Goal: Task Accomplishment & Management: Complete application form

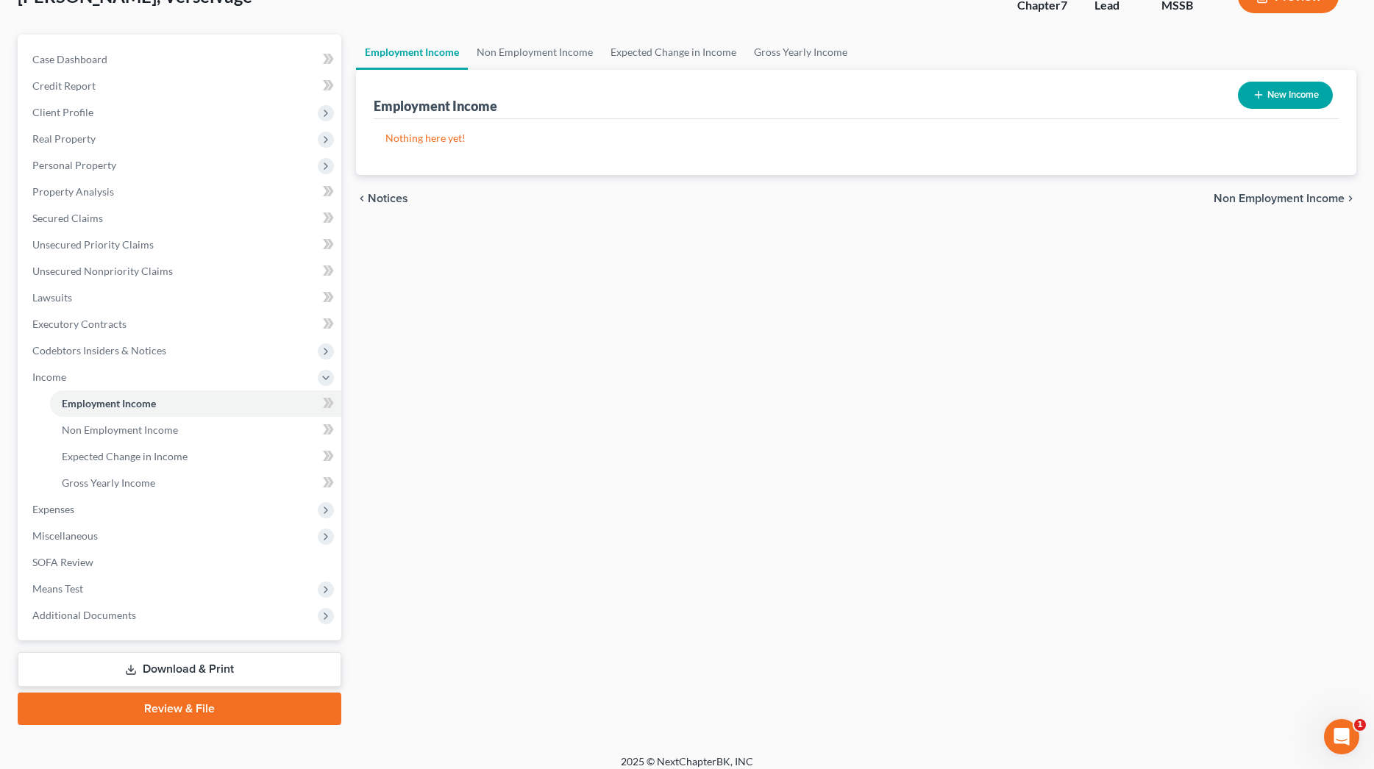
scroll to position [91, 0]
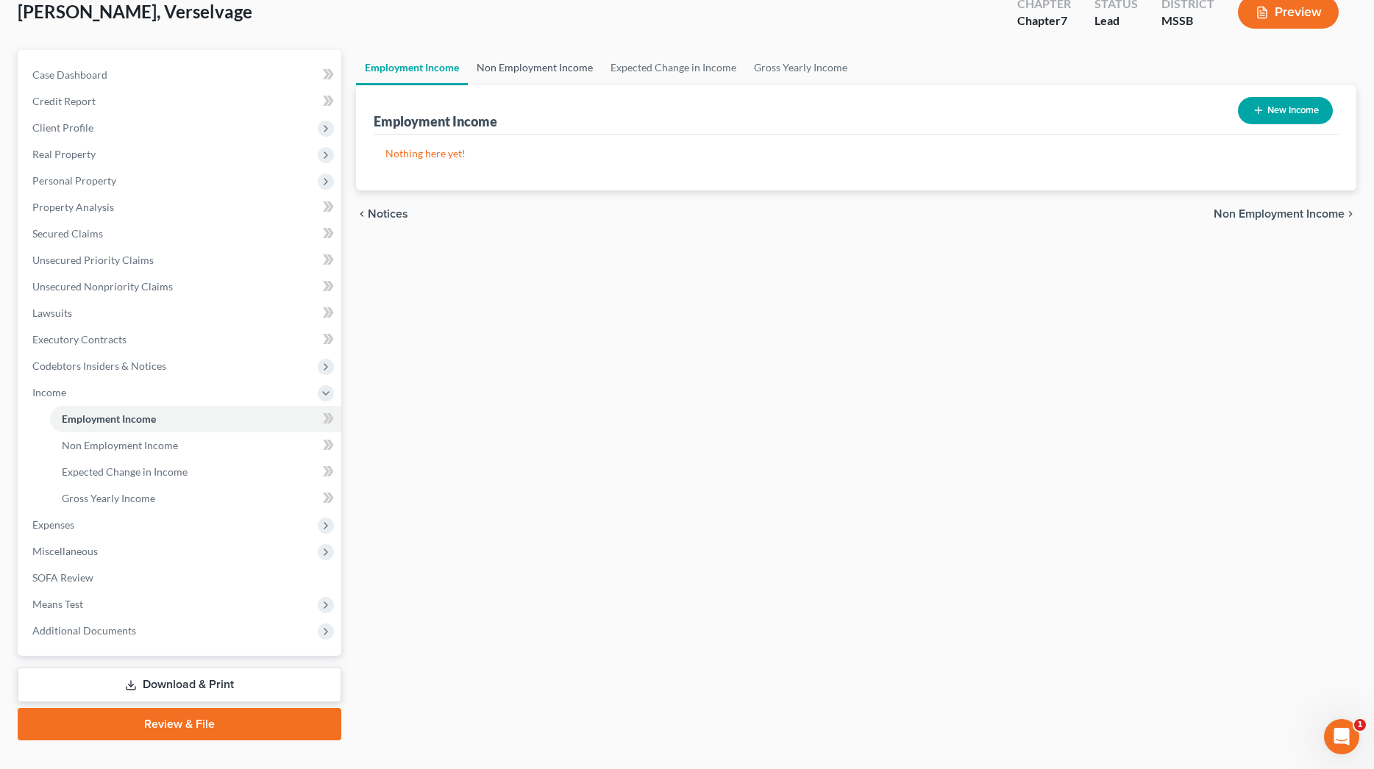
click at [560, 67] on link "Non Employment Income" at bounding box center [535, 67] width 134 height 35
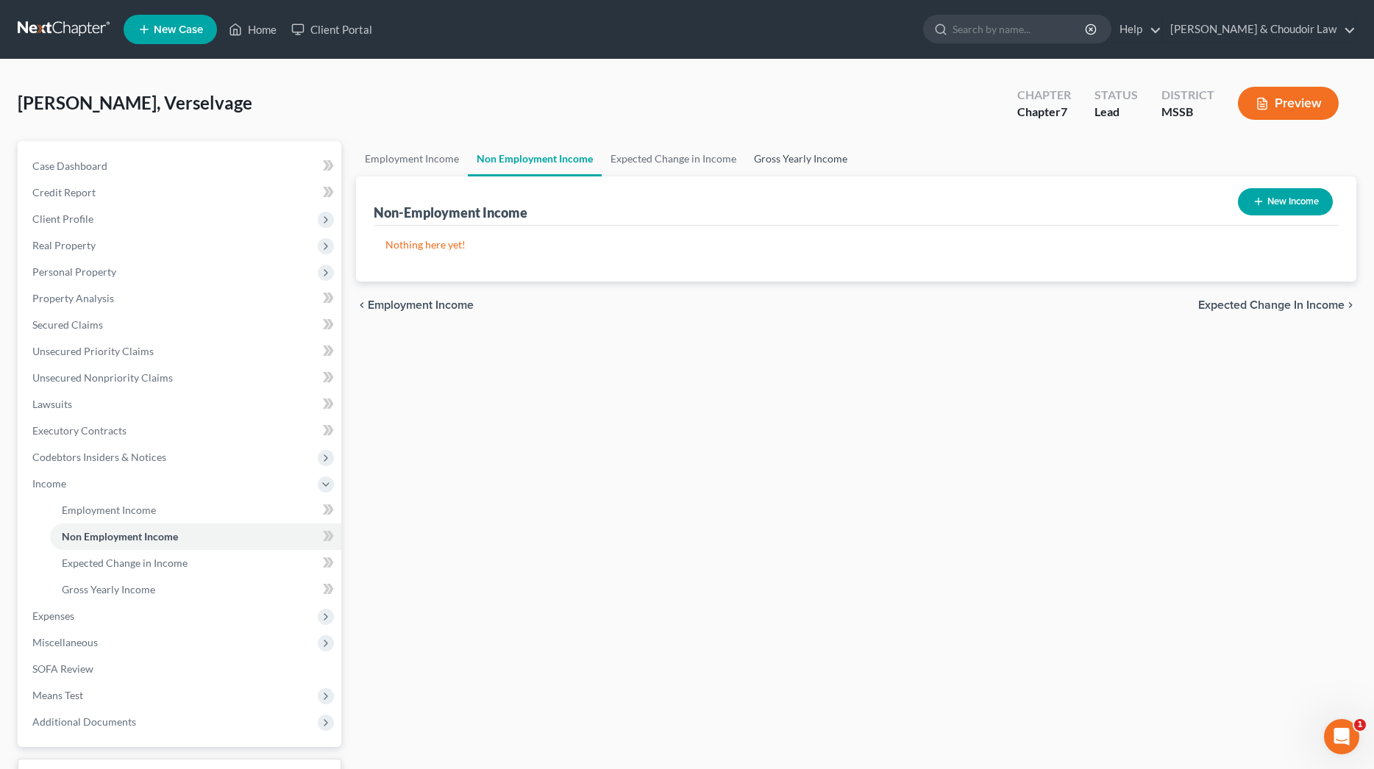
click at [783, 163] on link "Gross Yearly Income" at bounding box center [800, 158] width 111 height 35
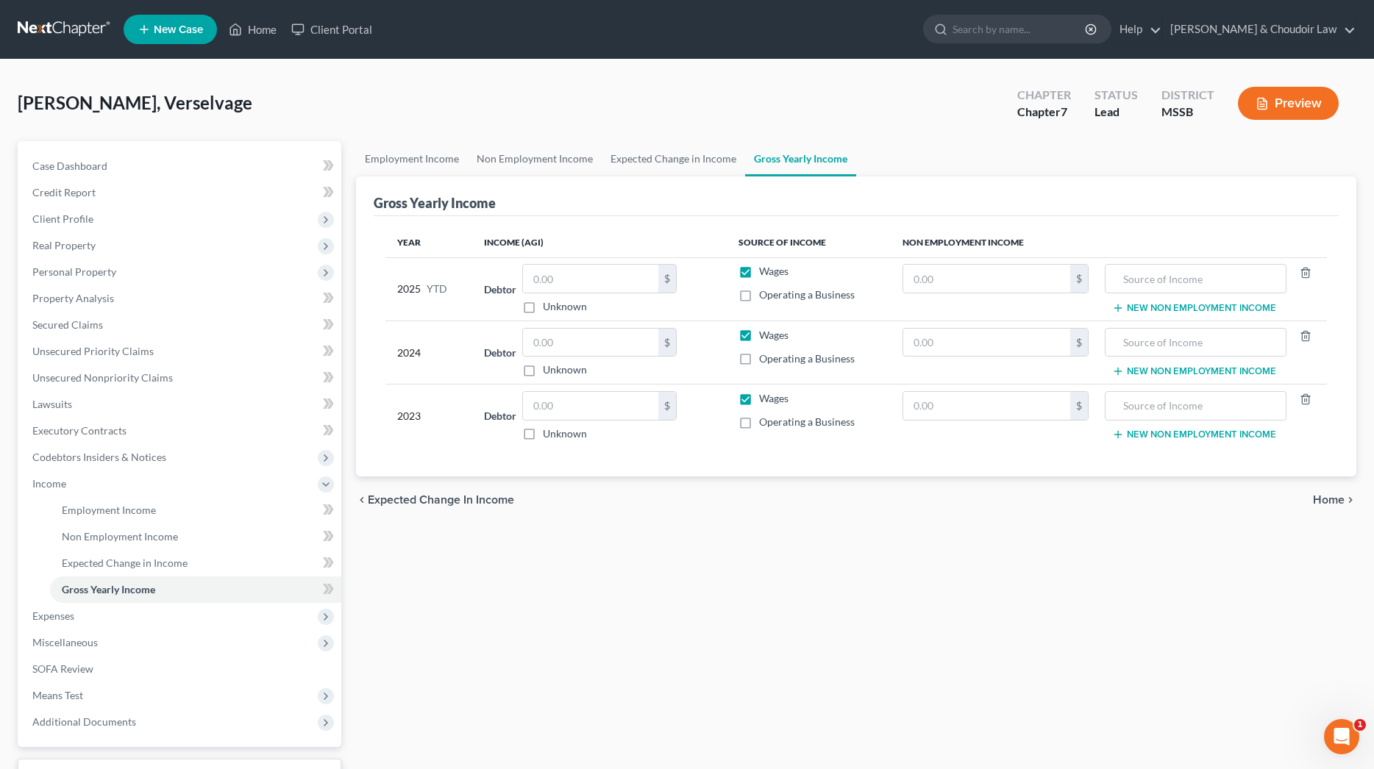
click at [546, 307] on label "Unknown" at bounding box center [565, 306] width 44 height 15
click at [549, 307] on input "Unknown" at bounding box center [554, 304] width 10 height 10
checkbox input "true"
type input "0.00"
click at [546, 307] on label "Unknown" at bounding box center [565, 306] width 44 height 15
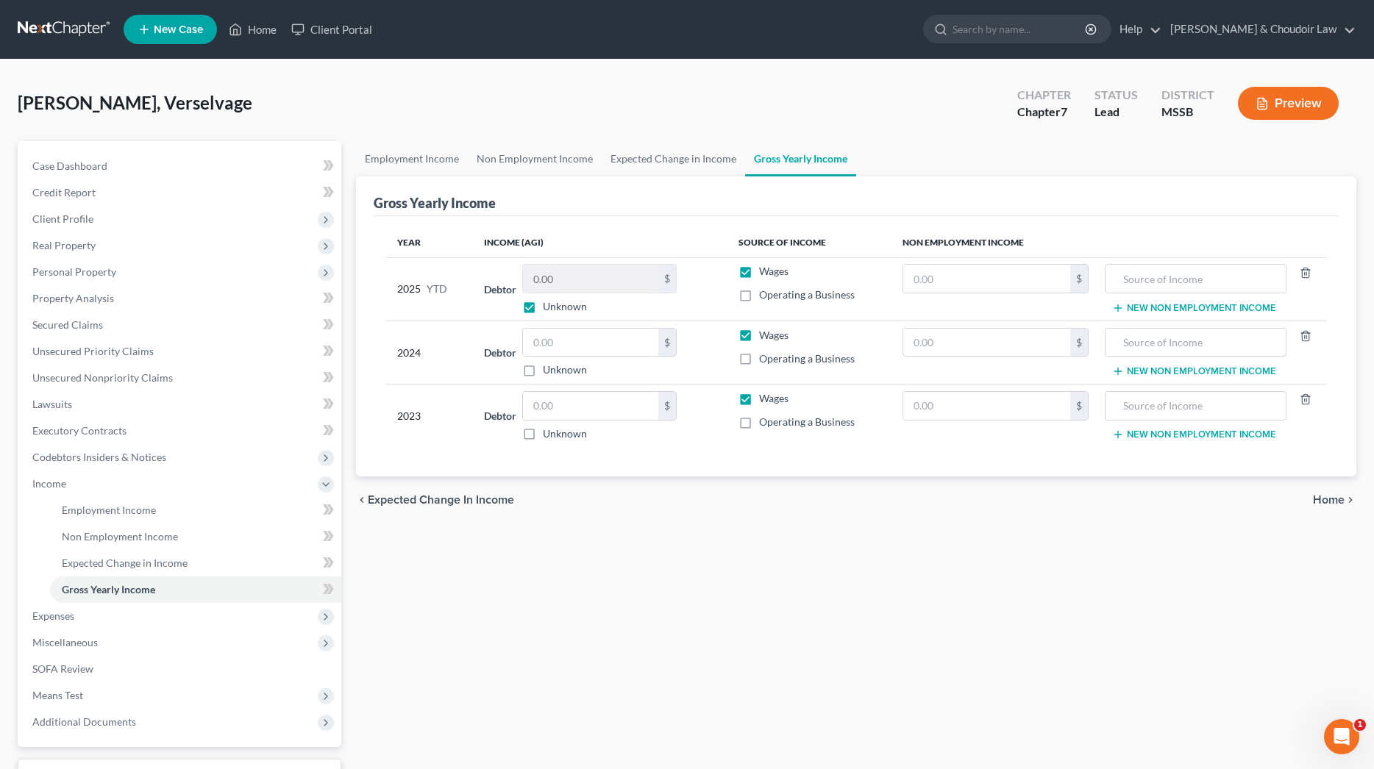
click at [549, 307] on input "Unknown" at bounding box center [554, 304] width 10 height 10
checkbox input "false"
click at [558, 284] on input "0.00" at bounding box center [590, 279] width 135 height 28
click at [555, 346] on input "text" at bounding box center [590, 343] width 135 height 28
type input "33,625"
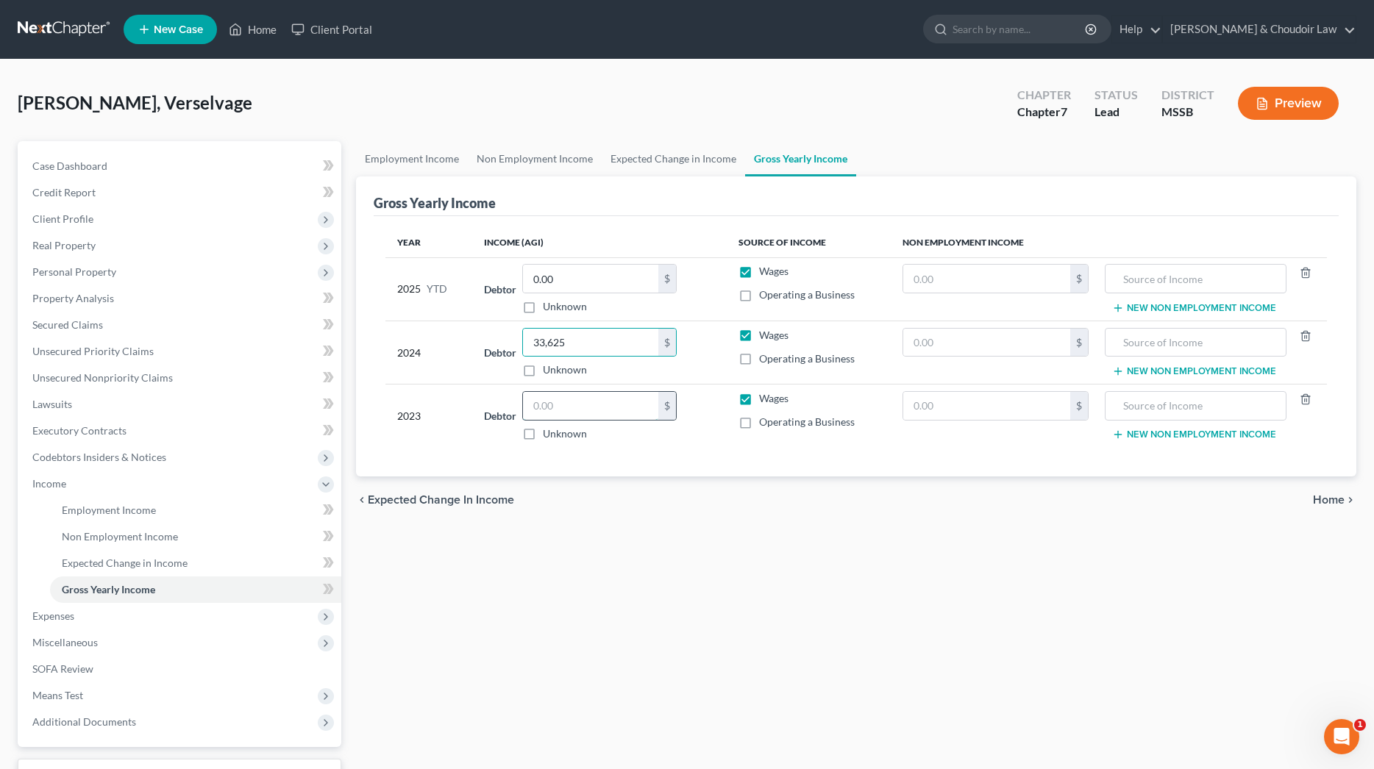
click at [600, 396] on input "text" at bounding box center [590, 406] width 135 height 28
type input "51,817"
click at [622, 434] on div "Unknown" at bounding box center [599, 434] width 154 height 15
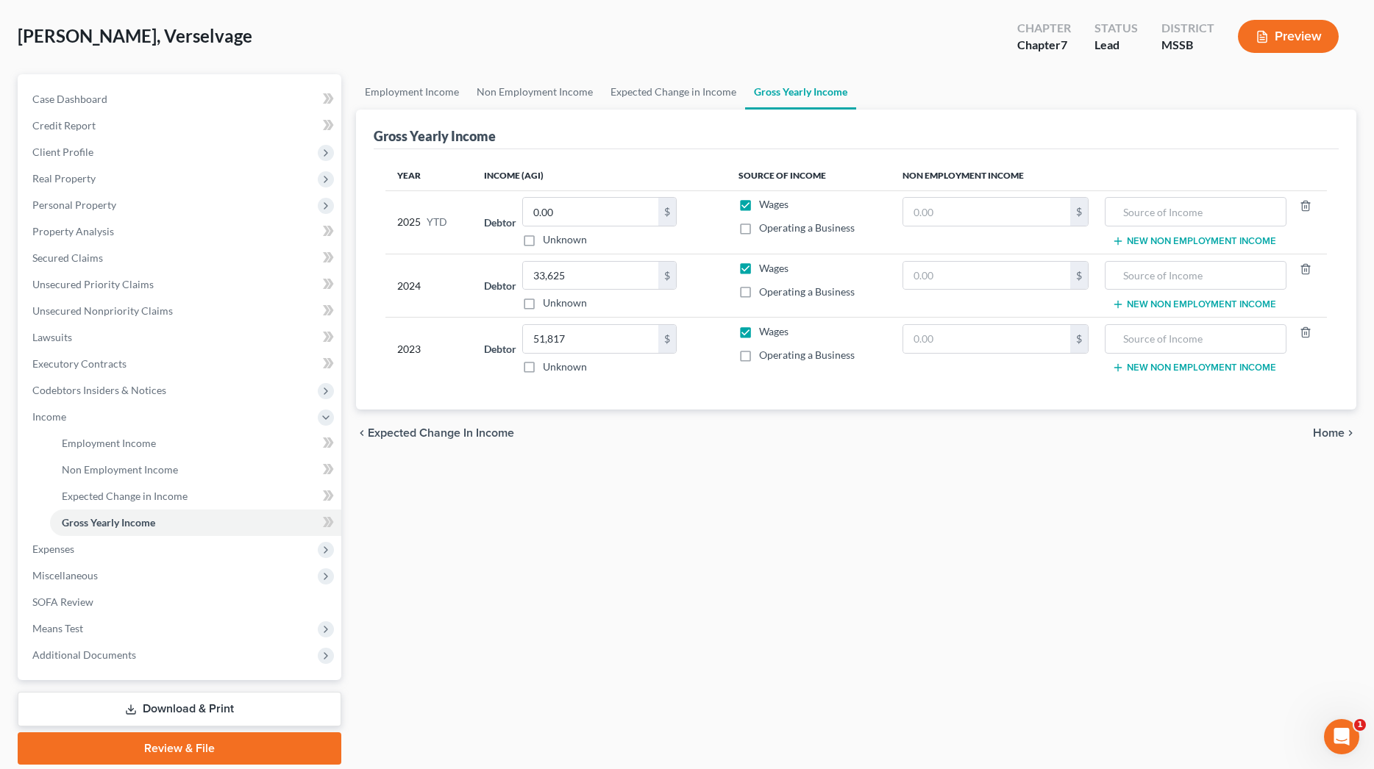
scroll to position [80, 0]
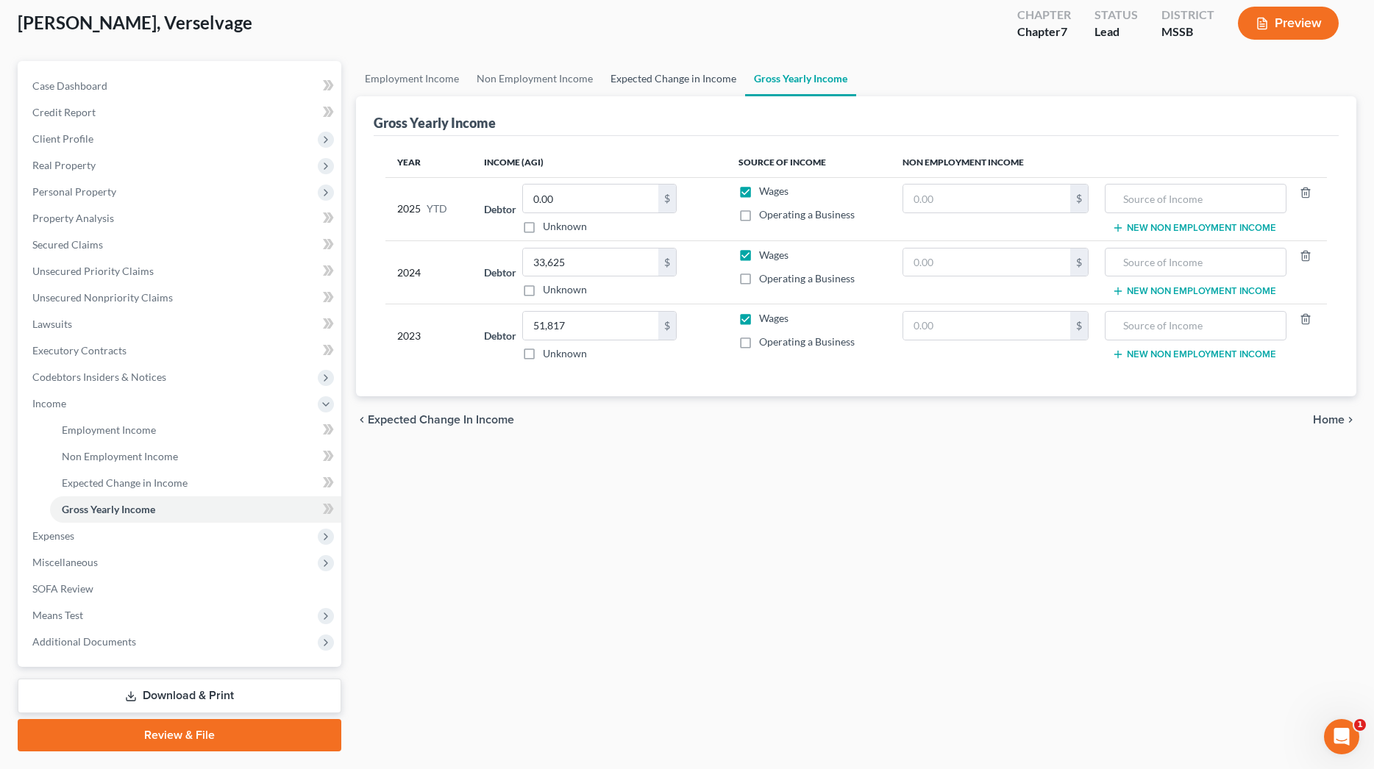
click at [657, 80] on link "Expected Change in Income" at bounding box center [673, 78] width 143 height 35
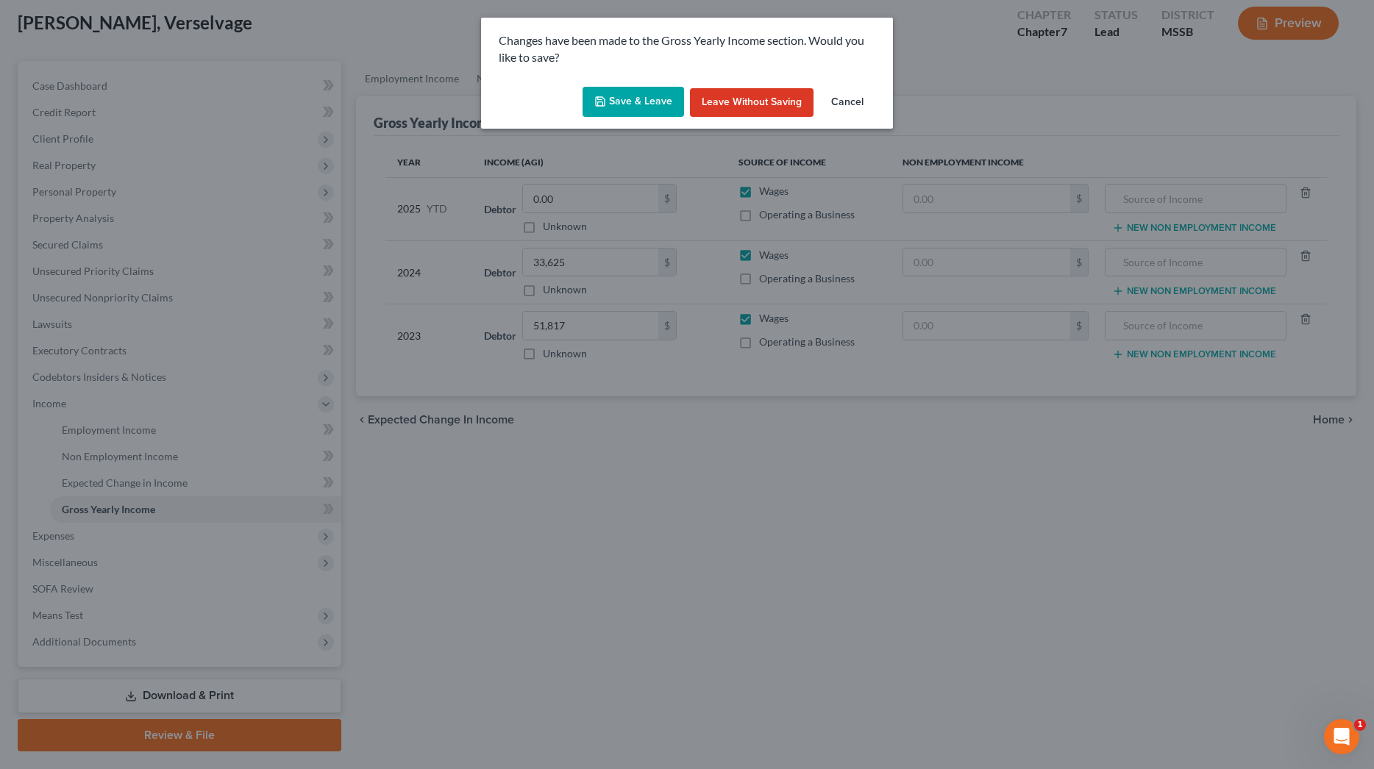
click at [627, 109] on button "Save & Leave" at bounding box center [634, 102] width 102 height 31
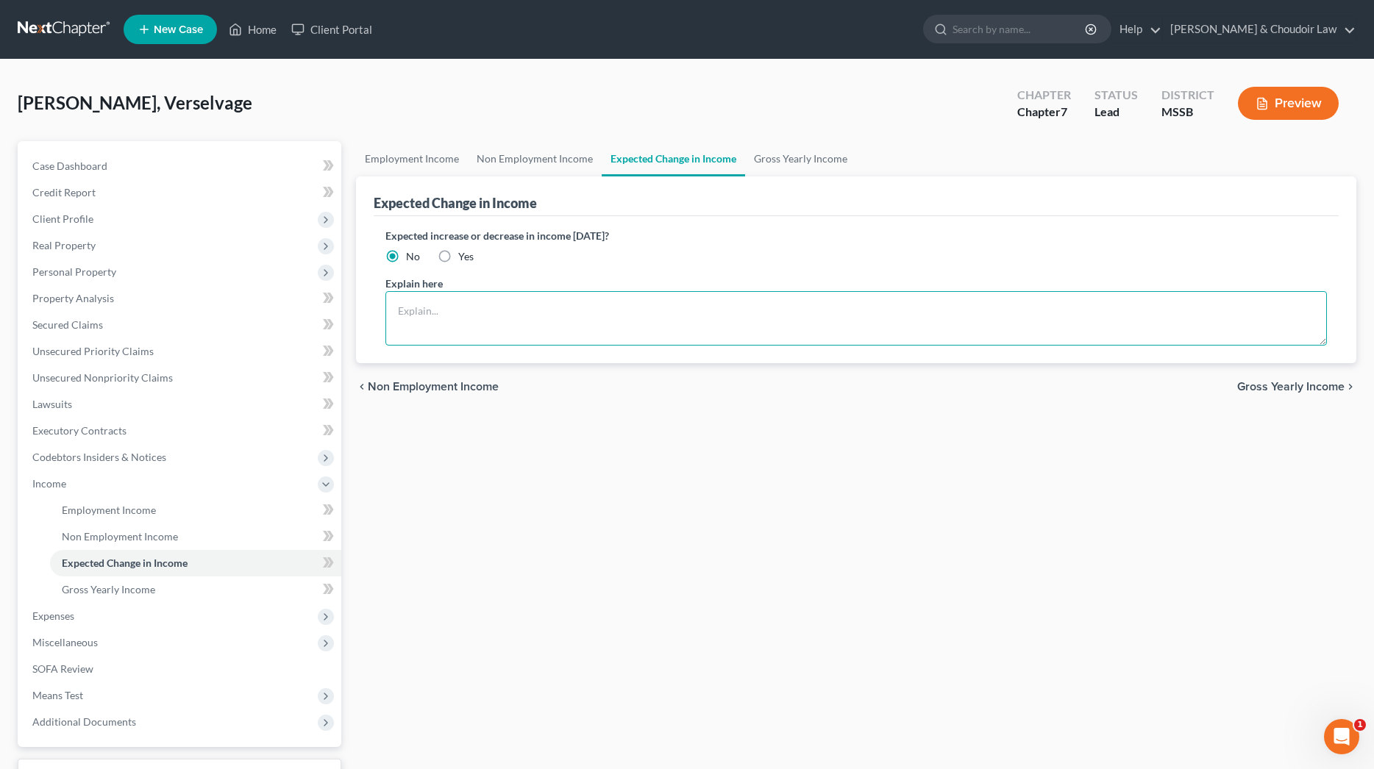
click at [589, 293] on textarea at bounding box center [855, 318] width 941 height 54
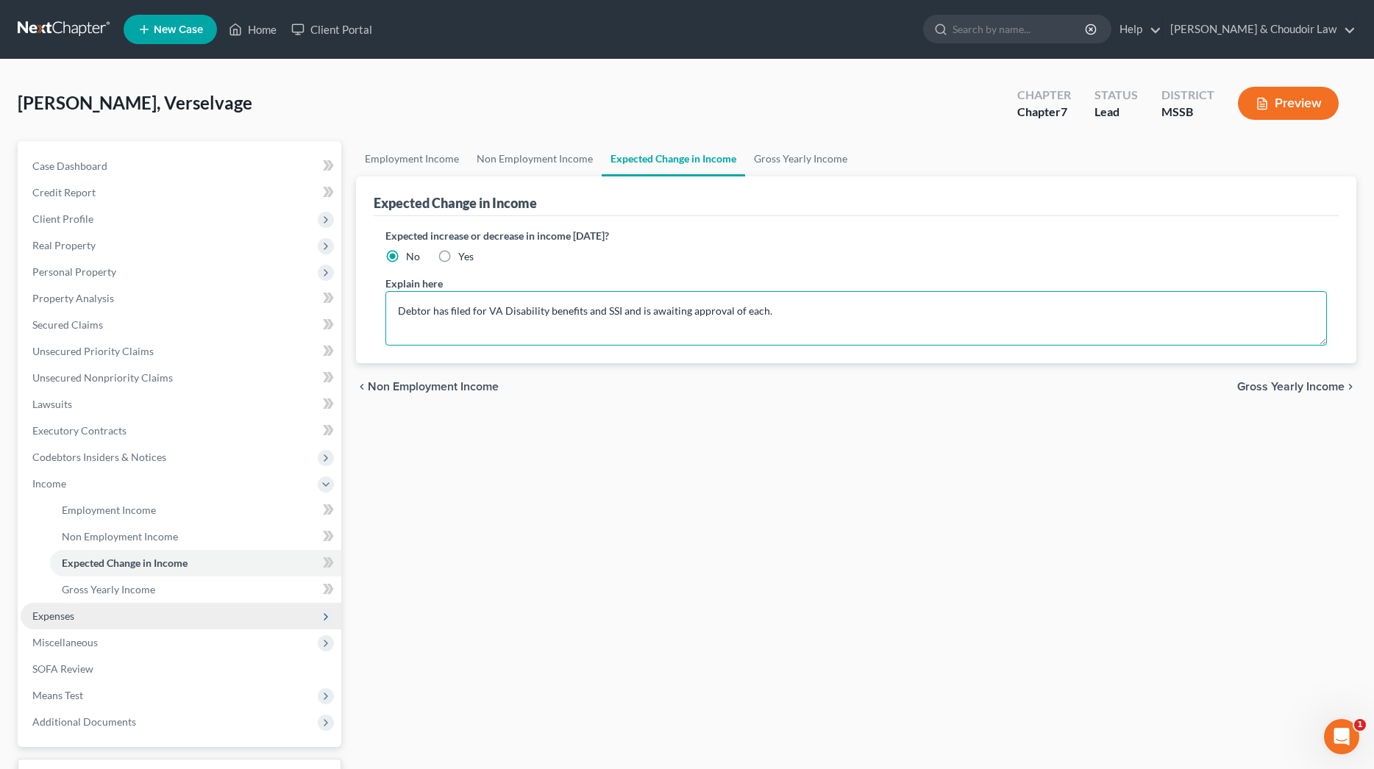
type textarea "Debtor has filed for VA Disability benefits and SSI and is awaiting approval of…"
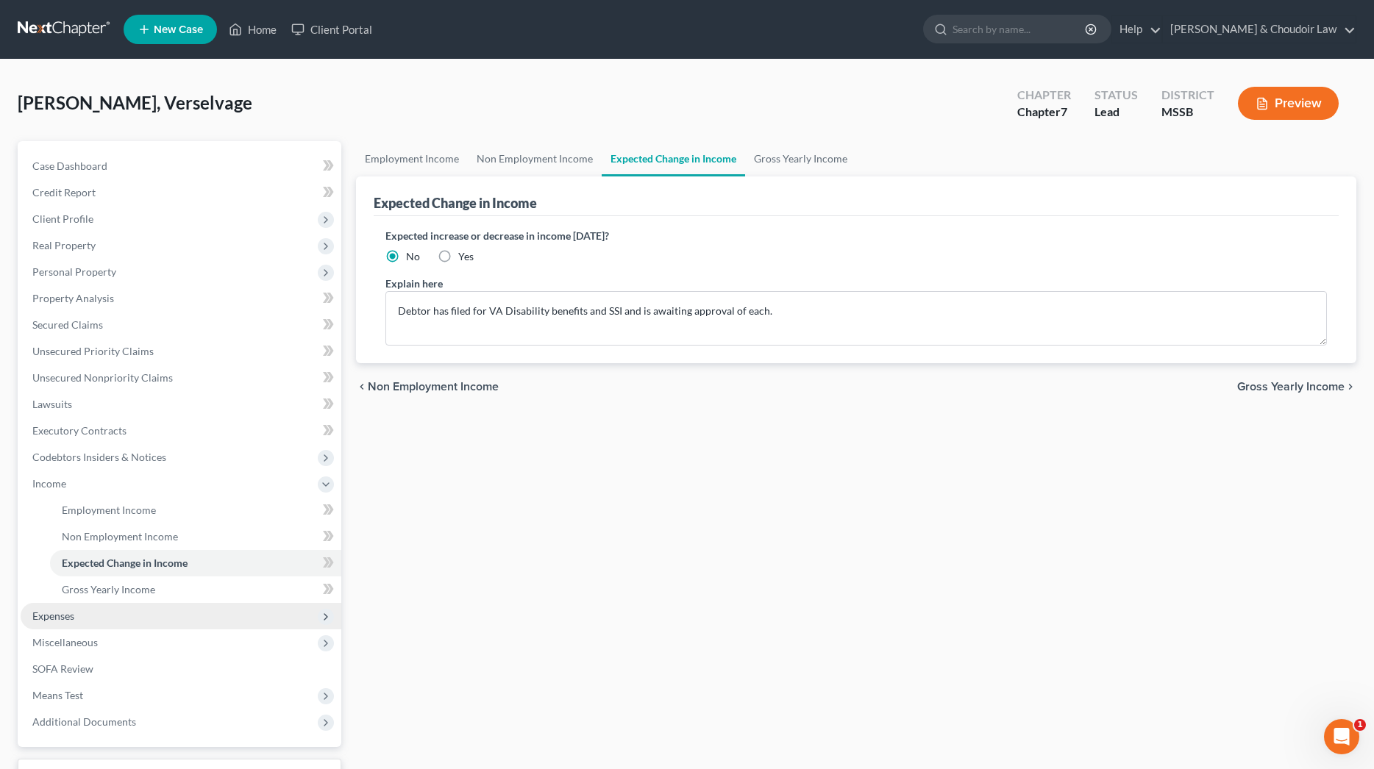
click at [82, 618] on span "Expenses" at bounding box center [181, 616] width 321 height 26
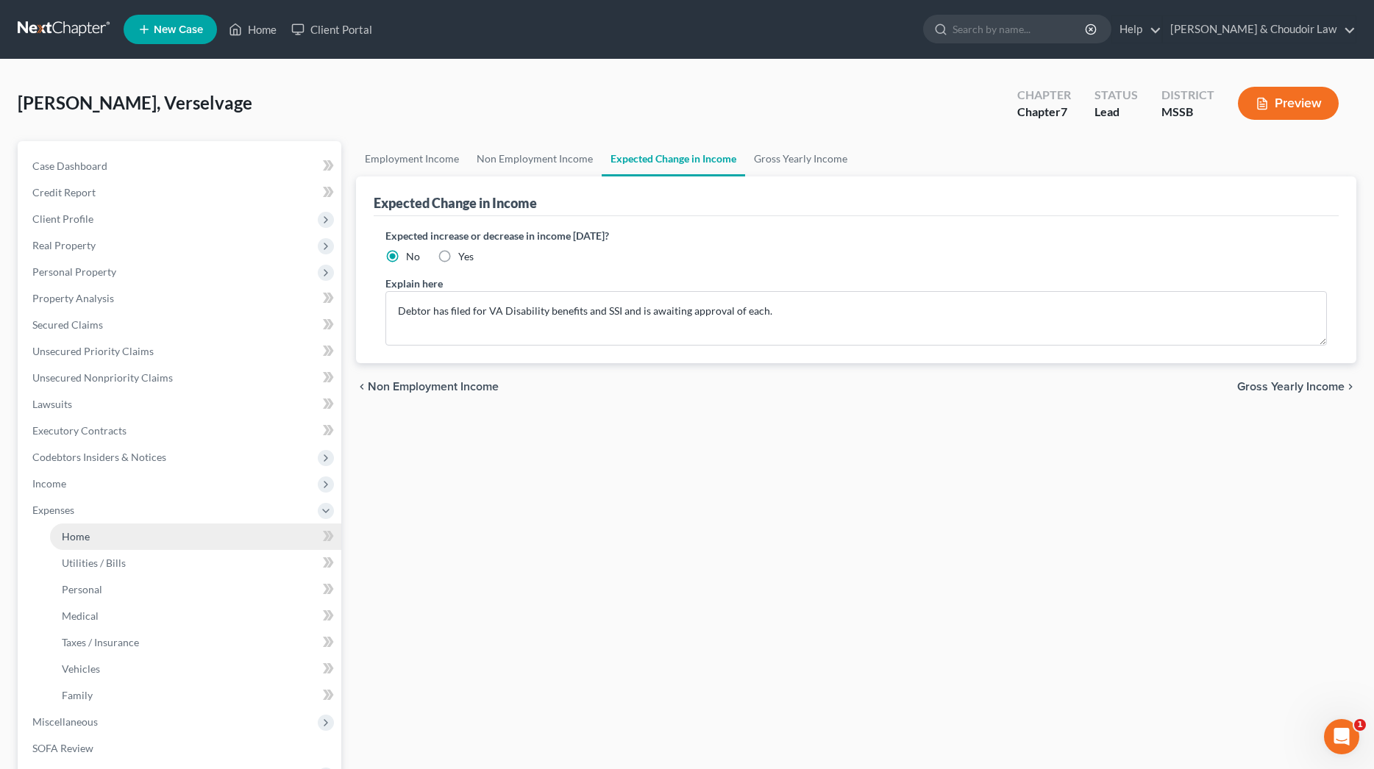
click at [88, 533] on span "Home" at bounding box center [76, 536] width 28 height 13
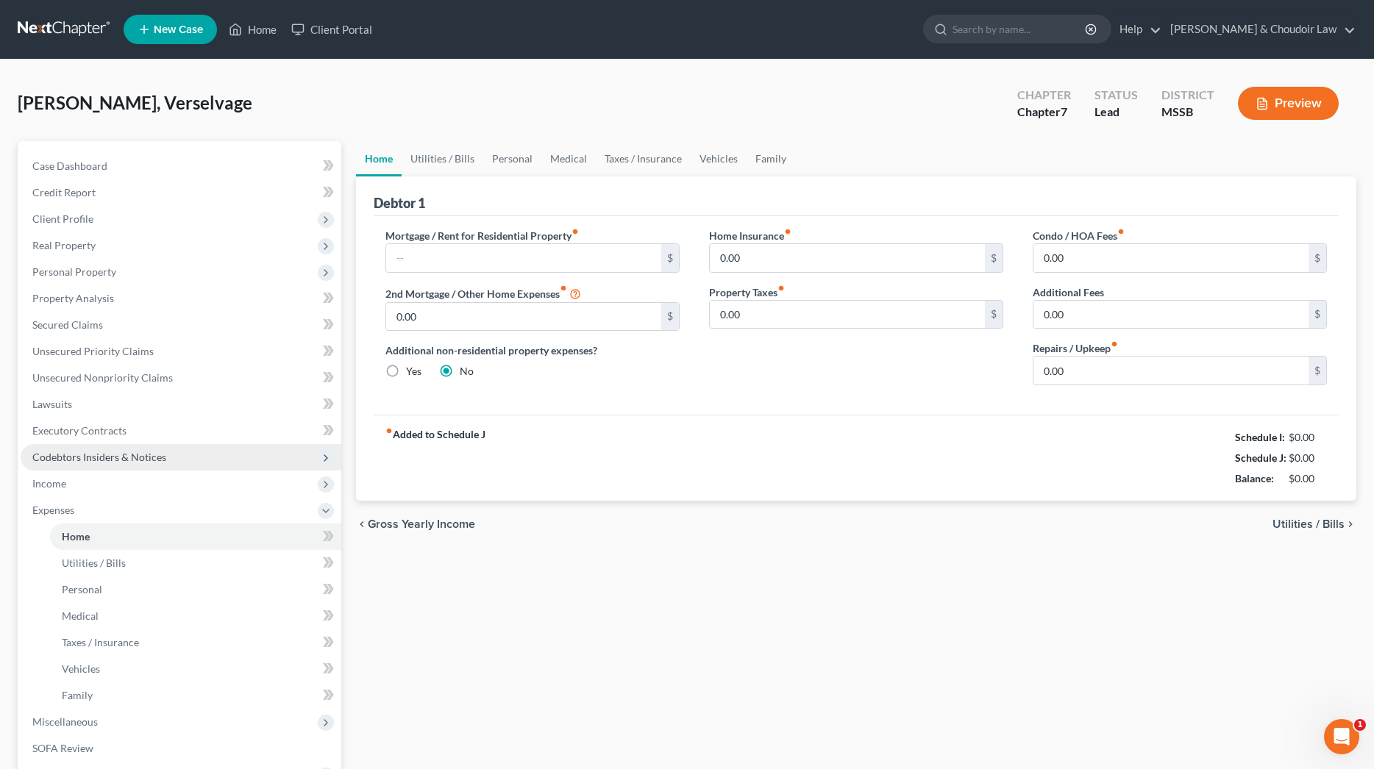
click at [71, 469] on span "Codebtors Insiders & Notices" at bounding box center [181, 457] width 321 height 26
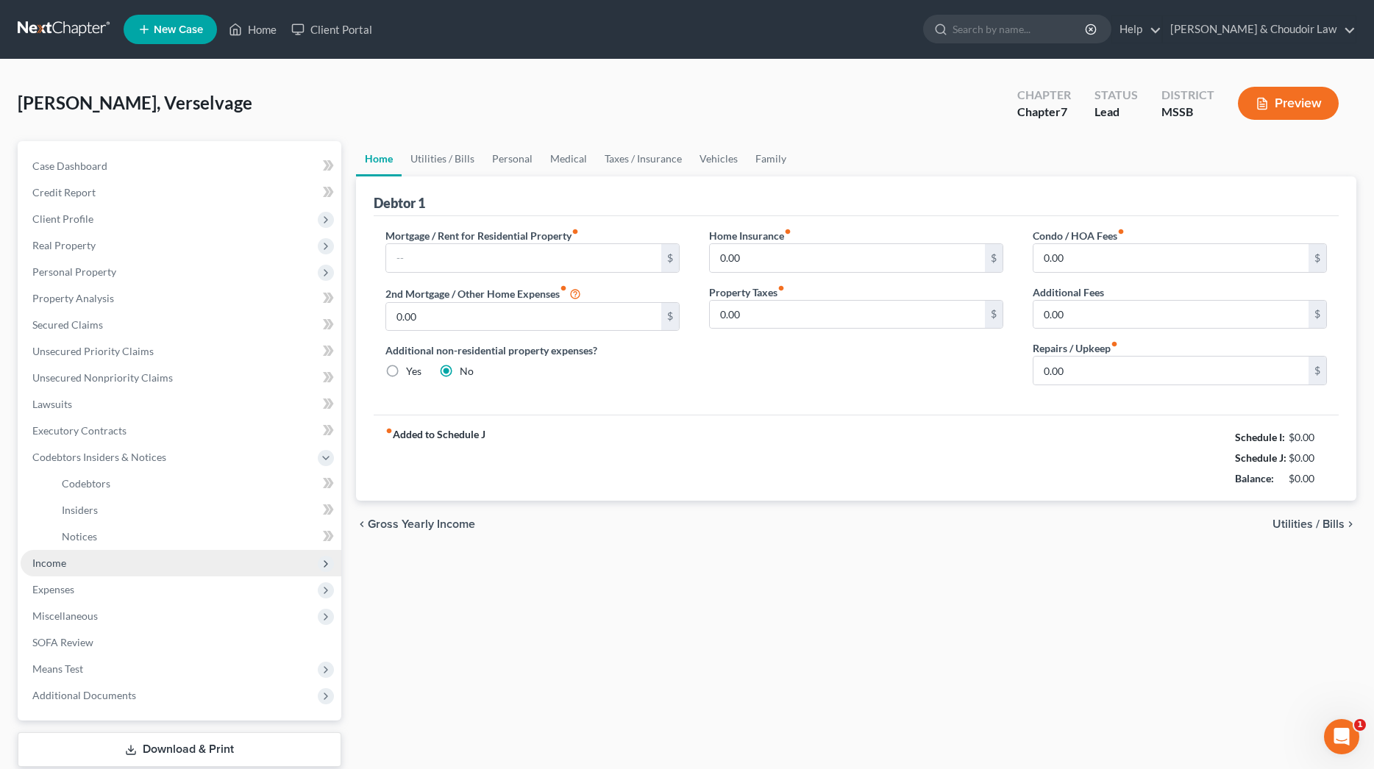
click at [70, 565] on span "Income" at bounding box center [181, 563] width 321 height 26
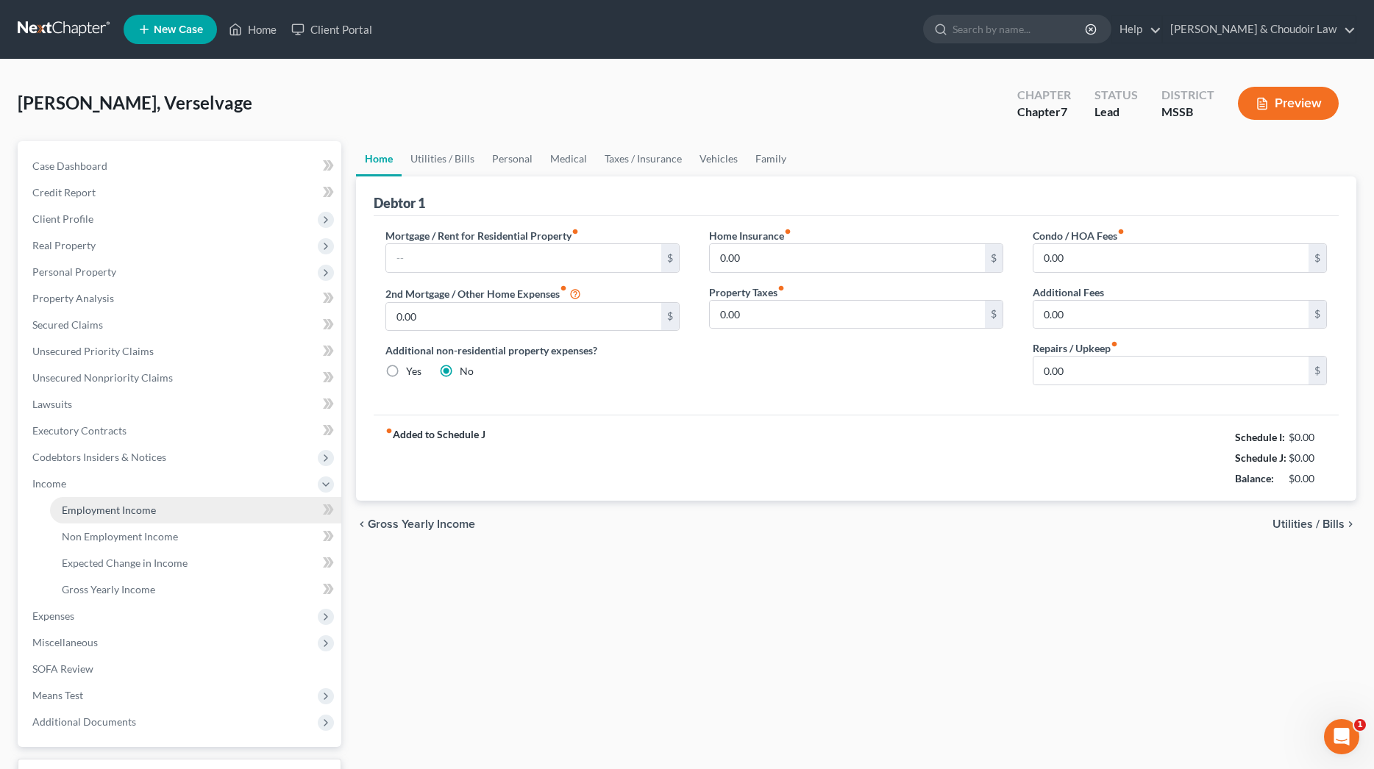
click at [101, 510] on span "Employment Income" at bounding box center [109, 510] width 94 height 13
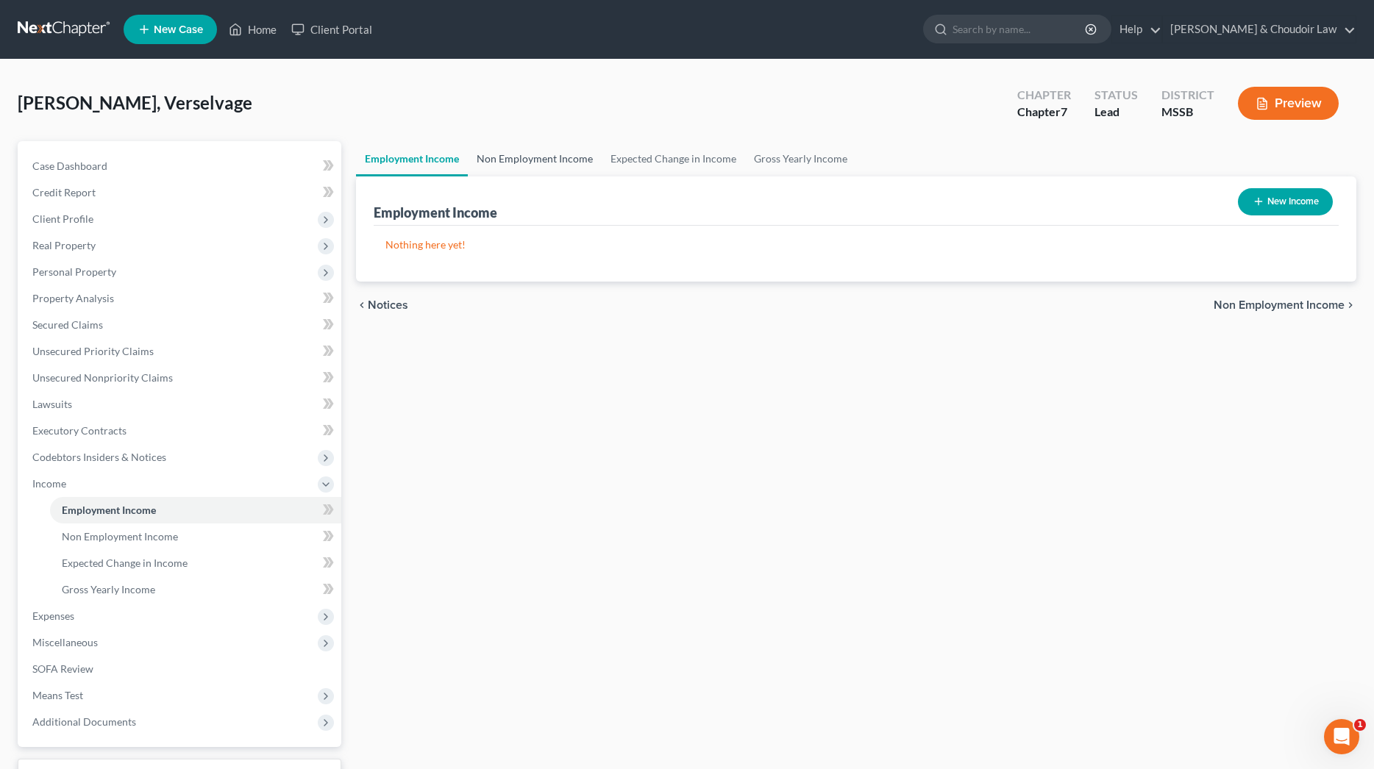
click at [560, 155] on link "Non Employment Income" at bounding box center [535, 158] width 134 height 35
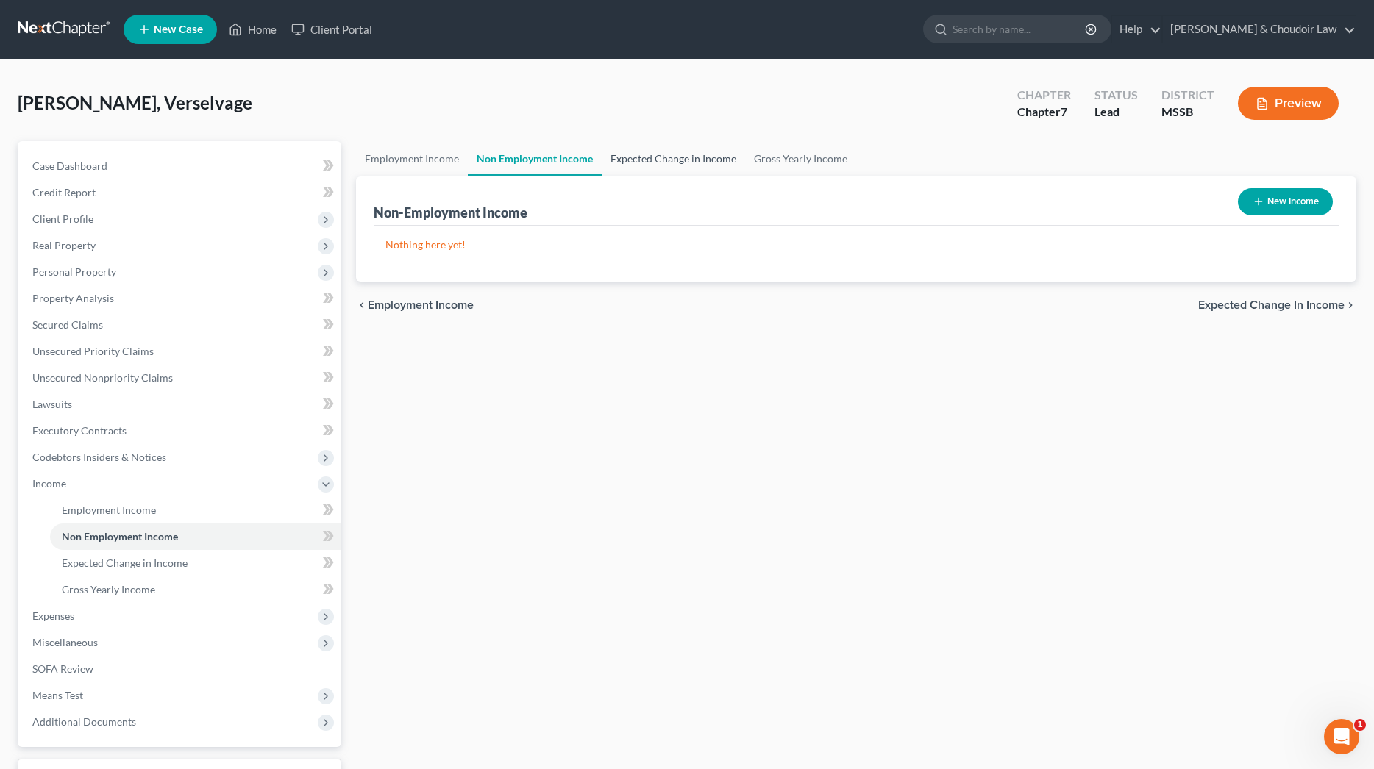
click at [651, 156] on link "Expected Change in Income" at bounding box center [673, 158] width 143 height 35
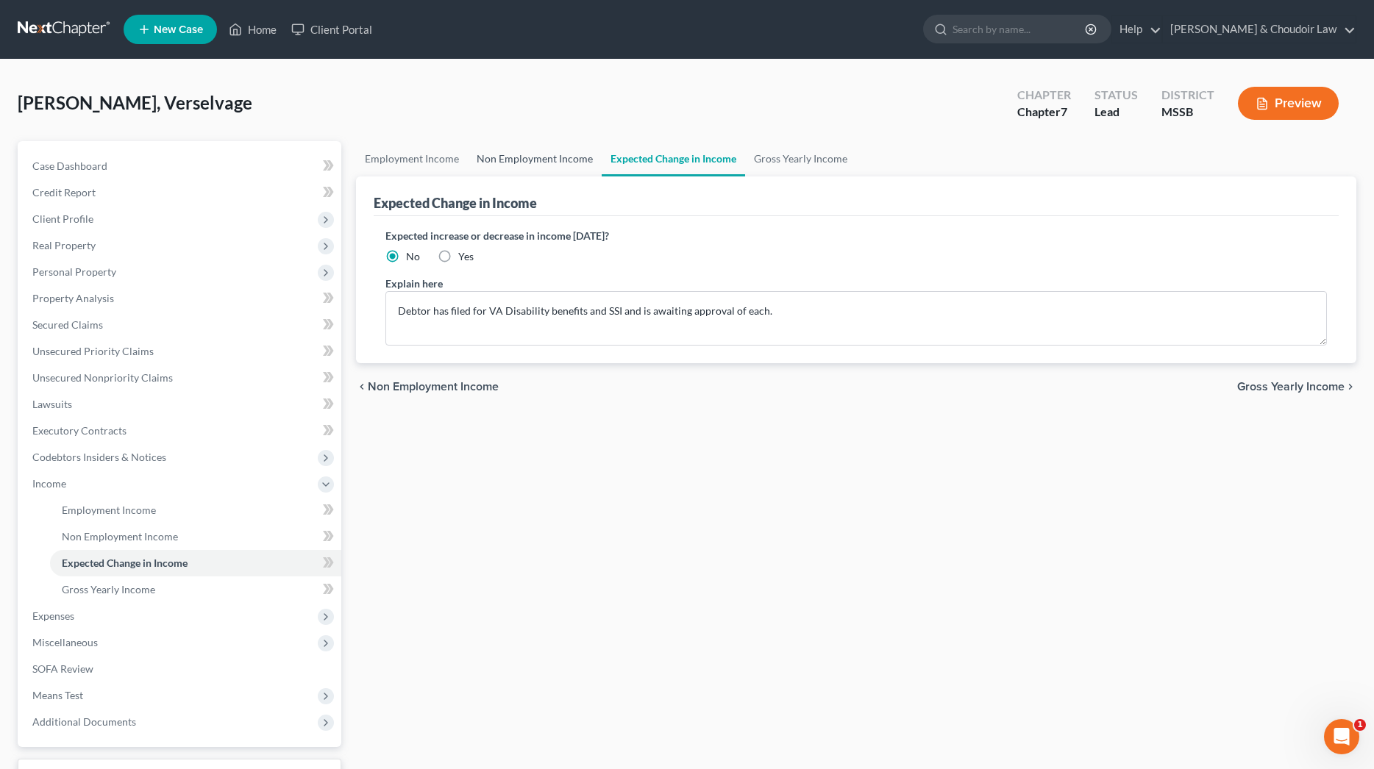
click at [516, 161] on link "Non Employment Income" at bounding box center [535, 158] width 134 height 35
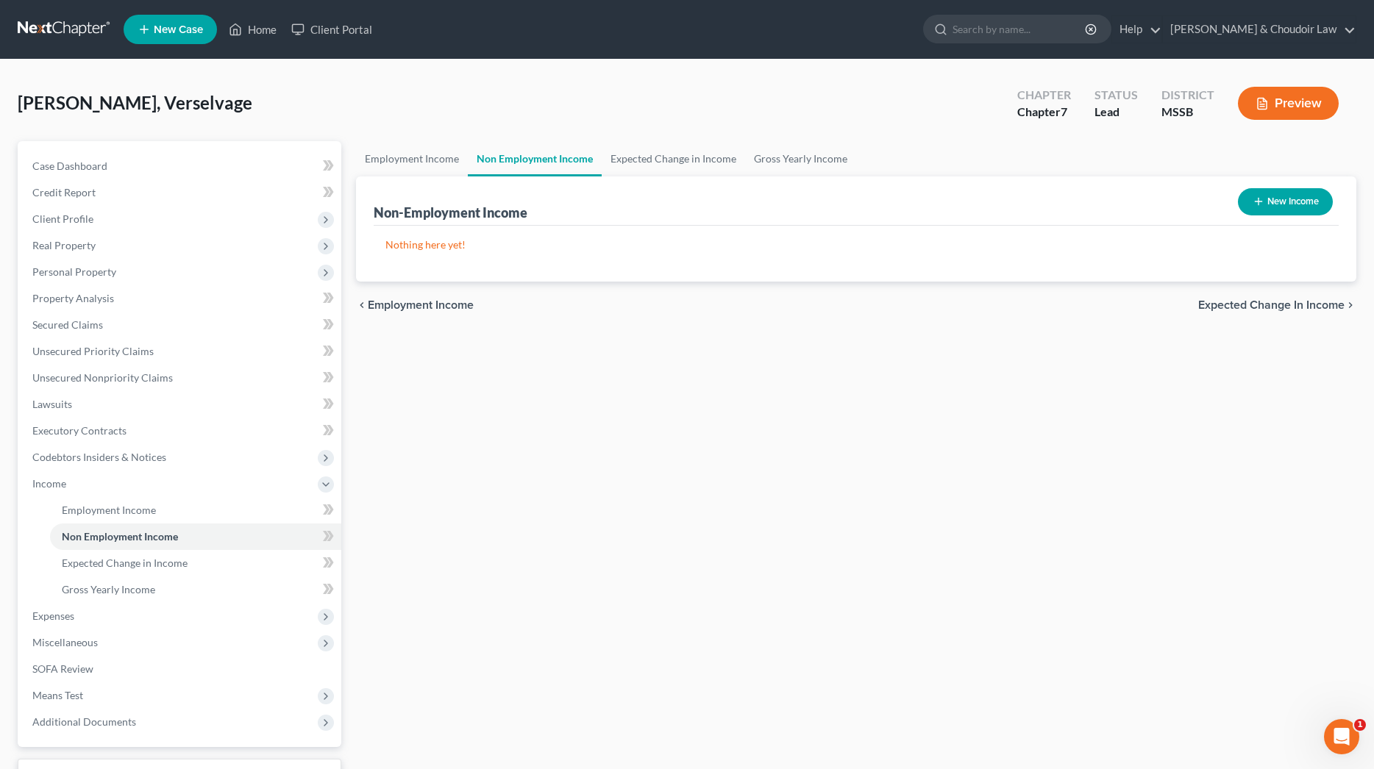
click at [1278, 202] on button "New Income" at bounding box center [1285, 201] width 95 height 27
select select "0"
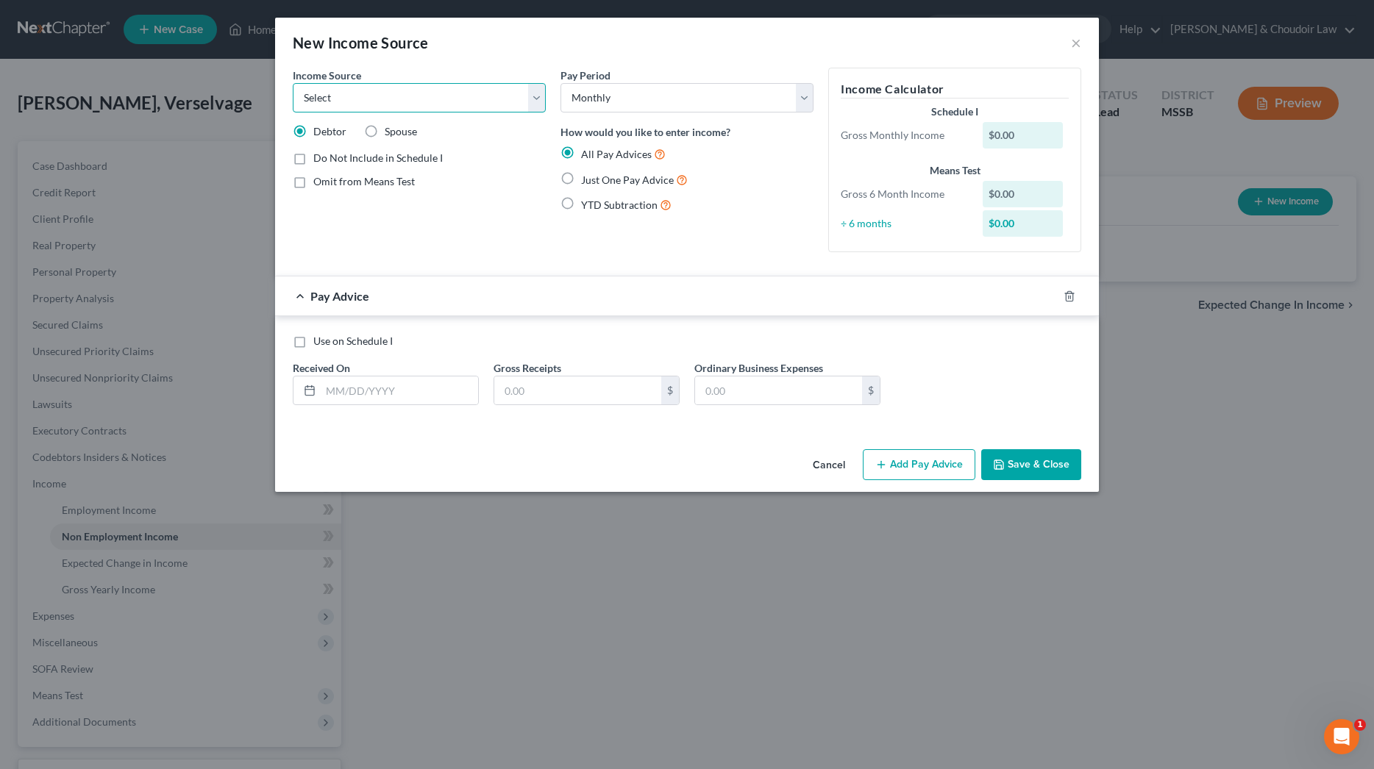
select select "4"
click at [455, 389] on input "text" at bounding box center [399, 391] width 157 height 28
type input "1384"
click at [1037, 462] on button "Save & Close" at bounding box center [1031, 464] width 100 height 31
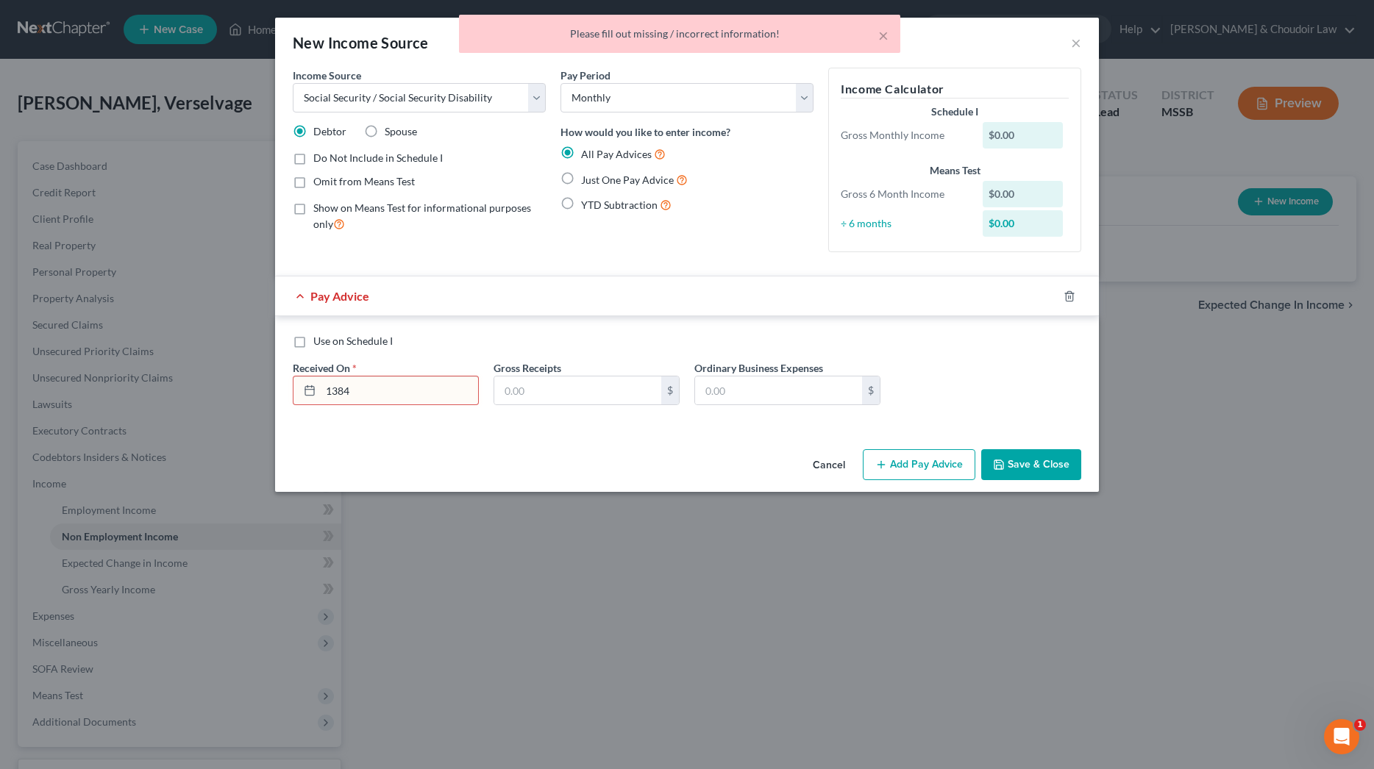
click at [610, 177] on span "Just One Pay Advice" at bounding box center [627, 180] width 93 height 13
click at [597, 177] on input "Just One Pay Advice" at bounding box center [592, 176] width 10 height 10
radio input "true"
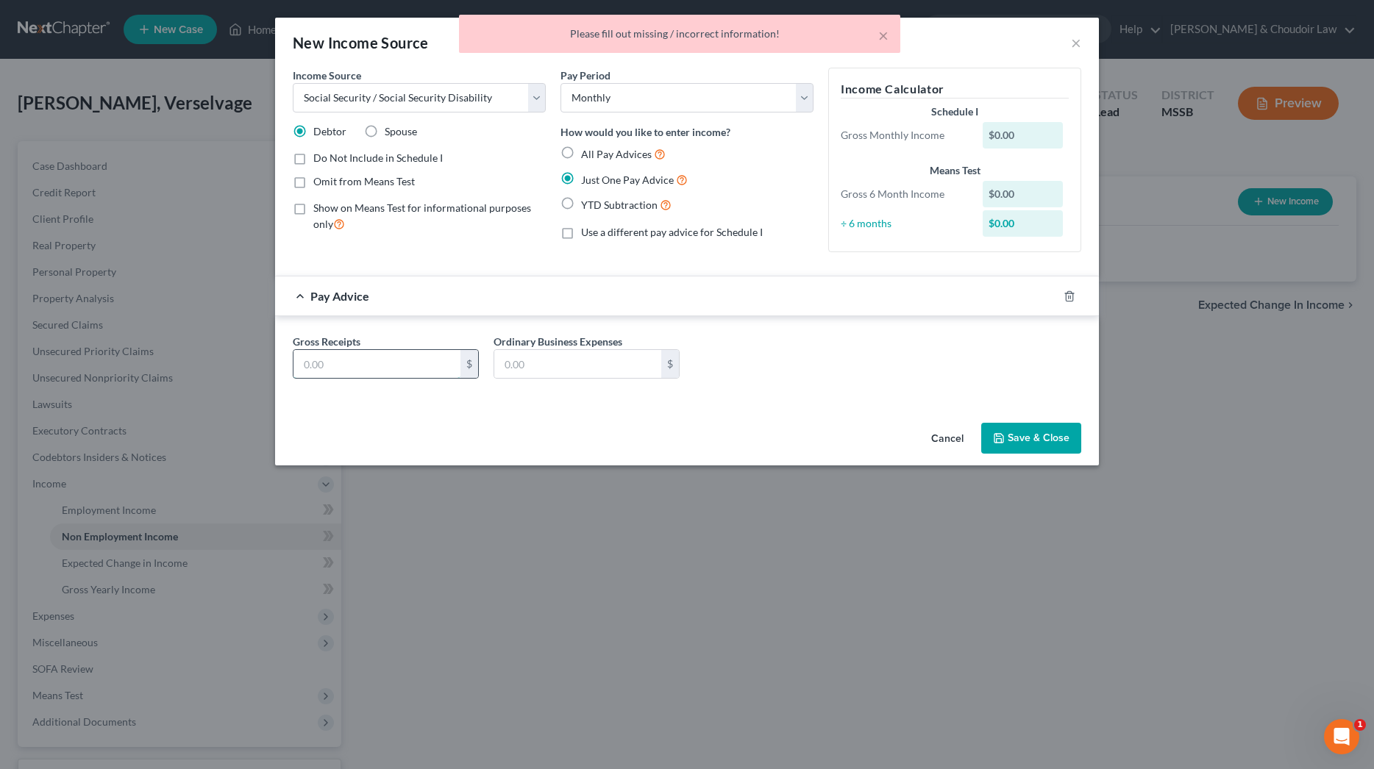
click at [405, 363] on input "text" at bounding box center [376, 364] width 167 height 28
type input "1,384"
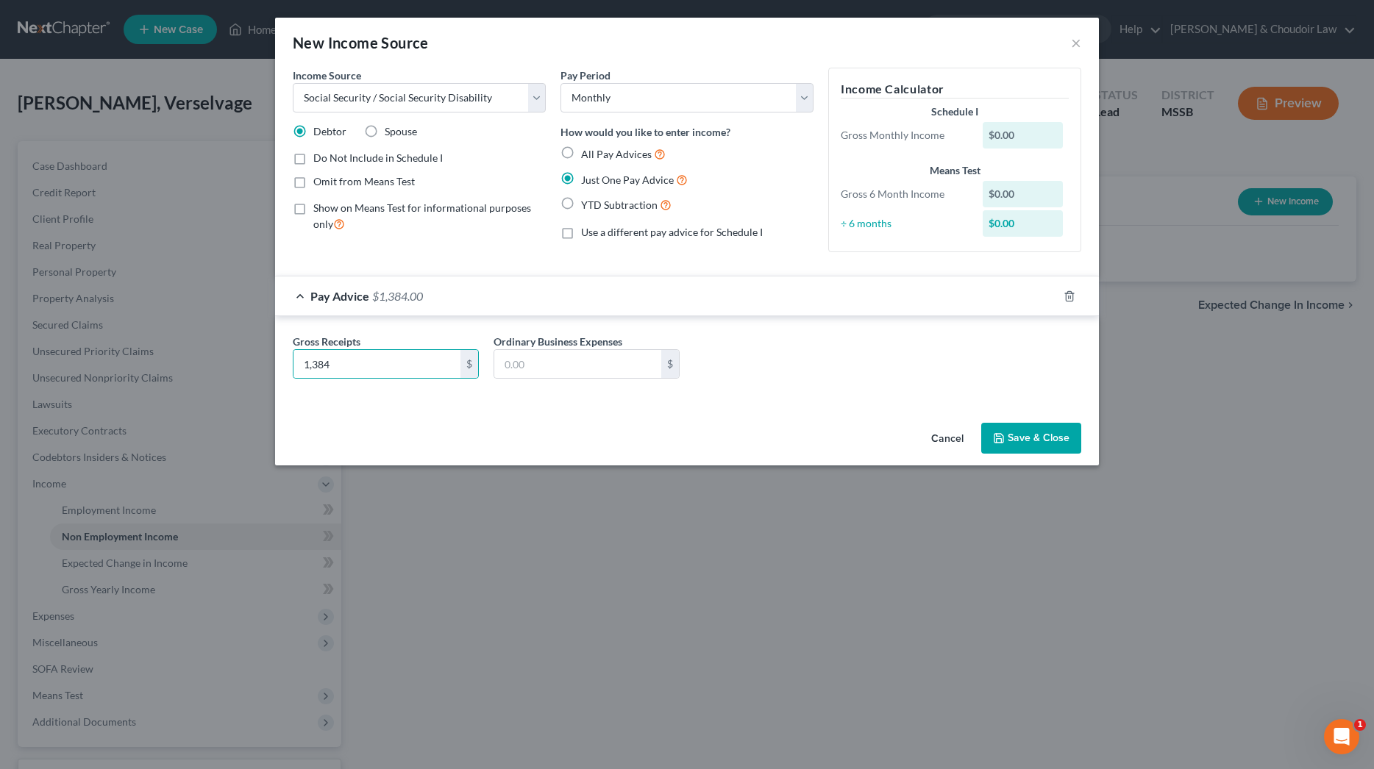
click at [1025, 434] on button "Save & Close" at bounding box center [1031, 438] width 100 height 31
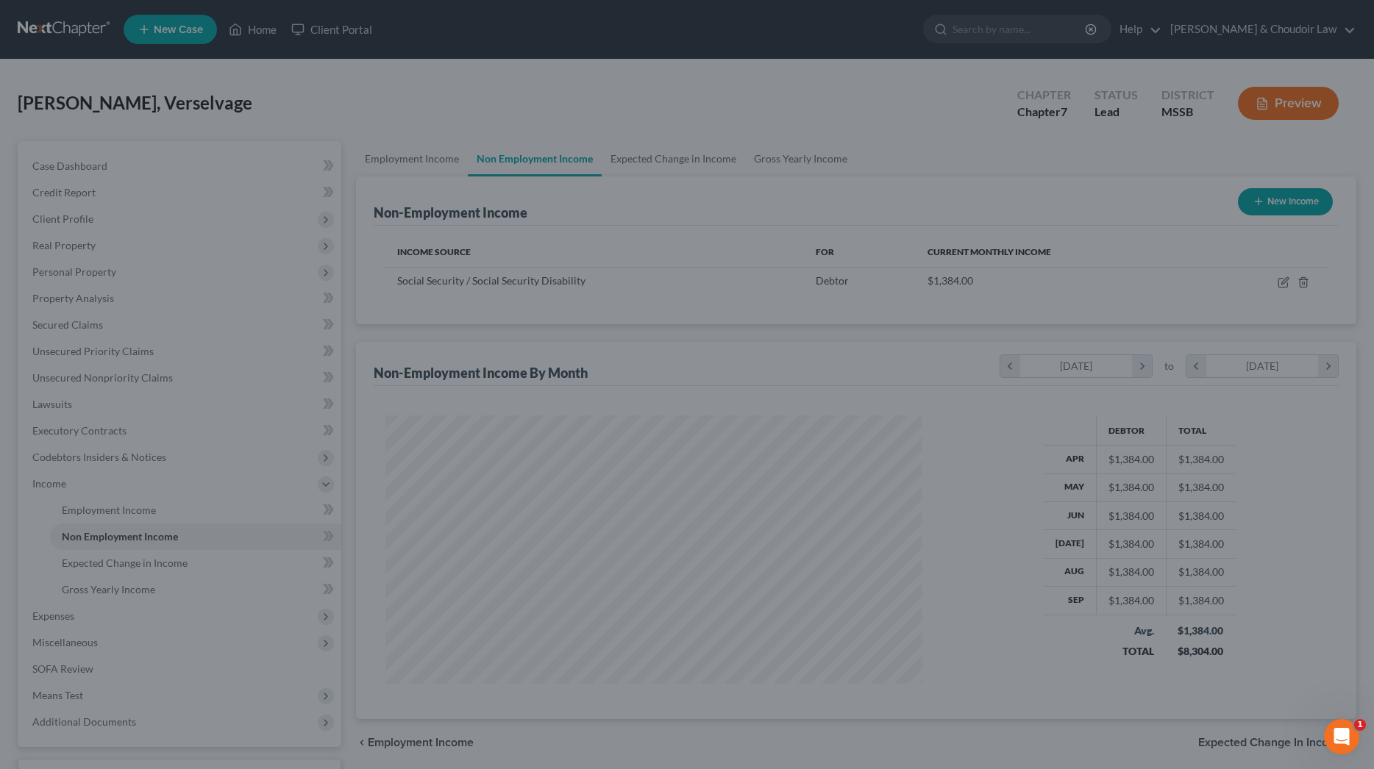
scroll to position [268, 566]
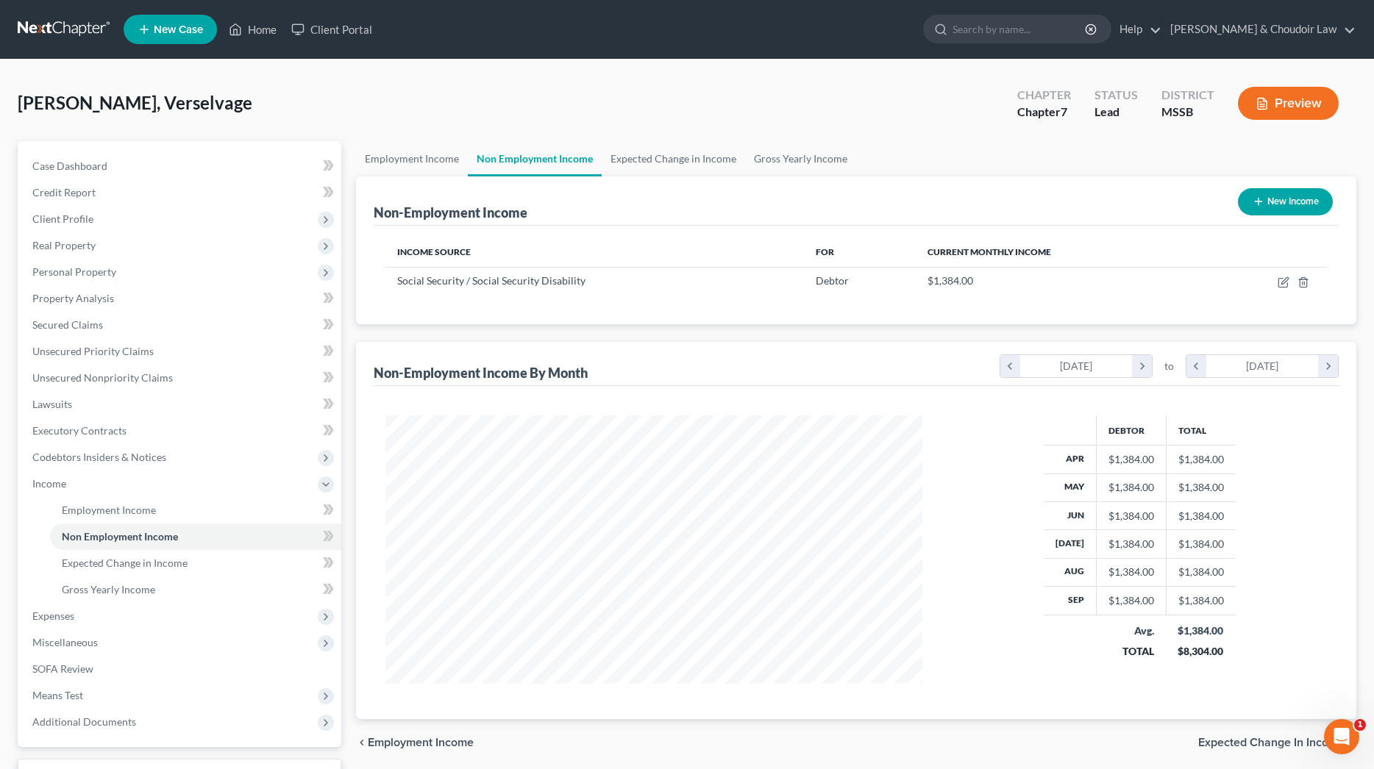
click at [1291, 200] on button "New Income" at bounding box center [1285, 201] width 95 height 27
select select "0"
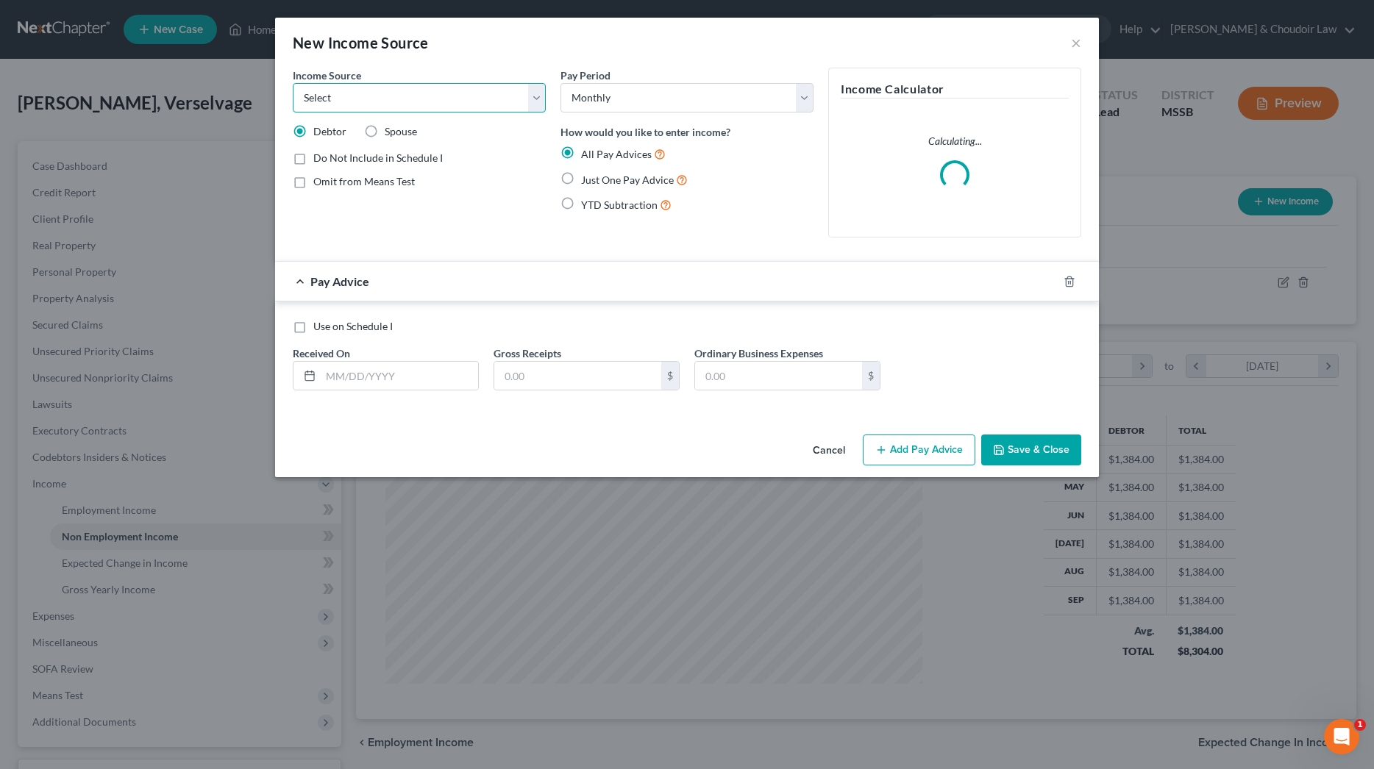
select select "4"
click at [391, 375] on input "text" at bounding box center [399, 376] width 157 height 28
click at [597, 181] on span "Just One Pay Advice" at bounding box center [627, 180] width 93 height 13
click at [597, 181] on input "Just One Pay Advice" at bounding box center [592, 176] width 10 height 10
radio input "true"
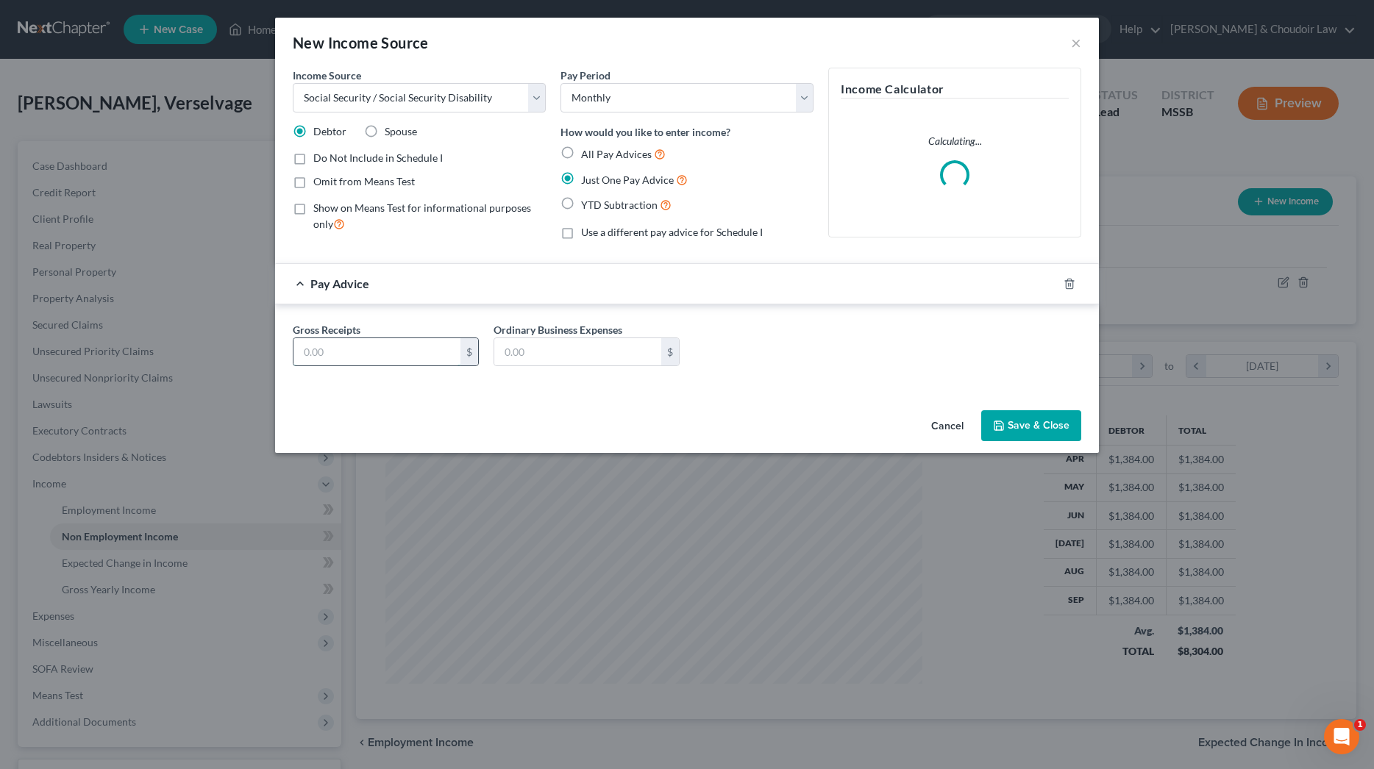
click at [413, 343] on input "text" at bounding box center [376, 352] width 167 height 28
type input "824"
click at [1044, 416] on button "Save & Close" at bounding box center [1031, 425] width 100 height 31
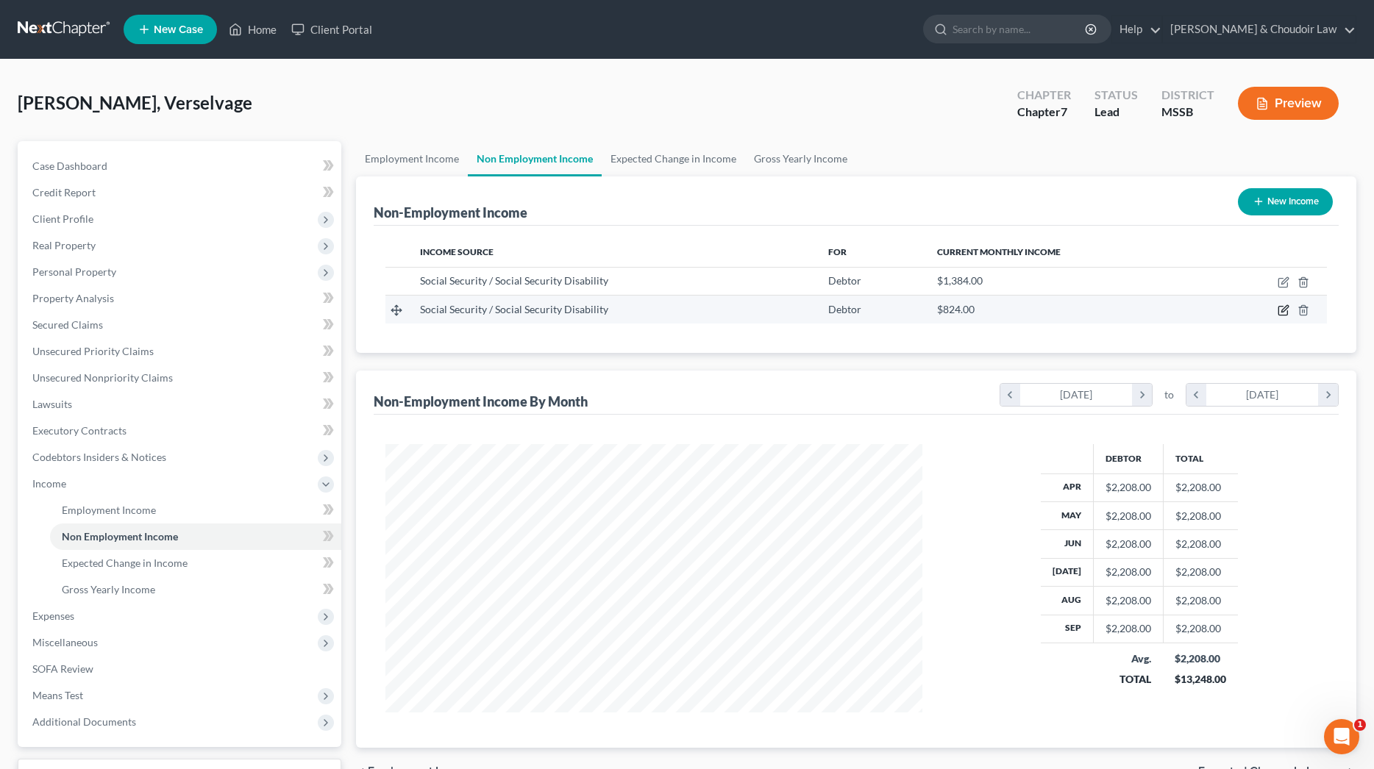
click at [1284, 311] on icon "button" at bounding box center [1284, 311] width 12 height 12
select select "4"
select select "0"
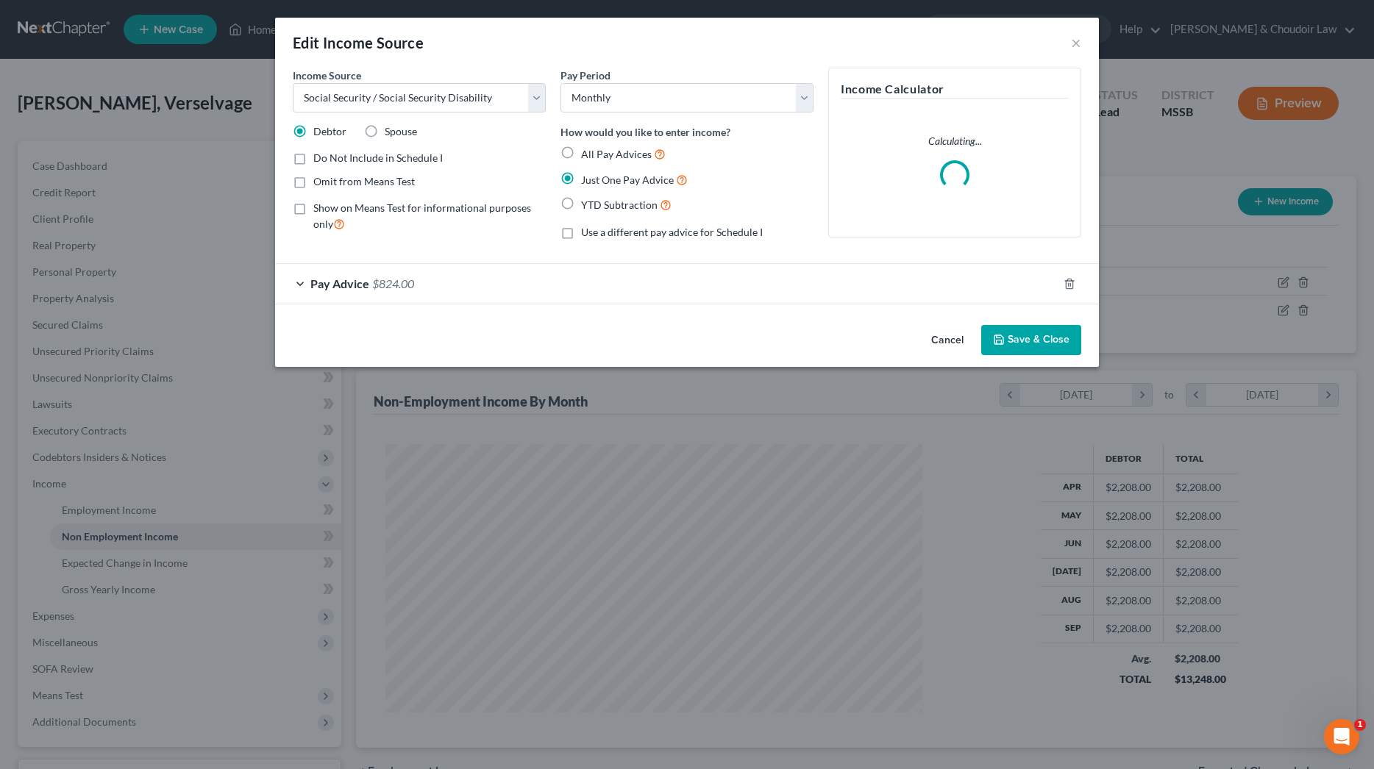
click at [425, 286] on div "Pay Advice $824.00" at bounding box center [666, 283] width 783 height 39
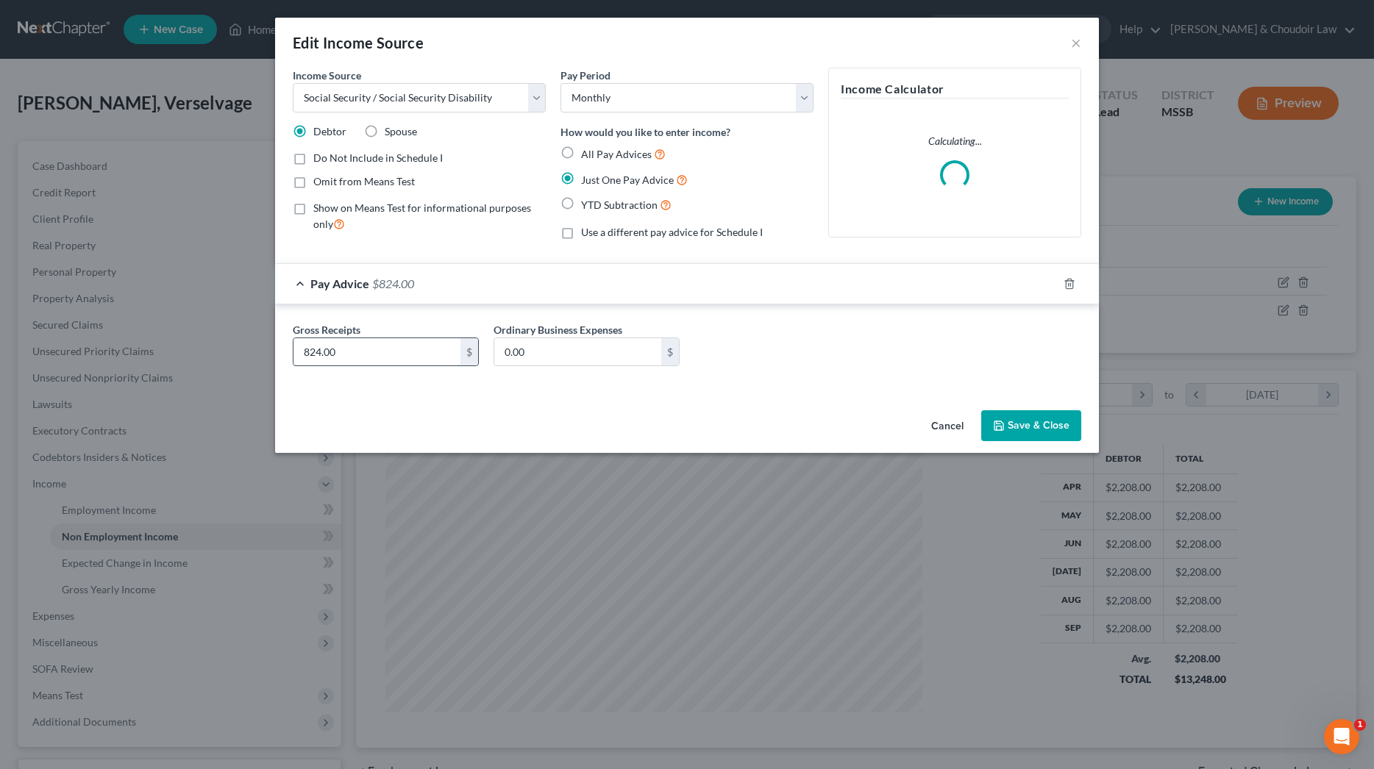
click at [371, 347] on input "824.00" at bounding box center [376, 352] width 167 height 28
type input "822.00"
click at [1058, 418] on button "Save & Close" at bounding box center [1031, 425] width 100 height 31
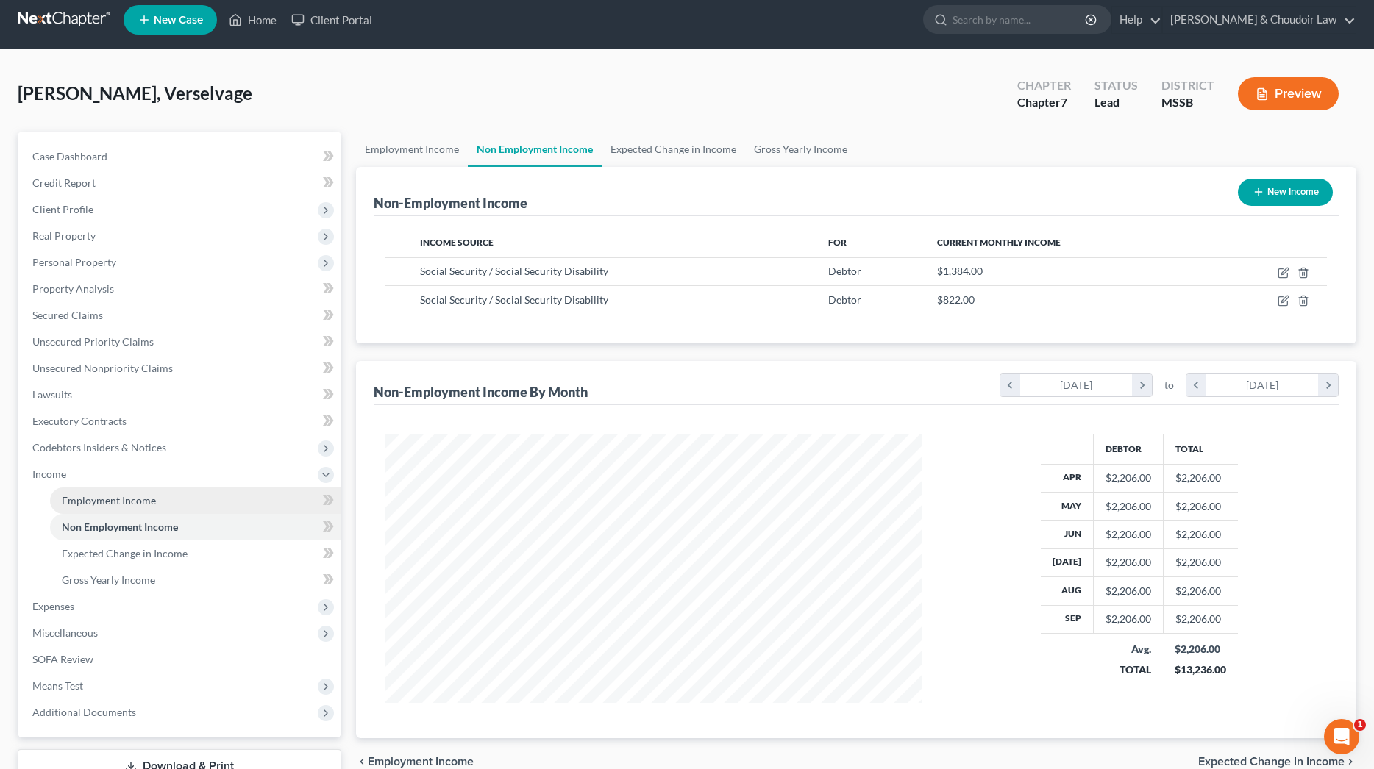
scroll to position [10, 0]
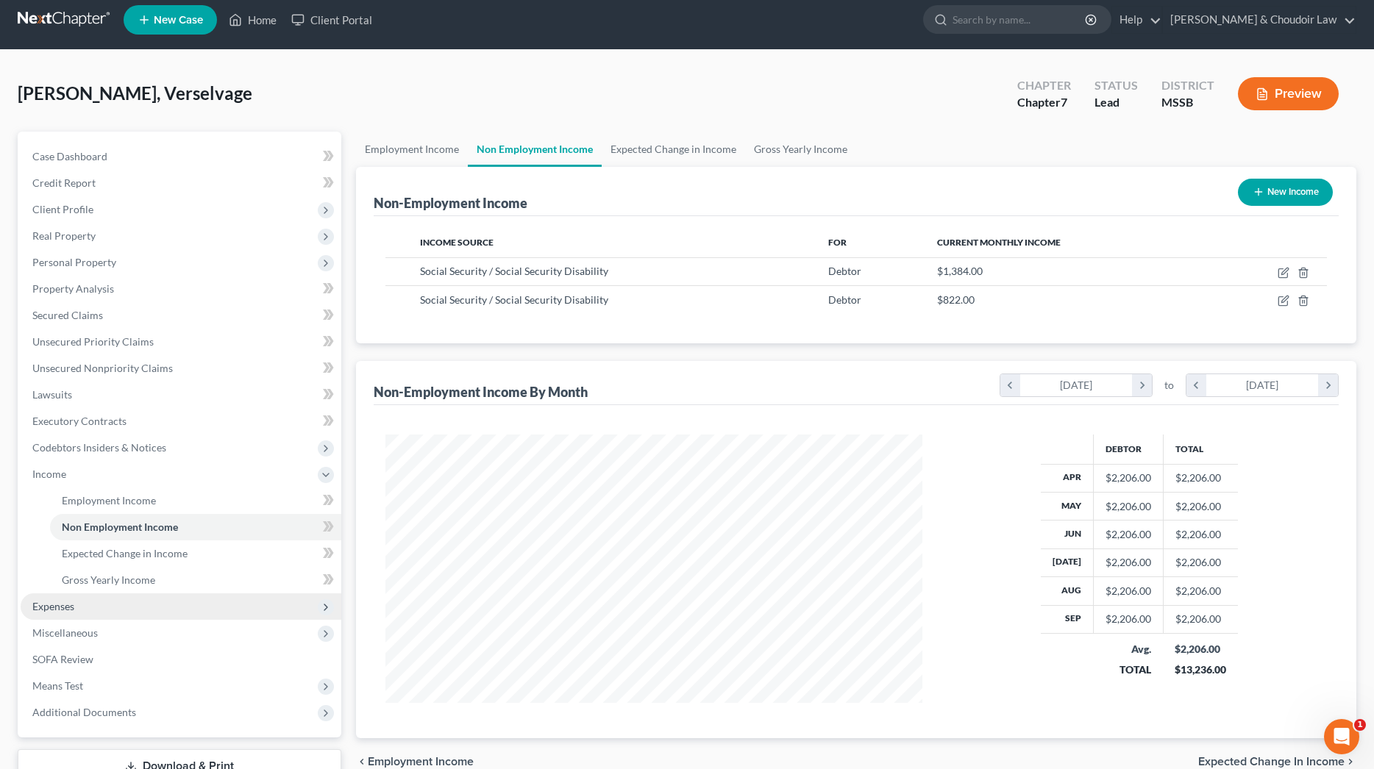
click at [75, 611] on span "Expenses" at bounding box center [181, 607] width 321 height 26
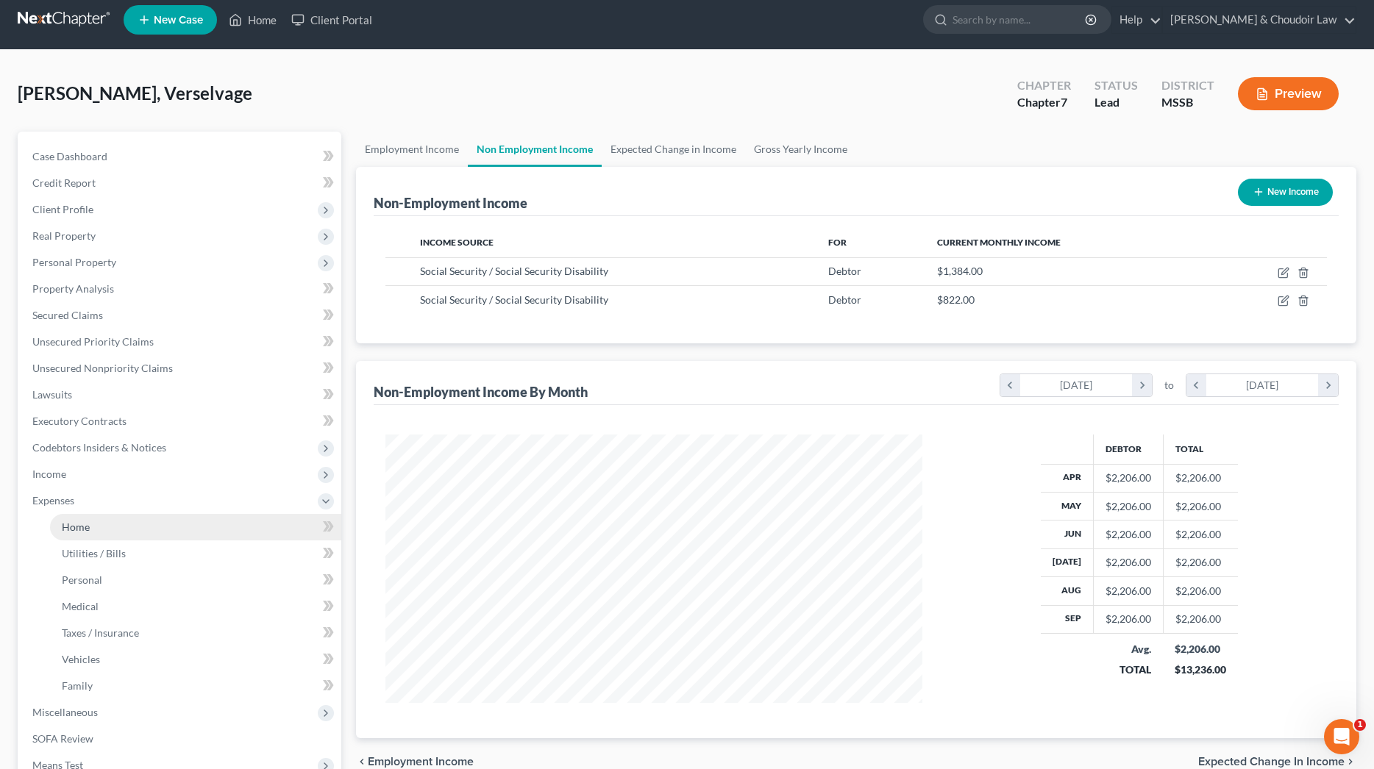
click at [89, 533] on link "Home" at bounding box center [195, 527] width 291 height 26
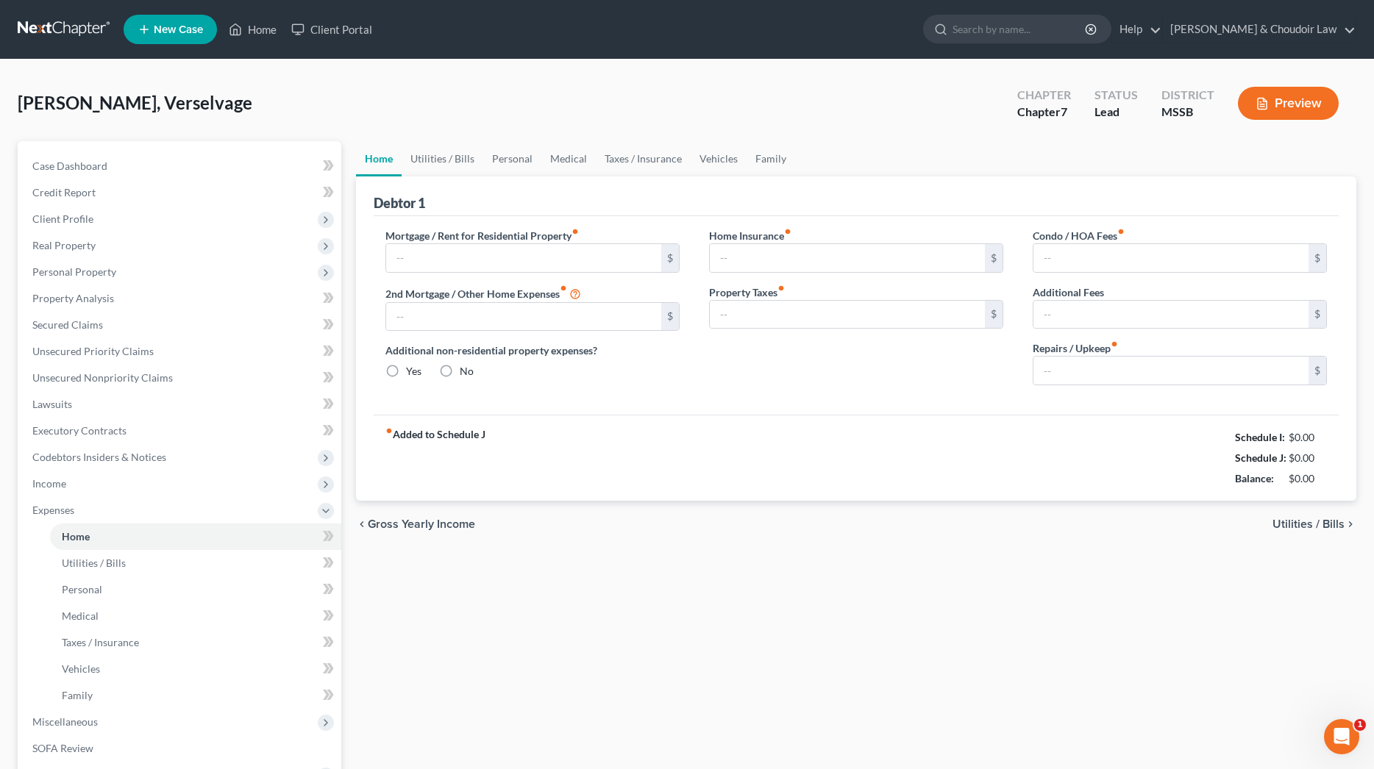
type input "0.00"
radio input "true"
type input "0.00"
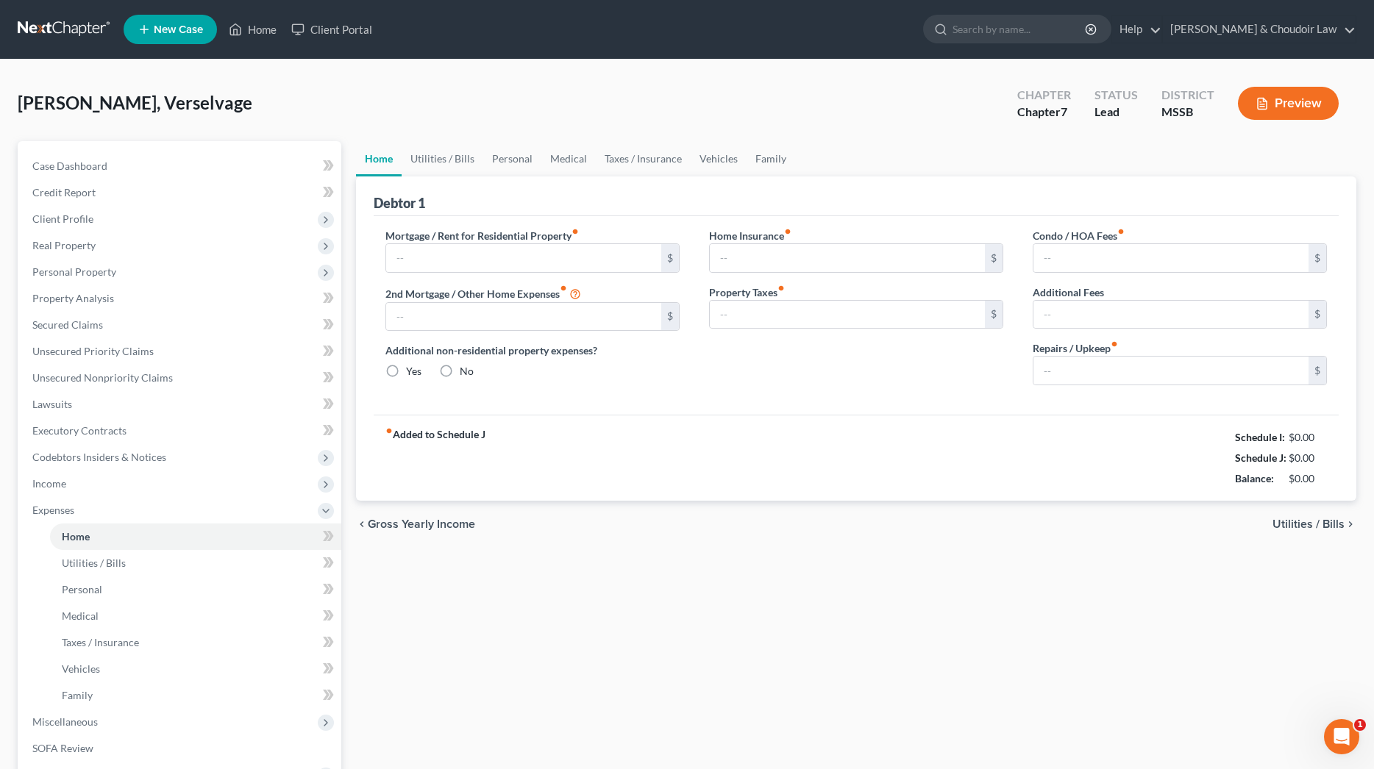
type input "0.00"
click at [460, 166] on link "Utilities / Bills" at bounding box center [443, 158] width 82 height 35
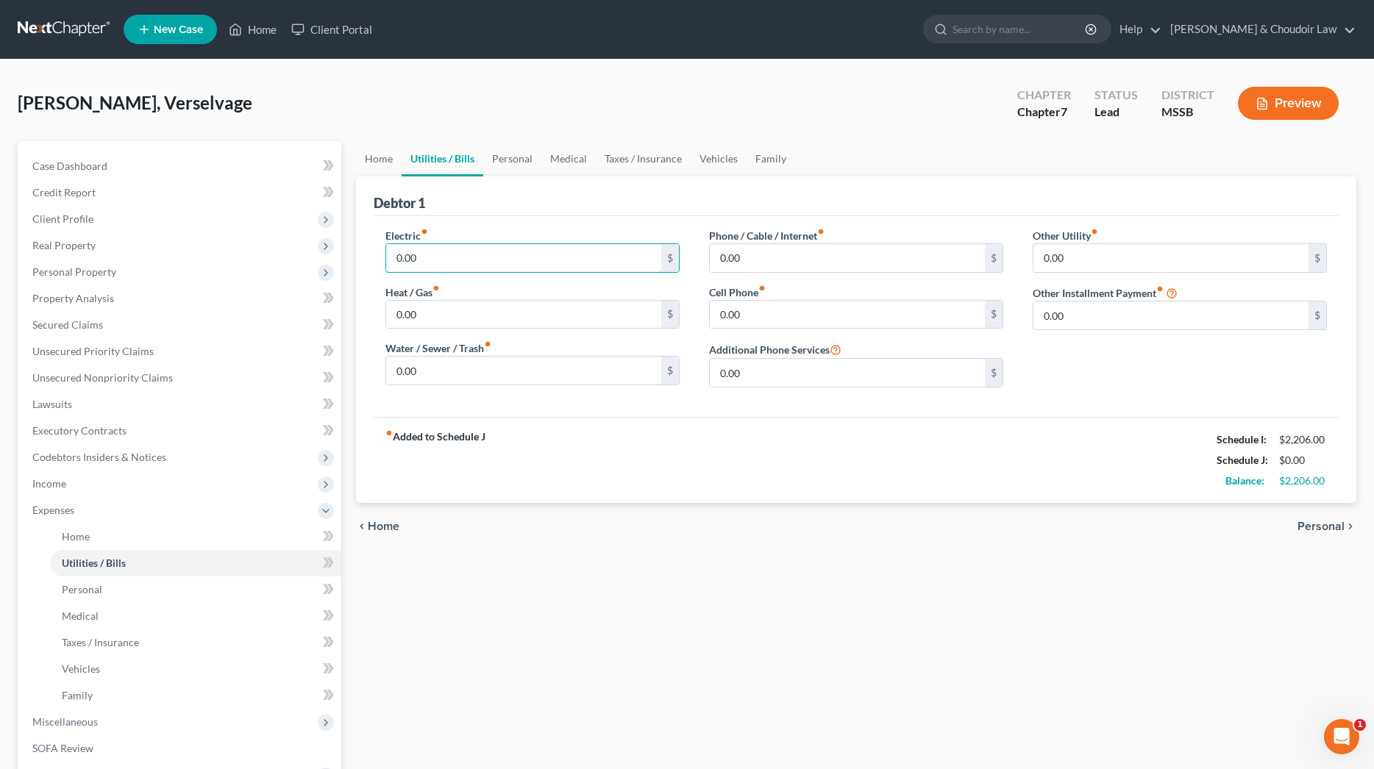
drag, startPoint x: 441, startPoint y: 255, endPoint x: 370, endPoint y: 254, distance: 71.4
click at [370, 254] on div "Debtor 1 Electric fiber_manual_record 0.00 $ Heat / Gas fiber_manual_record 0.0…" at bounding box center [856, 340] width 1000 height 327
type input "200"
drag, startPoint x: 477, startPoint y: 377, endPoint x: 340, endPoint y: 367, distance: 137.9
click at [336, 369] on div "Petition Navigation Case Dashboard Payments Invoices Payments Payments Credit R…" at bounding box center [686, 526] width 1353 height 770
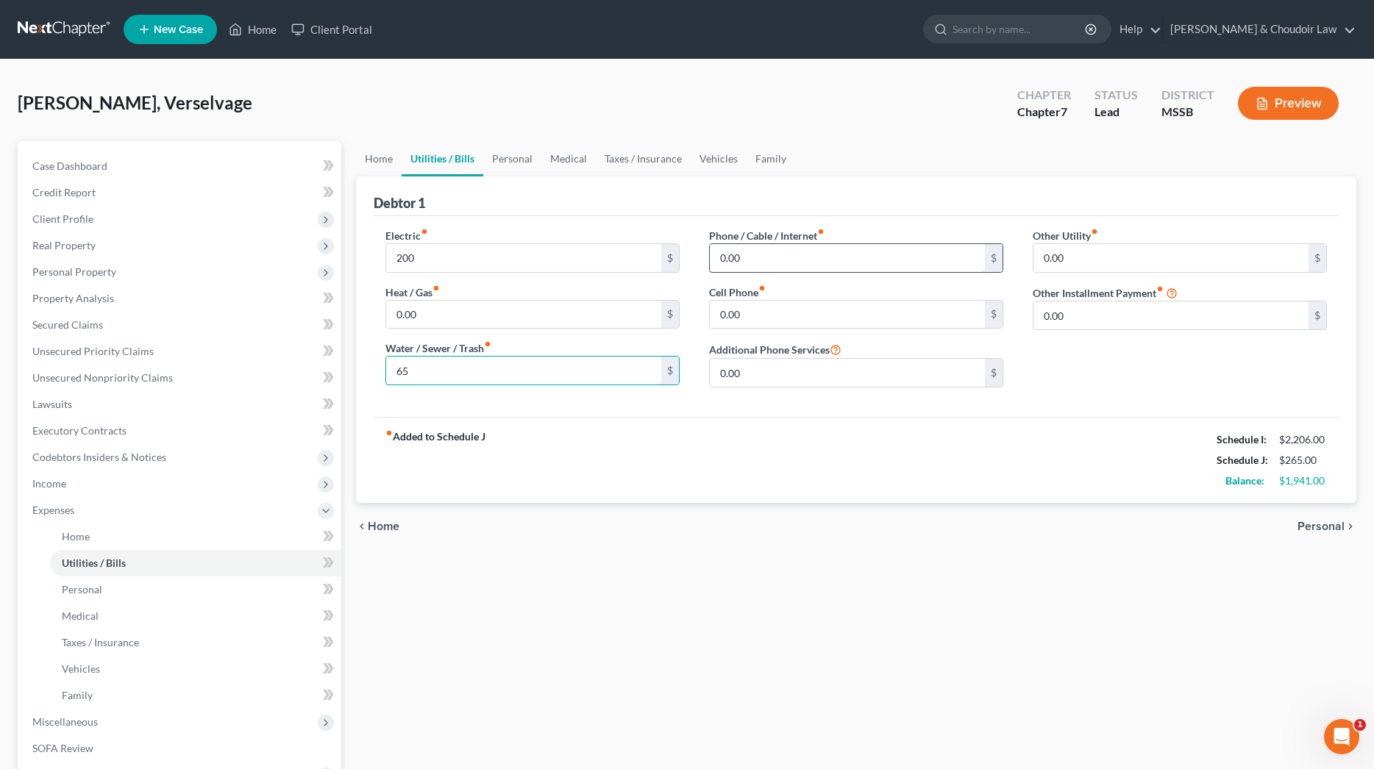
type input "65"
drag, startPoint x: 757, startPoint y: 267, endPoint x: 672, endPoint y: 257, distance: 85.9
type input "308"
drag, startPoint x: 756, startPoint y: 313, endPoint x: 622, endPoint y: 313, distance: 134.6
type input "205"
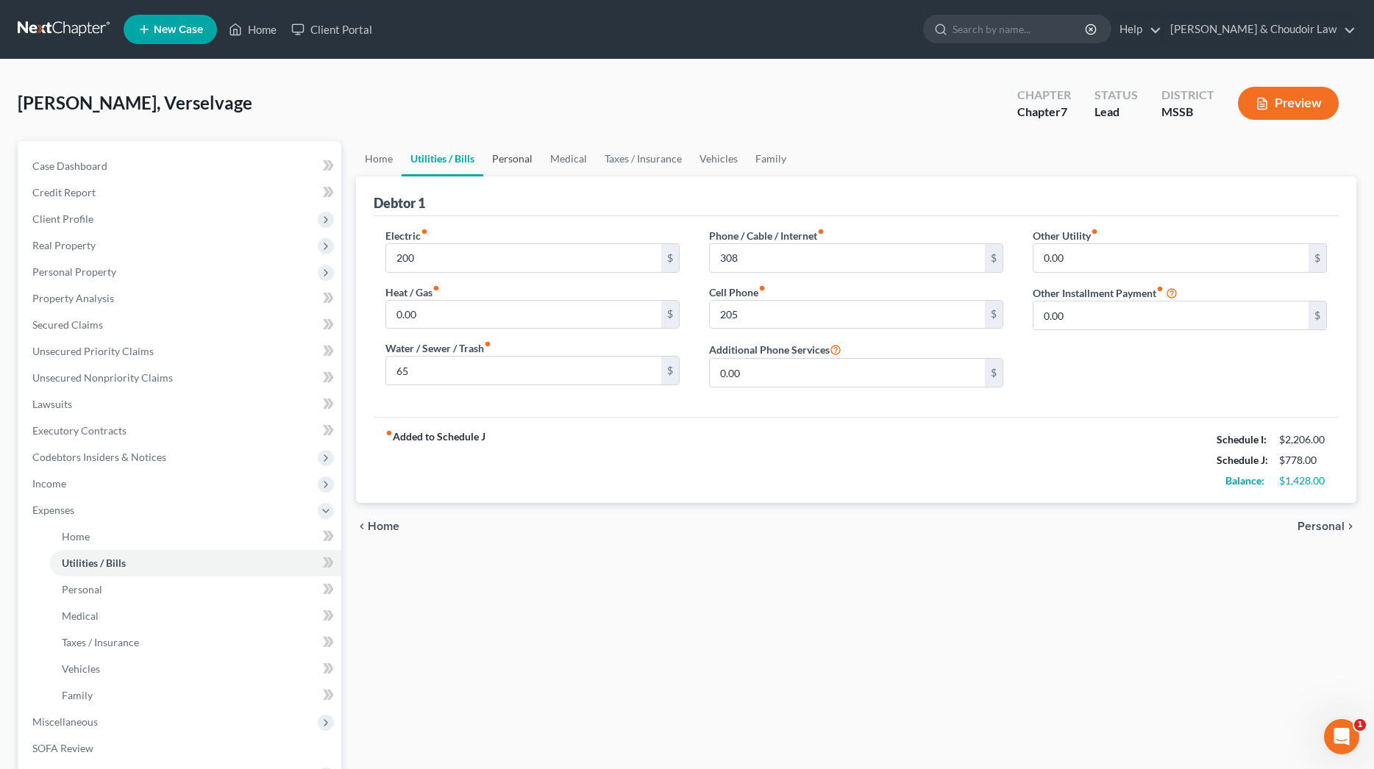
click at [513, 154] on link "Personal" at bounding box center [512, 158] width 58 height 35
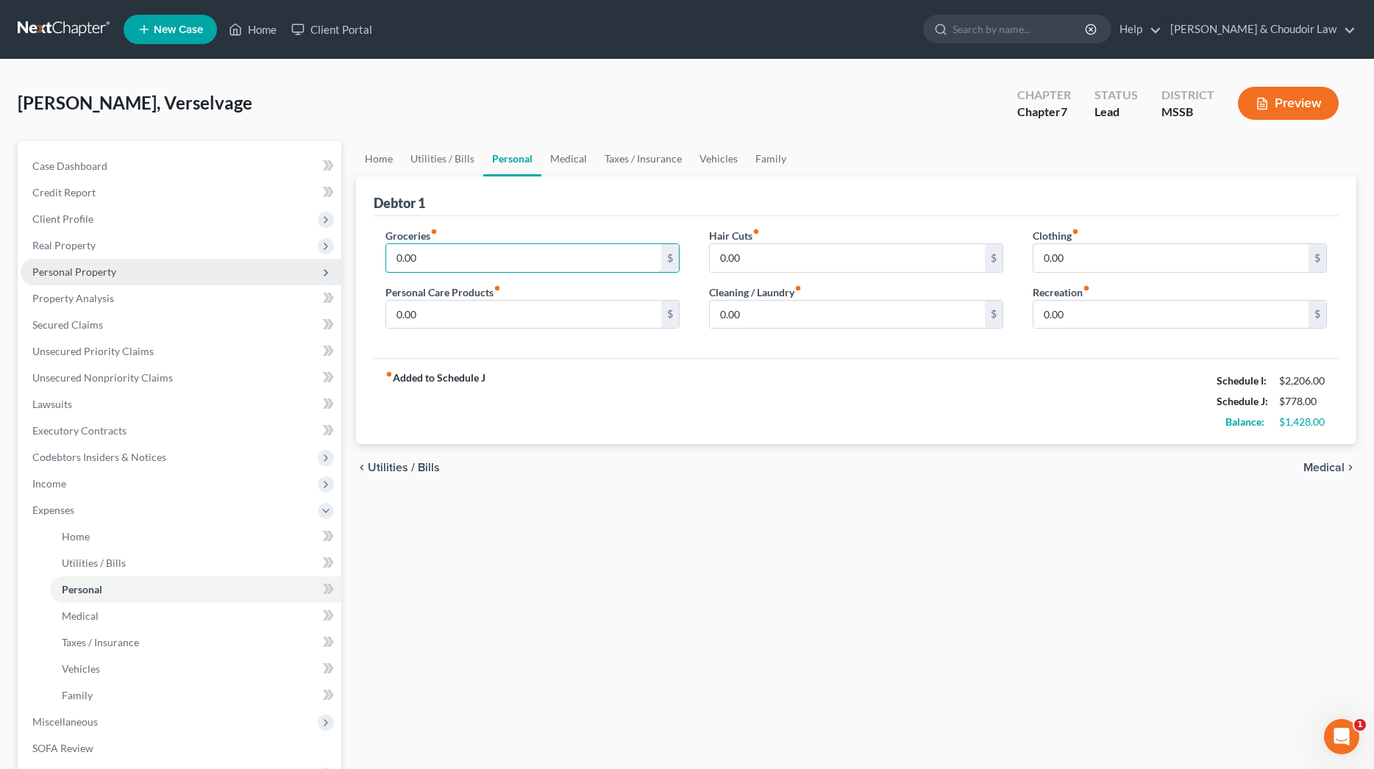
drag, startPoint x: 380, startPoint y: 257, endPoint x: 316, endPoint y: 258, distance: 64.0
click at [316, 258] on div "Petition Navigation Case Dashboard Payments Invoices Payments Payments Credit R…" at bounding box center [686, 526] width 1353 height 770
type input "475"
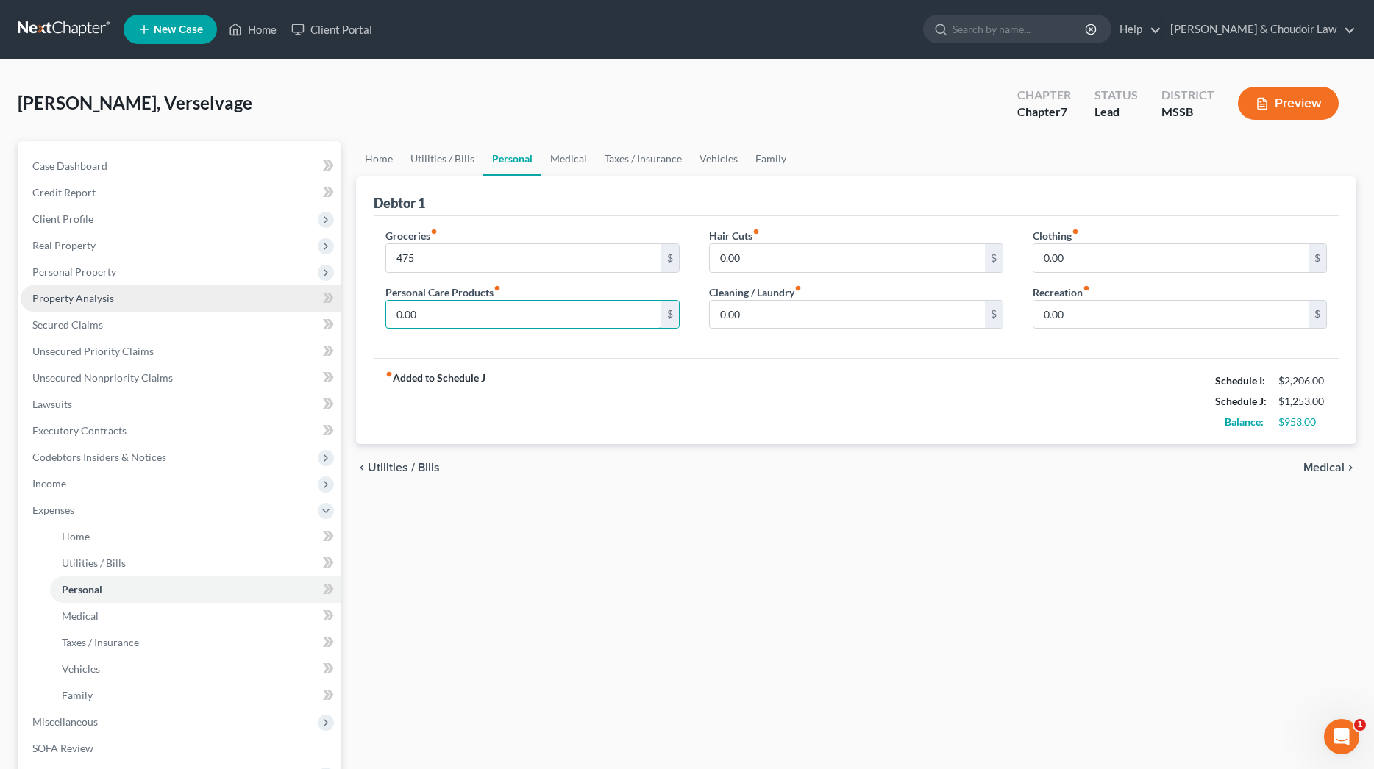
drag, startPoint x: 424, startPoint y: 312, endPoint x: 302, endPoint y: 310, distance: 122.9
click at [302, 310] on div "Petition Navigation Case Dashboard Payments Invoices Payments Payments Credit R…" at bounding box center [686, 526] width 1353 height 770
type input "50"
drag, startPoint x: 760, startPoint y: 266, endPoint x: 658, endPoint y: 264, distance: 101.5
click at [658, 264] on div "Groceries fiber_manual_record 475 $ Personal Care Products fiber_manual_record …" at bounding box center [856, 284] width 971 height 113
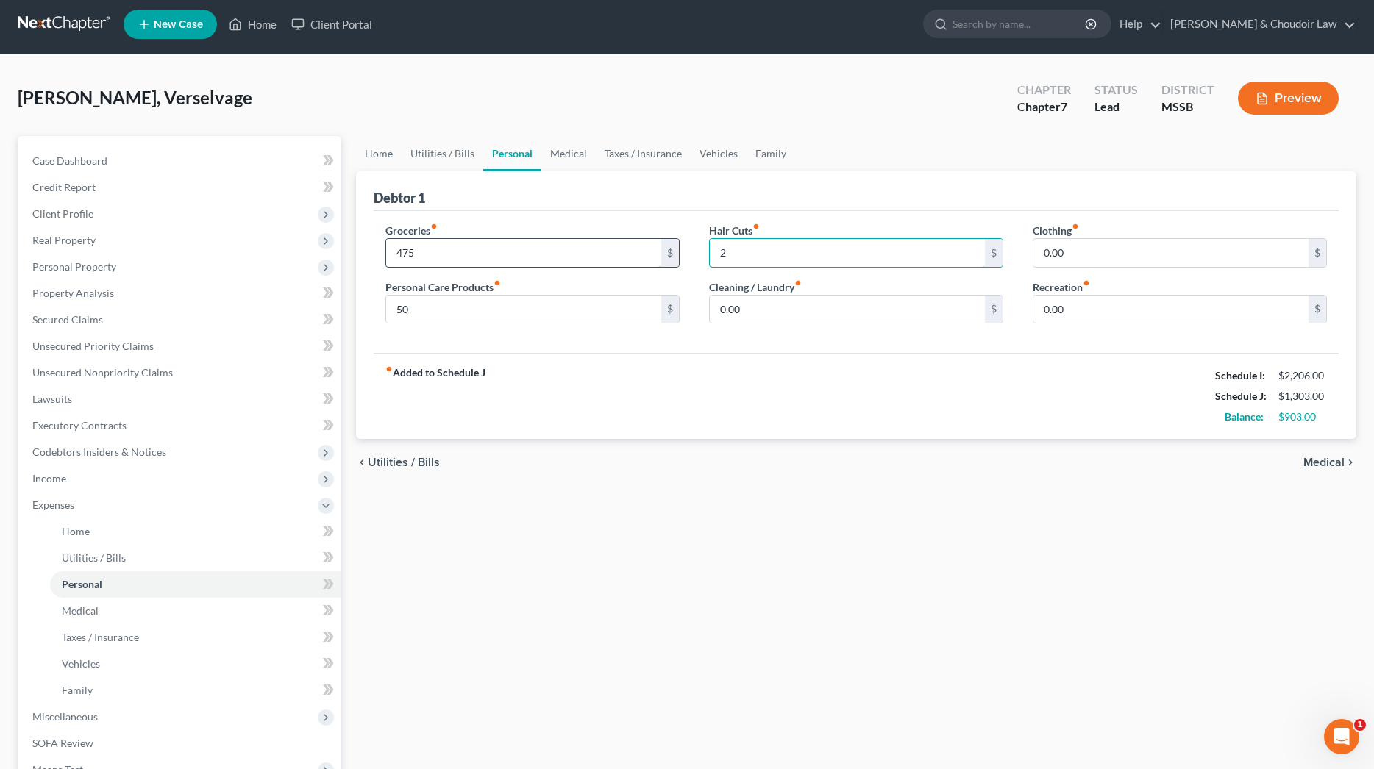
scroll to position [6, 0]
type input "20"
drag, startPoint x: 750, startPoint y: 309, endPoint x: 644, endPoint y: 309, distance: 105.2
click at [646, 309] on div "Groceries fiber_manual_record 475 $ Personal Care Products fiber_manual_record …" at bounding box center [856, 278] width 971 height 113
type input "50"
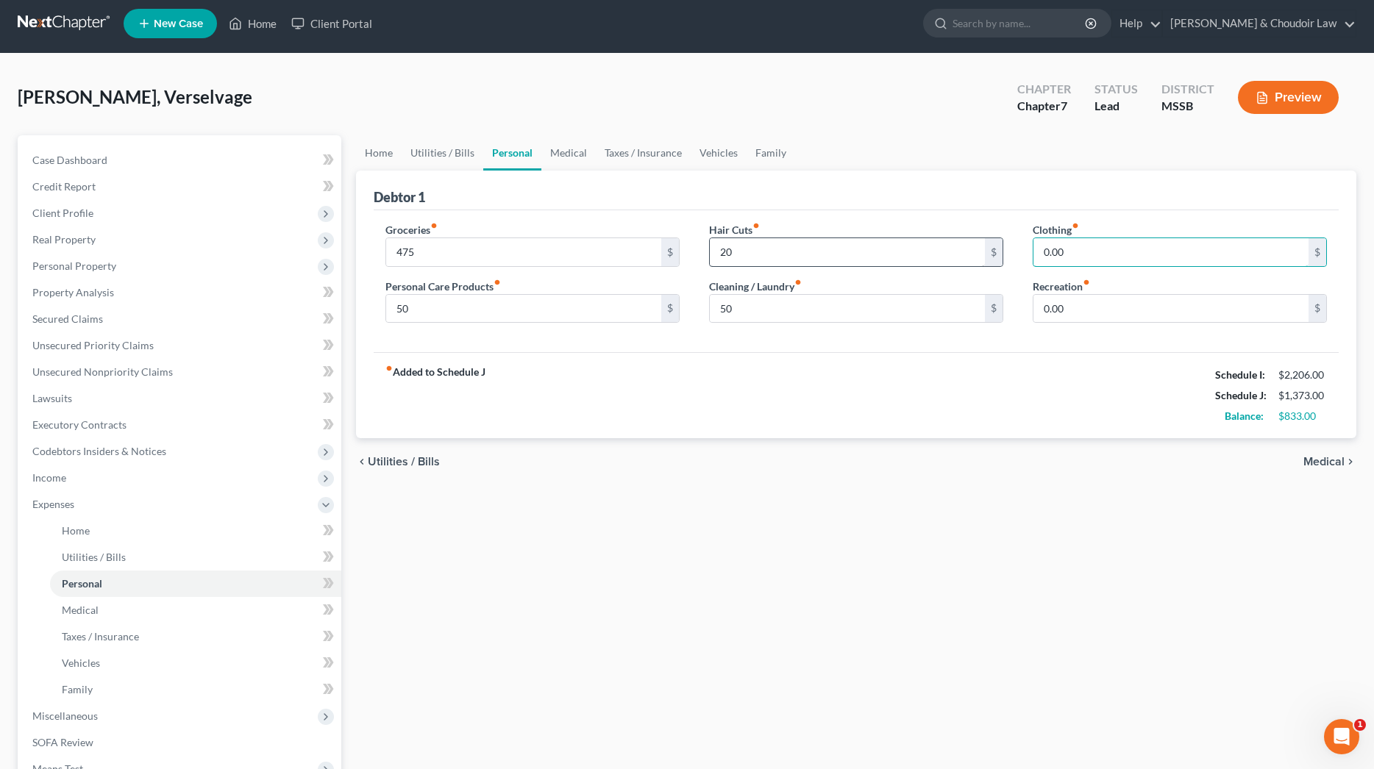
drag, startPoint x: 1066, startPoint y: 257, endPoint x: 977, endPoint y: 252, distance: 89.1
click at [978, 253] on div "Groceries fiber_manual_record 475 $ Personal Care Products fiber_manual_record …" at bounding box center [856, 278] width 971 height 113
type input "25"
drag, startPoint x: 1075, startPoint y: 306, endPoint x: 964, endPoint y: 303, distance: 111.1
click at [964, 303] on div "Groceries fiber_manual_record 475 $ Personal Care Products fiber_manual_record …" at bounding box center [856, 278] width 971 height 113
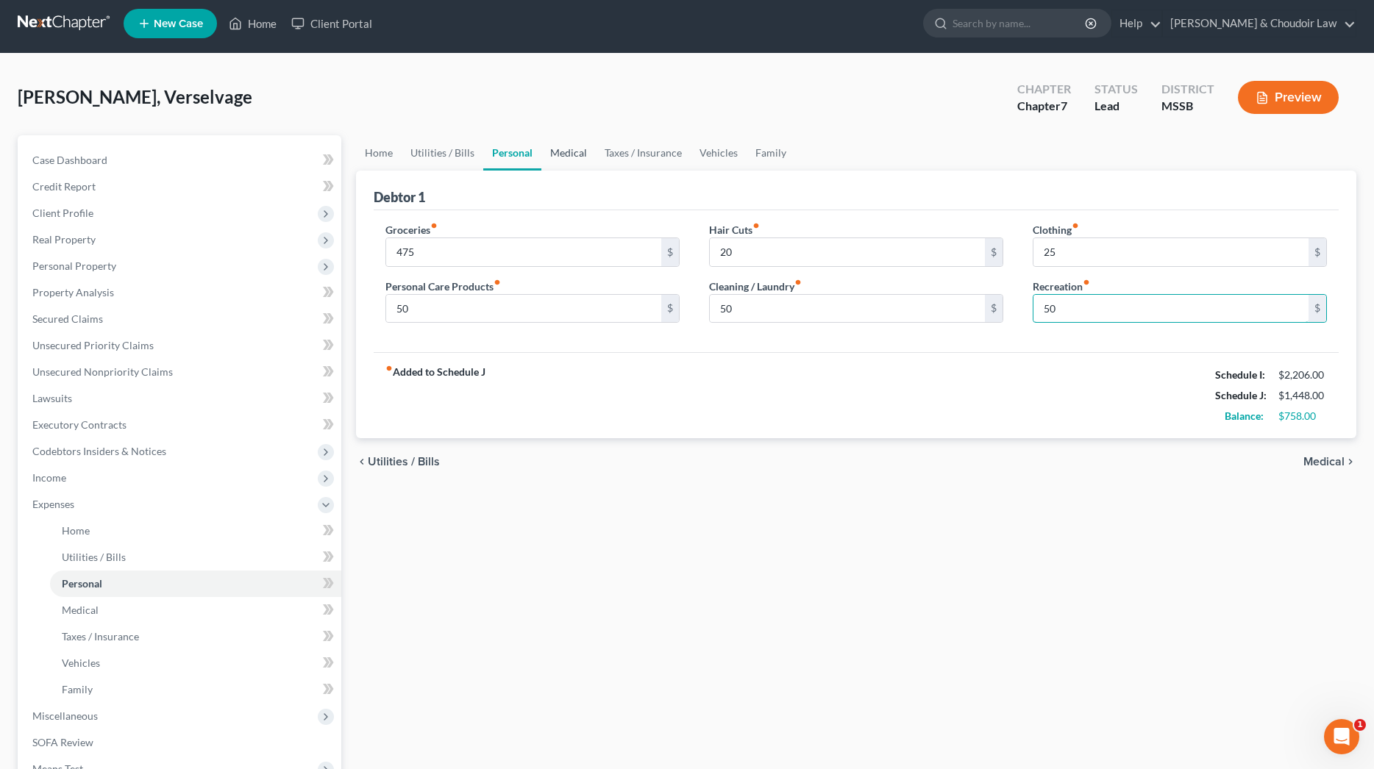
type input "50"
click at [584, 155] on link "Medical" at bounding box center [568, 152] width 54 height 35
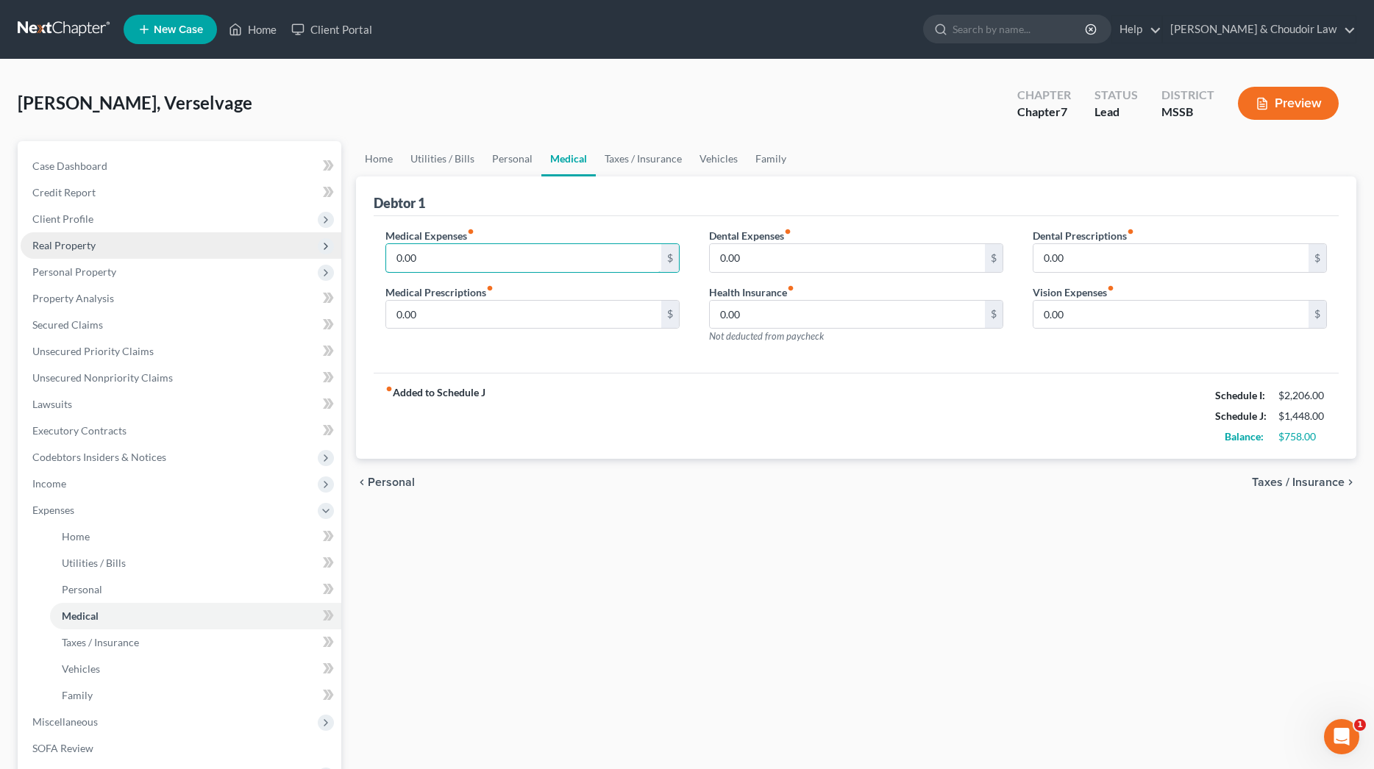
drag, startPoint x: 477, startPoint y: 257, endPoint x: 330, endPoint y: 256, distance: 147.1
click at [330, 256] on div "Petition Navigation Case Dashboard Payments Invoices Payments Payments Credit R…" at bounding box center [686, 526] width 1353 height 770
type input "160"
drag, startPoint x: 627, startPoint y: 157, endPoint x: 618, endPoint y: 159, distance: 8.9
click at [627, 157] on link "Taxes / Insurance" at bounding box center [643, 158] width 95 height 35
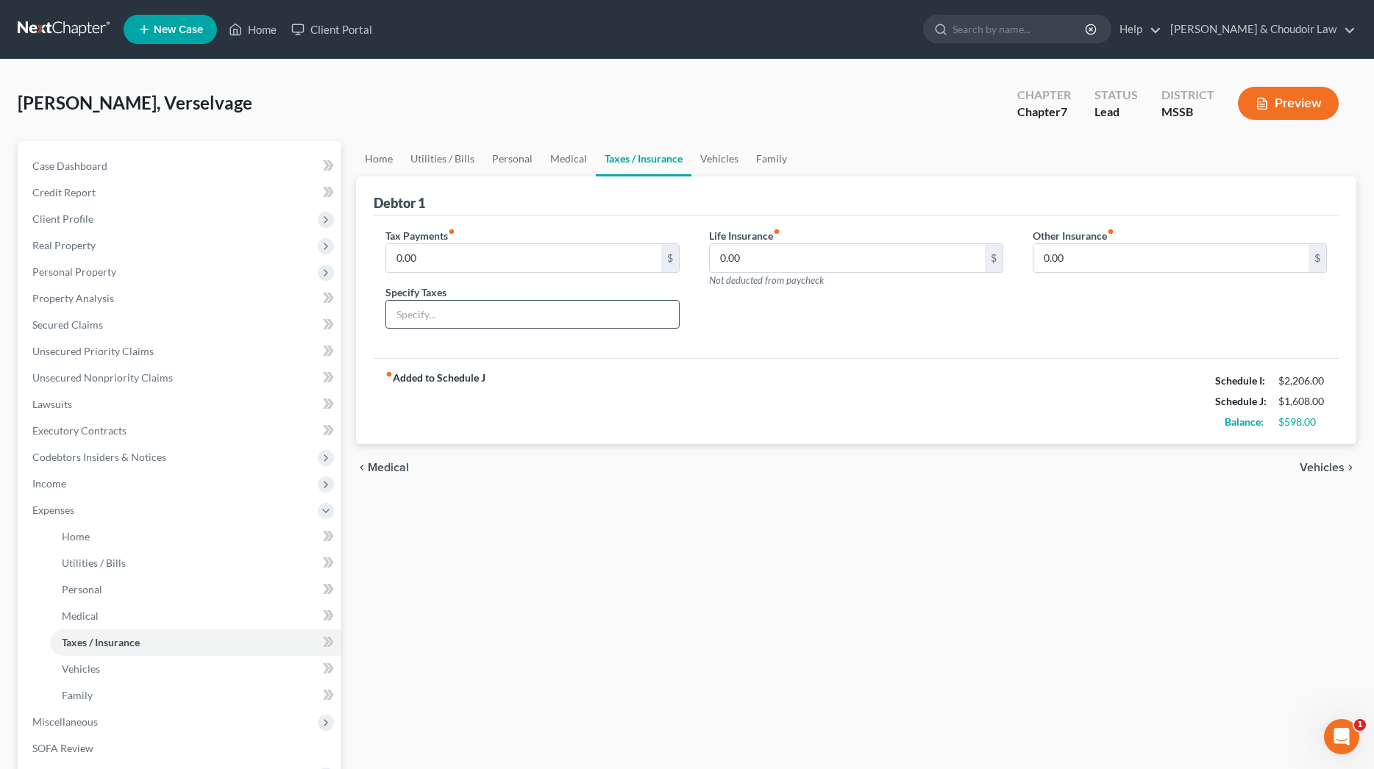
click at [438, 305] on input "text" at bounding box center [532, 315] width 293 height 28
type input "vehicle tags"
drag, startPoint x: 430, startPoint y: 264, endPoint x: 375, endPoint y: 258, distance: 54.7
click at [376, 258] on div "Tax Payments fiber_manual_record 0.00 $ Specify Taxes vehicle tags" at bounding box center [533, 284] width 324 height 113
type input "8.53"
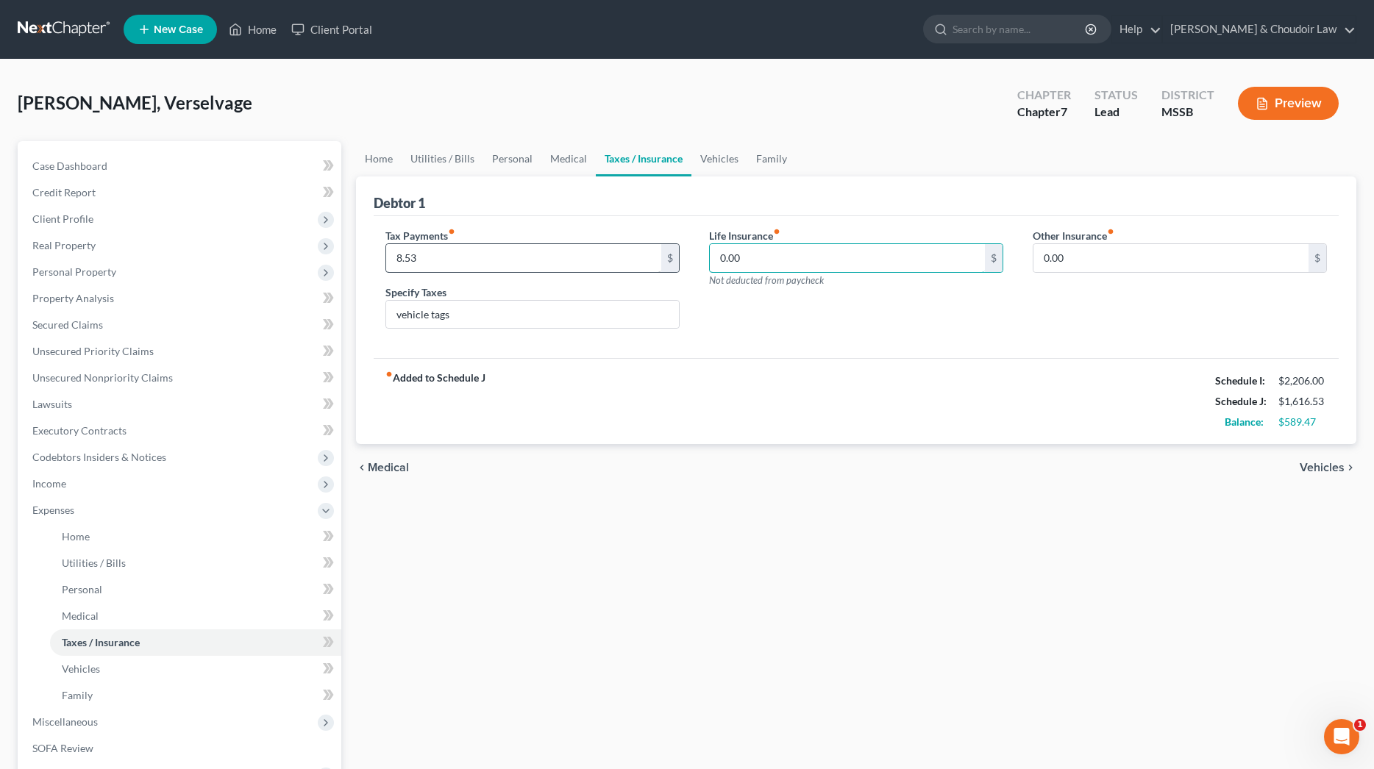
drag, startPoint x: 725, startPoint y: 260, endPoint x: 626, endPoint y: 259, distance: 99.3
click at [626, 259] on div "Tax Payments fiber_manual_record 8.53 $ Specify Taxes vehicle tags Life Insuran…" at bounding box center [856, 284] width 971 height 113
type input "156"
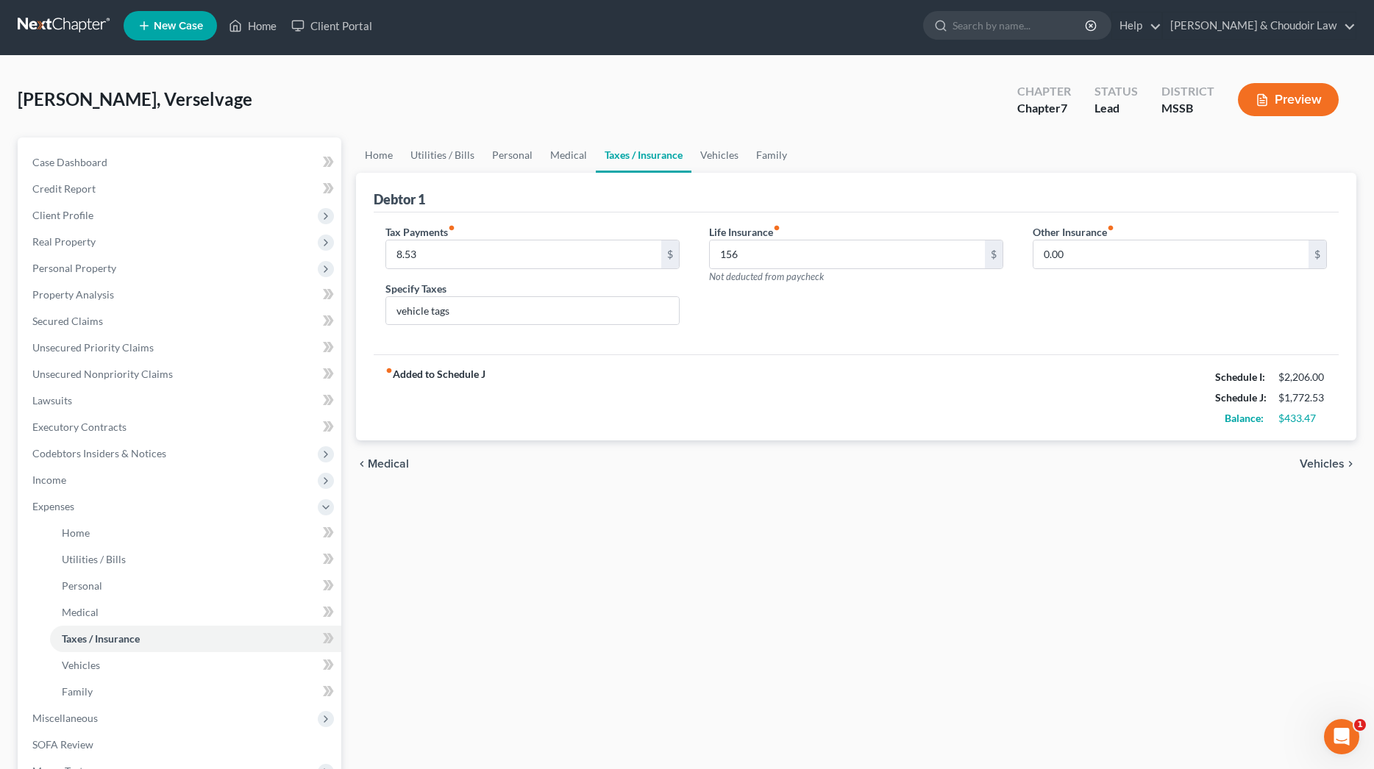
drag, startPoint x: 716, startPoint y: 151, endPoint x: 641, endPoint y: 164, distance: 76.2
click at [716, 151] on link "Vehicles" at bounding box center [719, 155] width 56 height 35
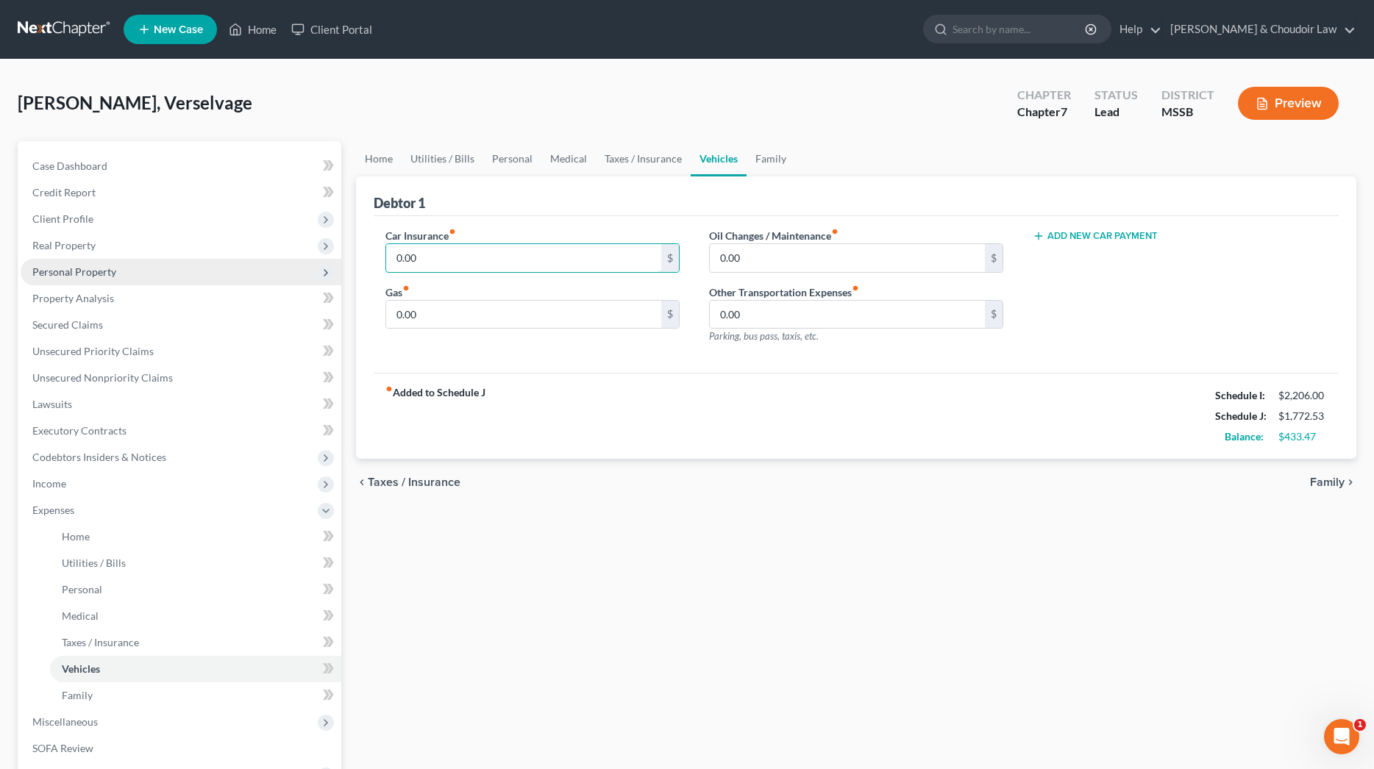
drag, startPoint x: 422, startPoint y: 258, endPoint x: 336, endPoint y: 258, distance: 86.1
click at [336, 258] on div "Petition Navigation Case Dashboard Payments Invoices Payments Payments Credit R…" at bounding box center [686, 526] width 1353 height 770
type input "159"
drag, startPoint x: 333, startPoint y: 310, endPoint x: 316, endPoint y: 310, distance: 17.7
click at [316, 310] on div "Petition Navigation Case Dashboard Payments Invoices Payments Payments Credit R…" at bounding box center [686, 526] width 1353 height 770
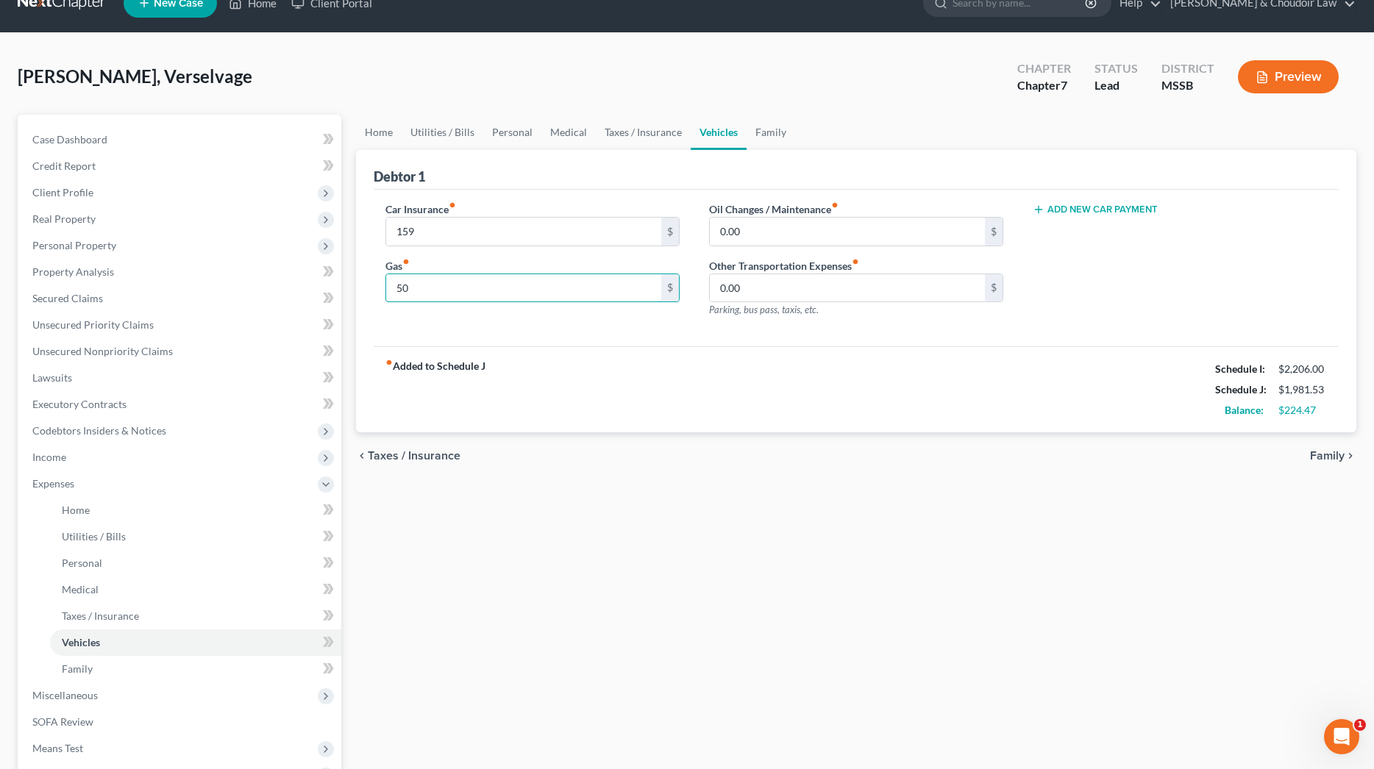
scroll to position [28, 0]
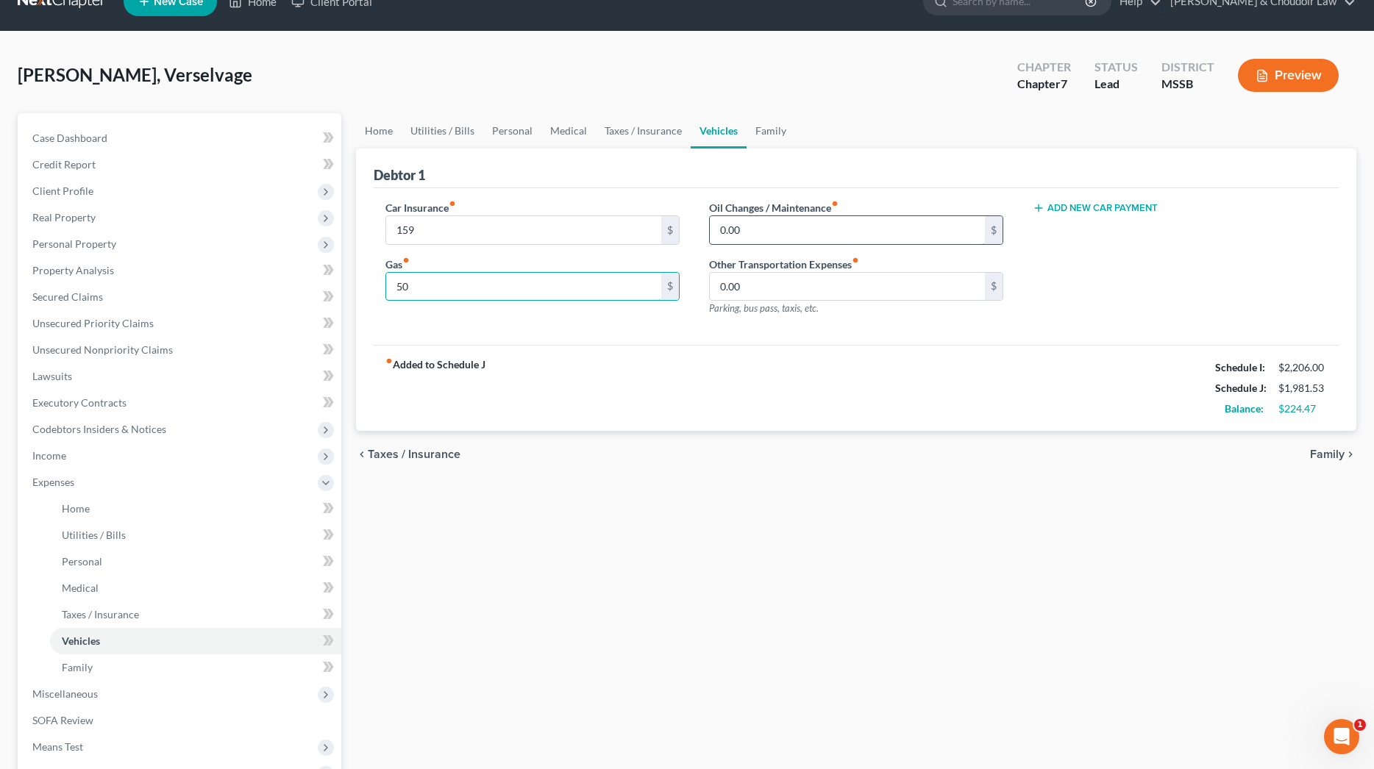
type input "50"
drag, startPoint x: 733, startPoint y: 230, endPoint x: 850, endPoint y: 37, distance: 226.4
click at [631, 224] on div "Car Insurance fiber_manual_record 159 $ Gas fiber_manual_record 50 $ Oil Change…" at bounding box center [856, 264] width 971 height 128
type input "20"
click at [774, 127] on link "Family" at bounding box center [771, 130] width 49 height 35
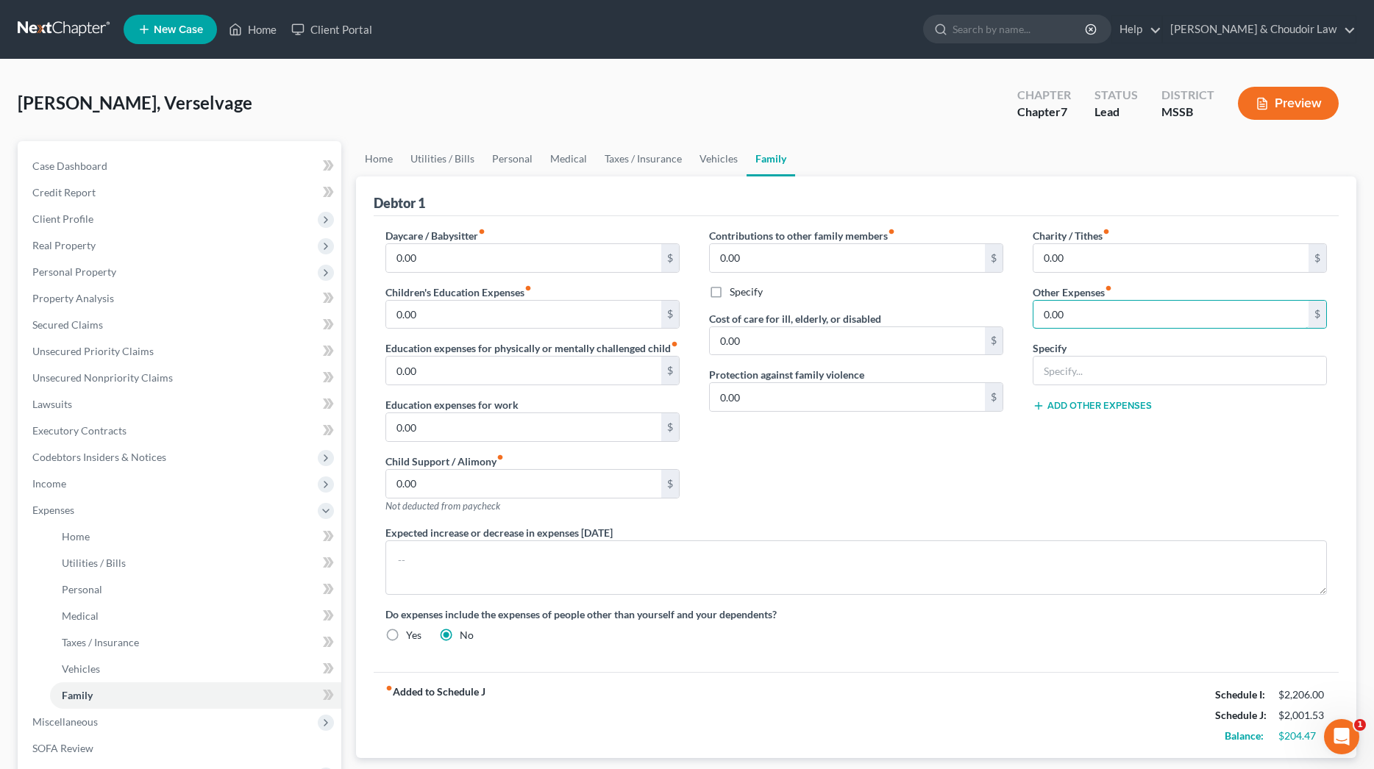
drag, startPoint x: 1078, startPoint y: 305, endPoint x: 956, endPoint y: 305, distance: 121.4
click at [956, 305] on div "Daycare / Babysitter fiber_manual_record 0.00 $ Children's Education Expenses f…" at bounding box center [856, 441] width 971 height 427
drag, startPoint x: 1086, startPoint y: 316, endPoint x: 931, endPoint y: 321, distance: 154.5
click at [931, 321] on div "Daycare / Babysitter fiber_manual_record 0.00 $ Children's Education Expenses f…" at bounding box center [856, 441] width 971 height 427
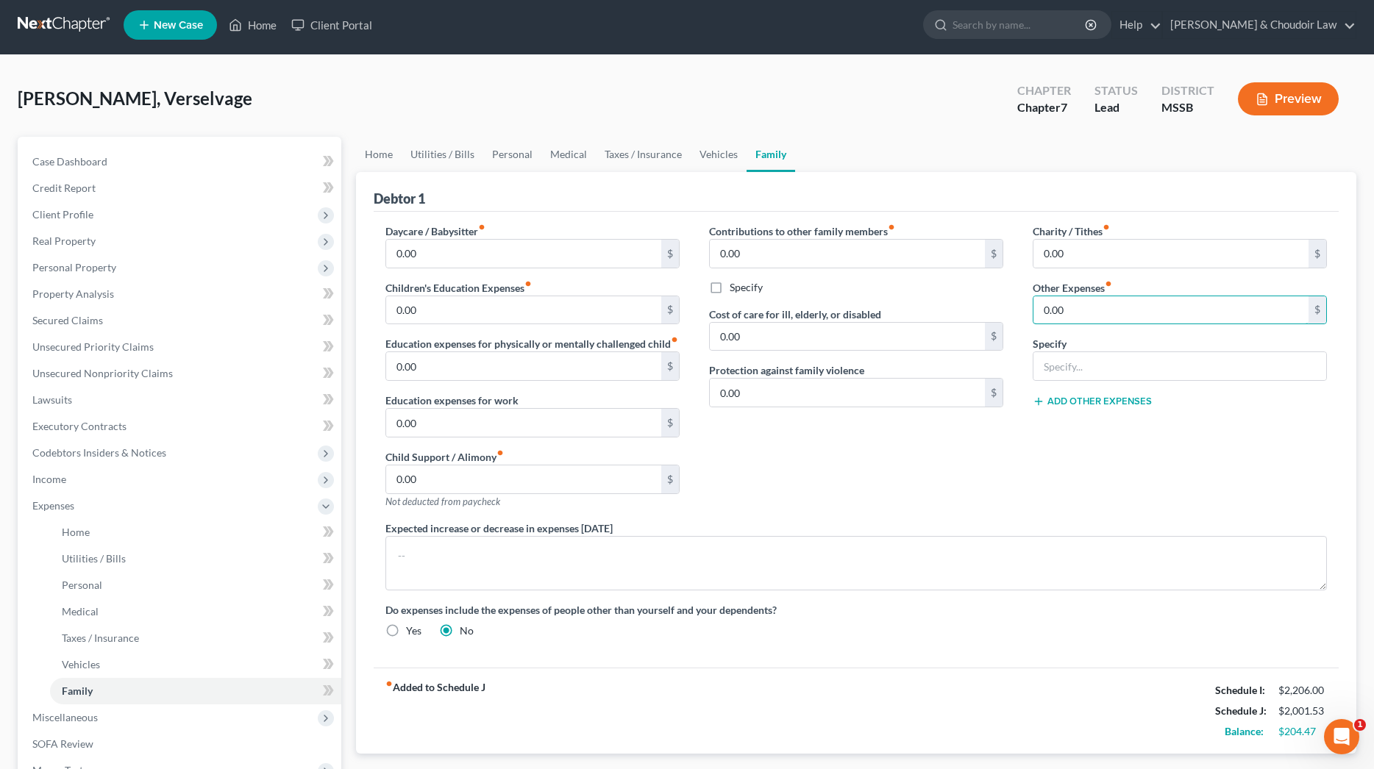
scroll to position [6, 0]
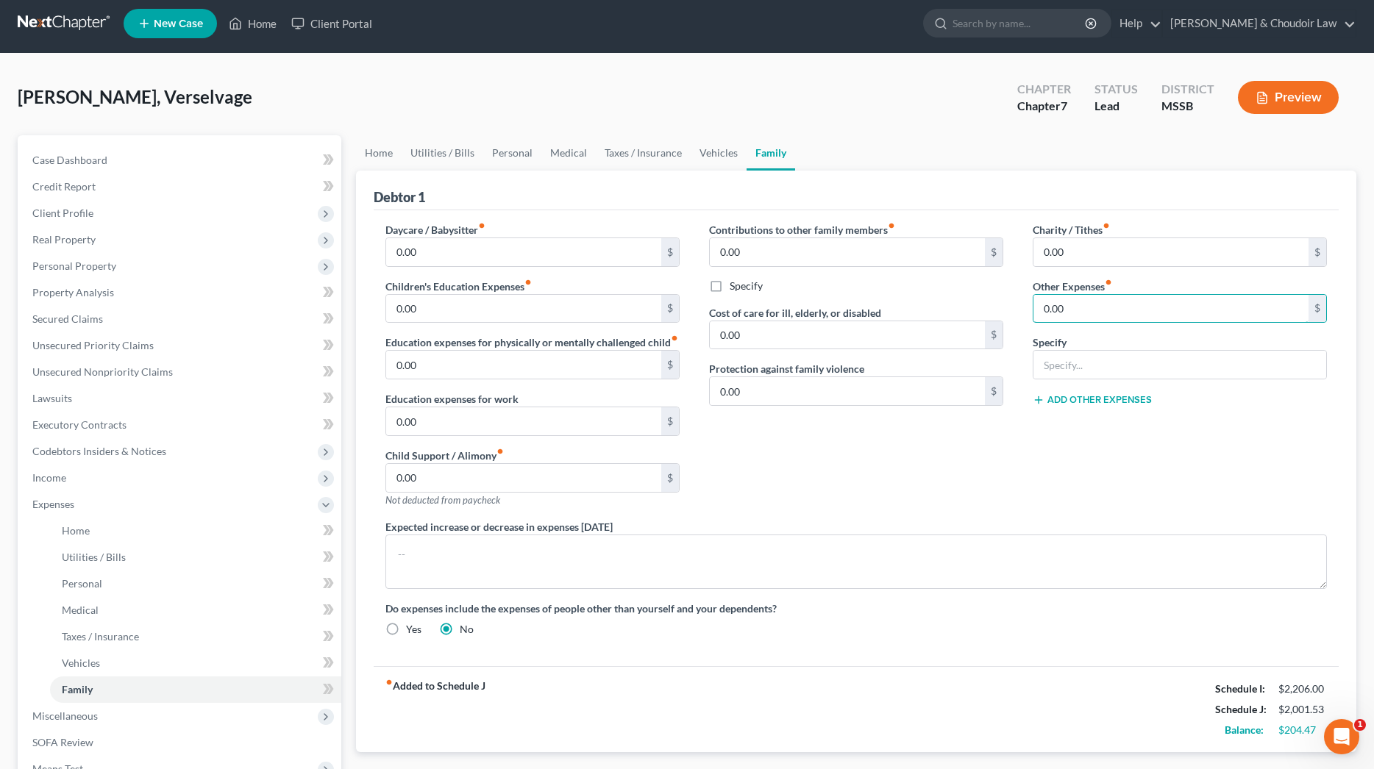
drag, startPoint x: 1061, startPoint y: 309, endPoint x: 940, endPoint y: 305, distance: 120.7
click at [941, 305] on div "Daycare / Babysitter fiber_manual_record 0.00 $ Children's Education Expenses f…" at bounding box center [856, 435] width 971 height 427
drag, startPoint x: 1047, startPoint y: 311, endPoint x: 960, endPoint y: 309, distance: 86.8
click at [961, 309] on div "Daycare / Babysitter fiber_manual_record 0.00 $ Children's Education Expenses f…" at bounding box center [856, 435] width 971 height 427
type input "184"
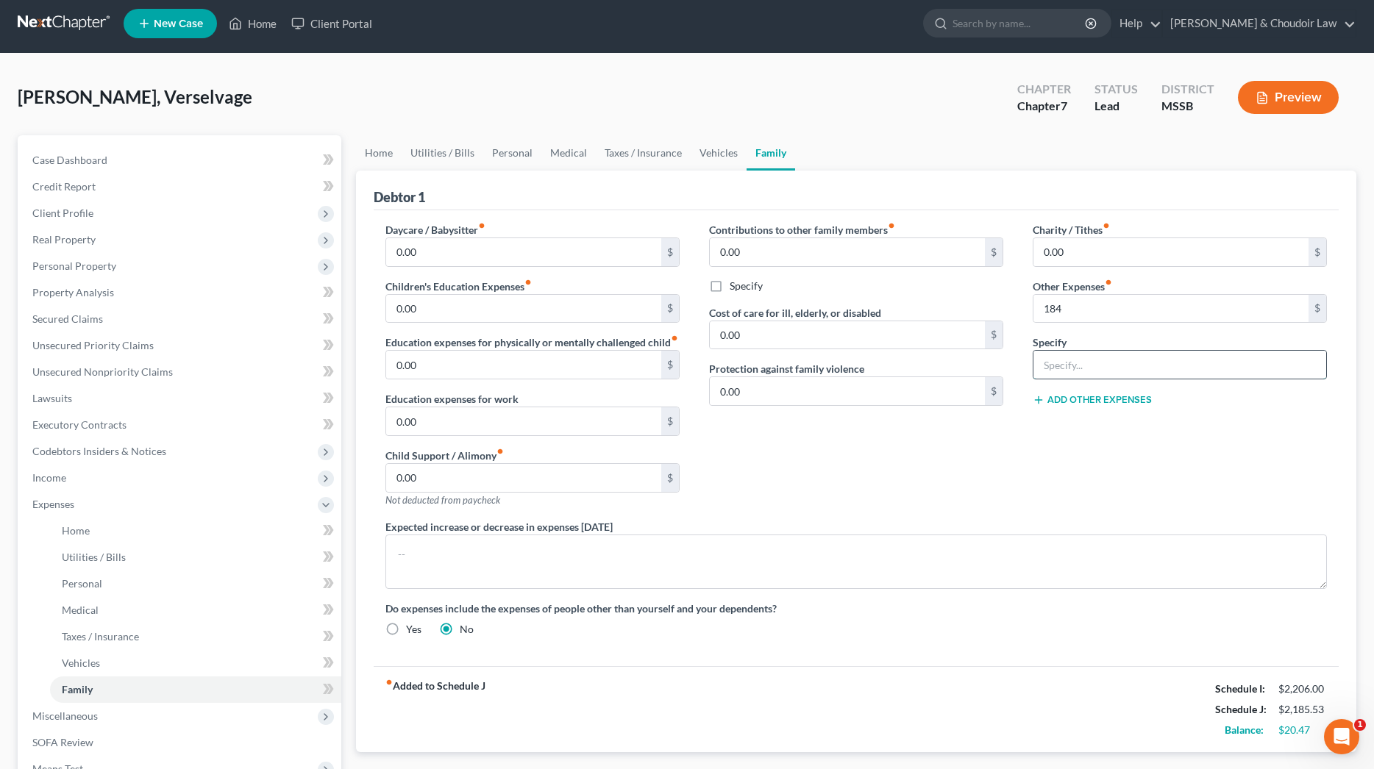
click at [1079, 363] on input "text" at bounding box center [1179, 365] width 293 height 28
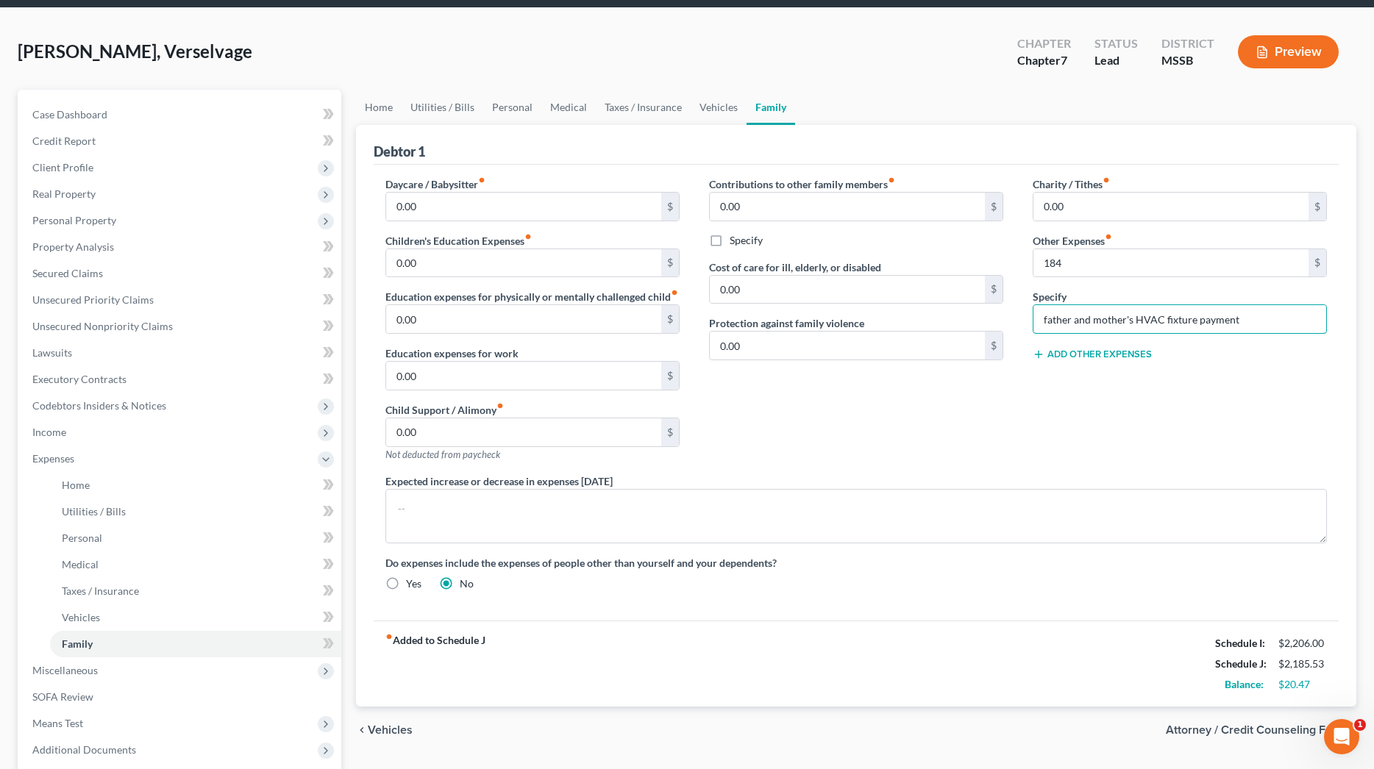
scroll to position [51, 0]
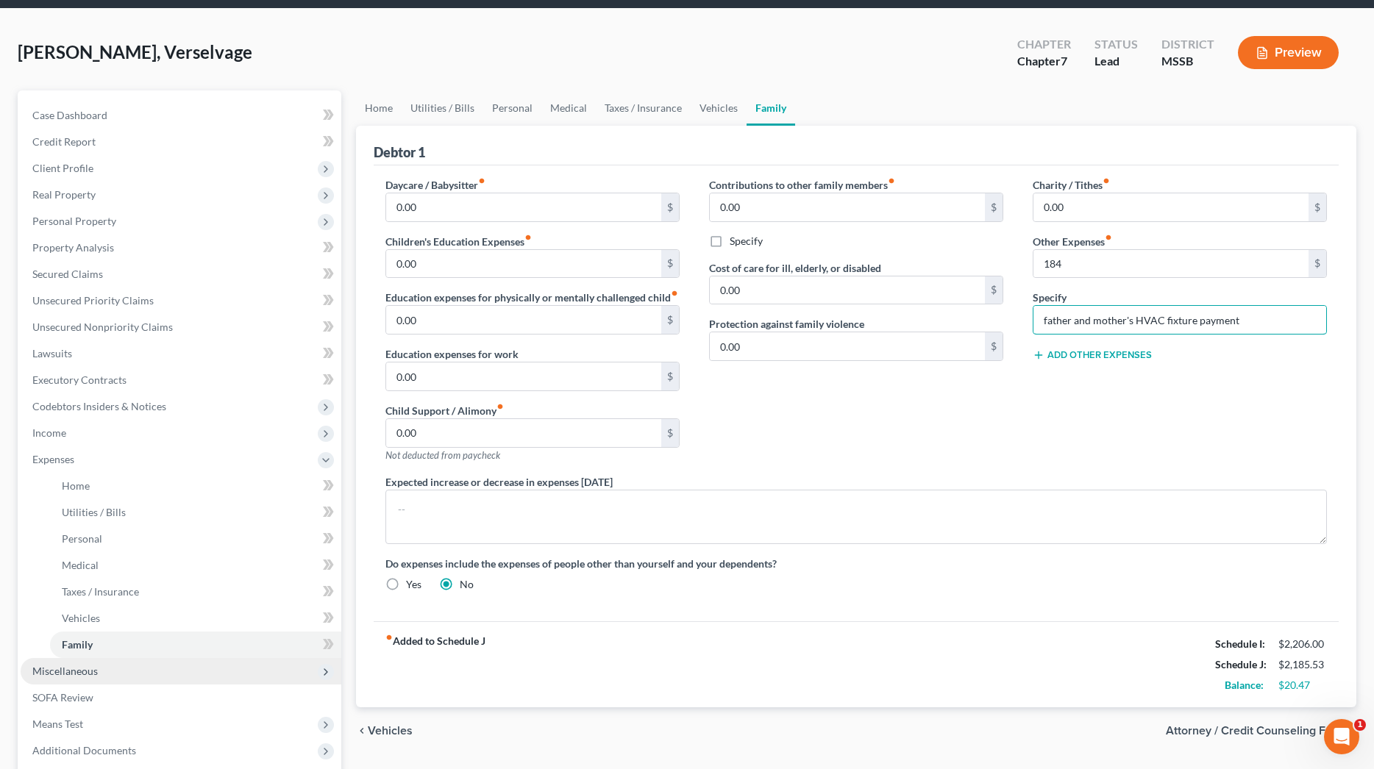
type input "father and mother's HVAC fixture payment"
click at [85, 675] on span "Miscellaneous" at bounding box center [64, 671] width 65 height 13
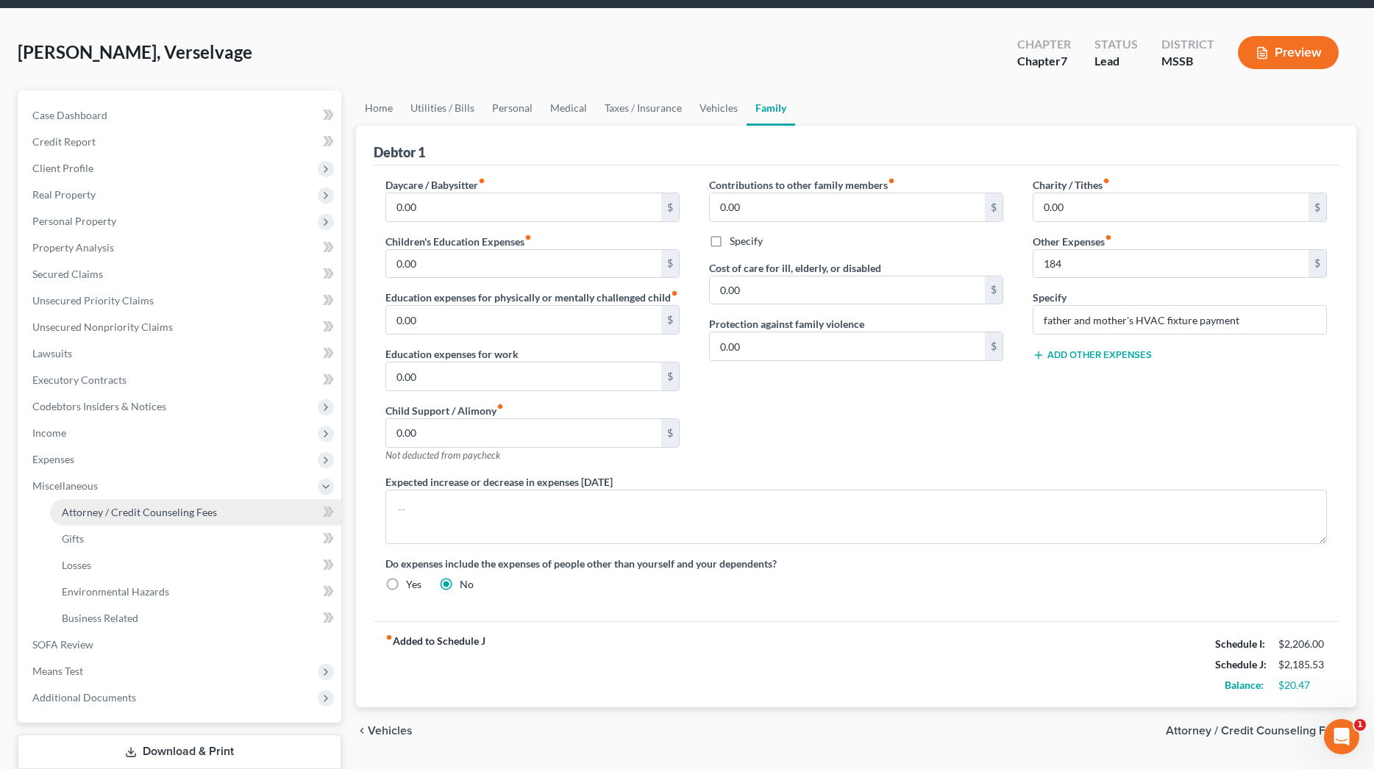
click at [140, 514] on span "Attorney / Credit Counseling Fees" at bounding box center [139, 512] width 155 height 13
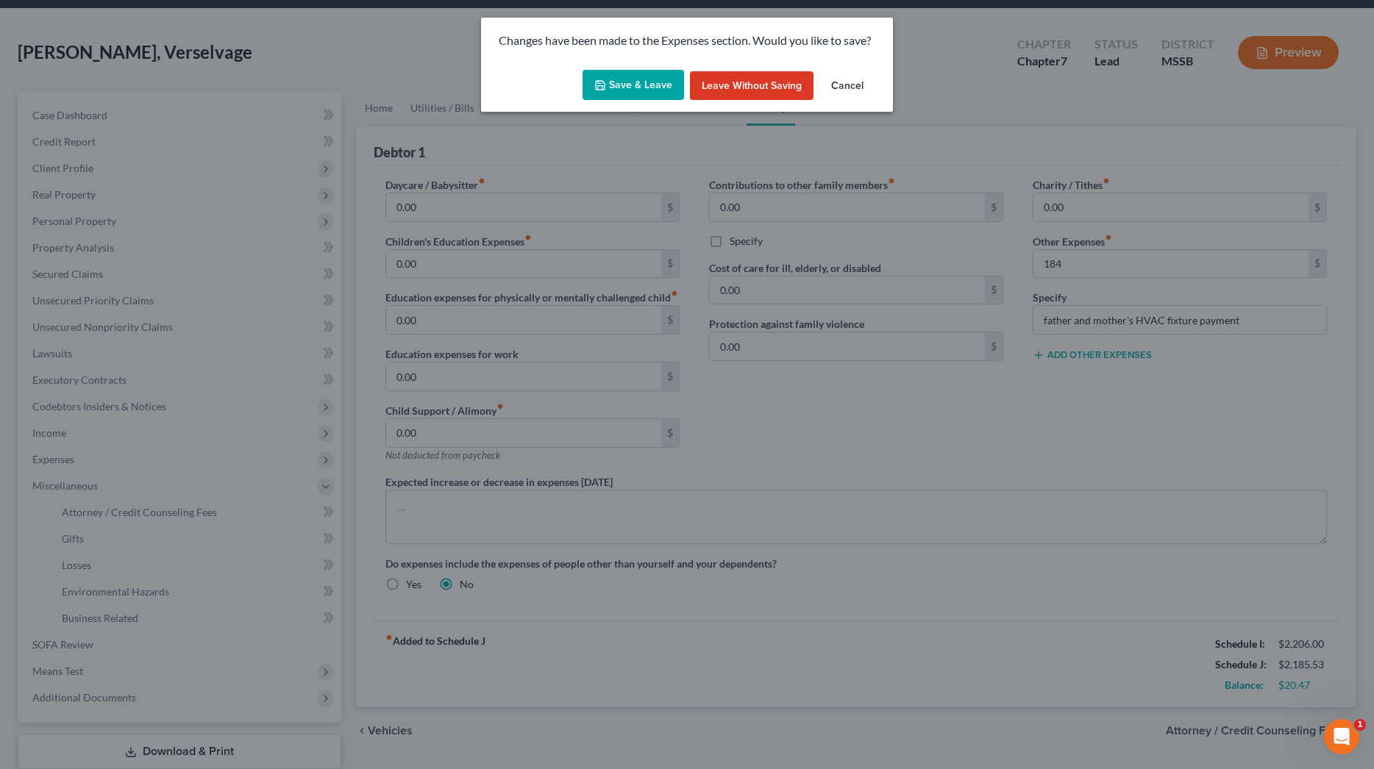
click at [627, 83] on button "Save & Leave" at bounding box center [634, 85] width 102 height 31
type input "184.00"
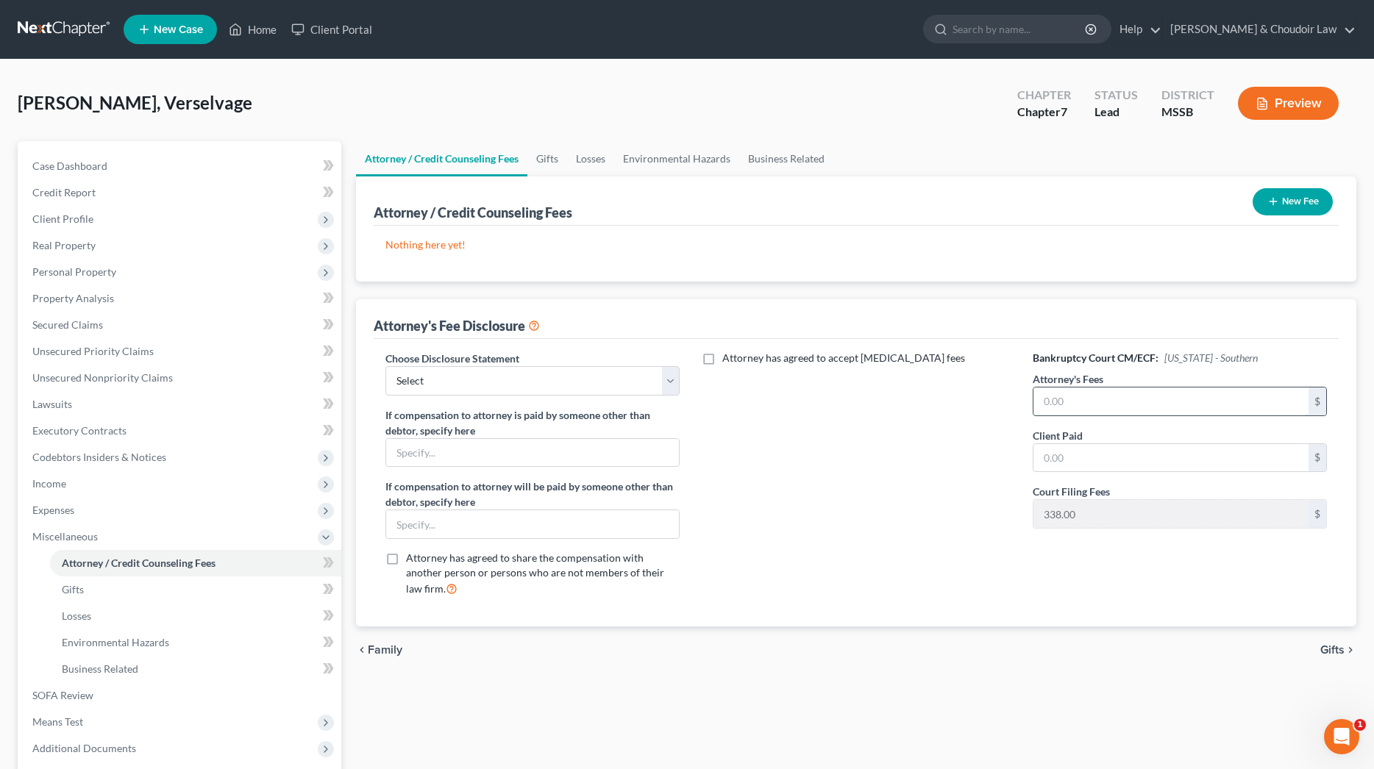
click at [1092, 405] on input "text" at bounding box center [1170, 402] width 275 height 28
type input "1,177"
click at [1105, 464] on input "text" at bounding box center [1170, 458] width 275 height 28
type input "1,177"
select select "1"
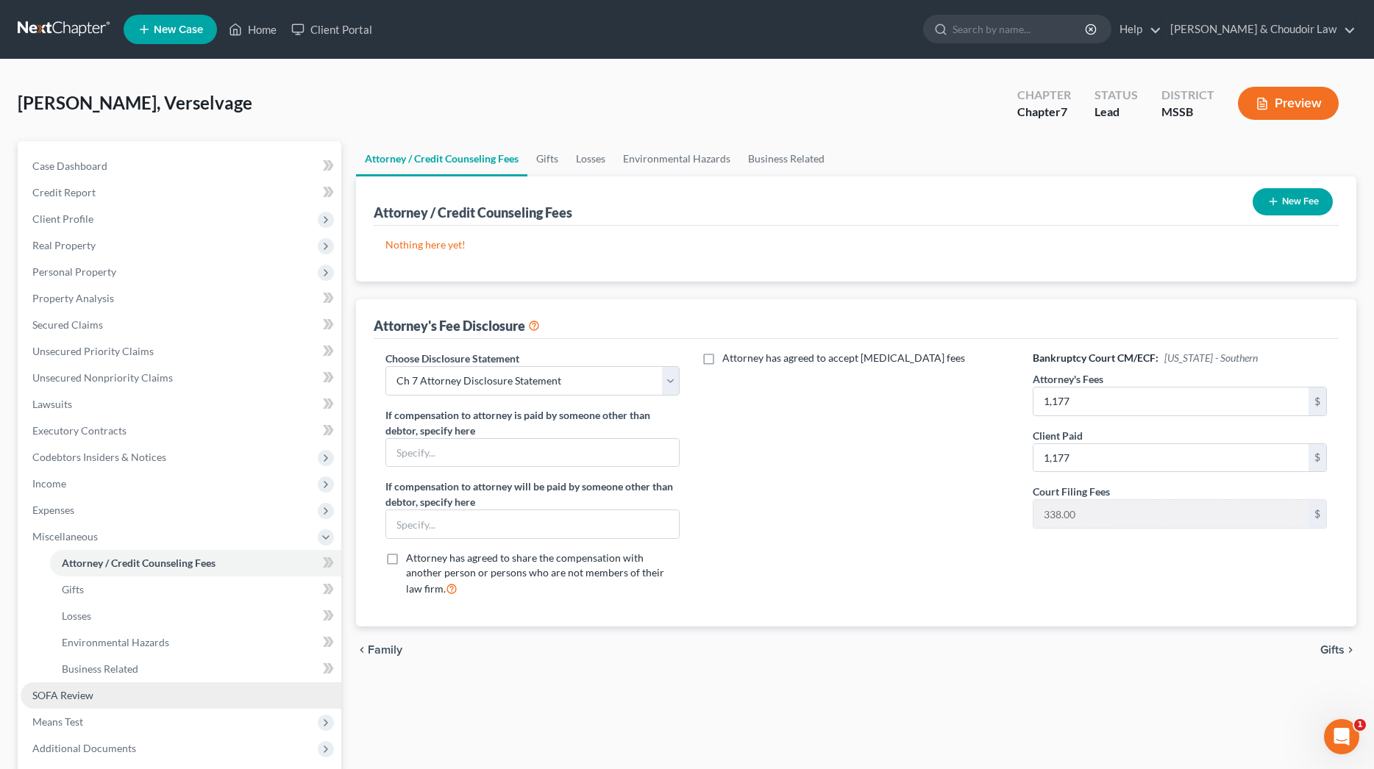
click at [71, 704] on link "SOFA Review" at bounding box center [181, 696] width 321 height 26
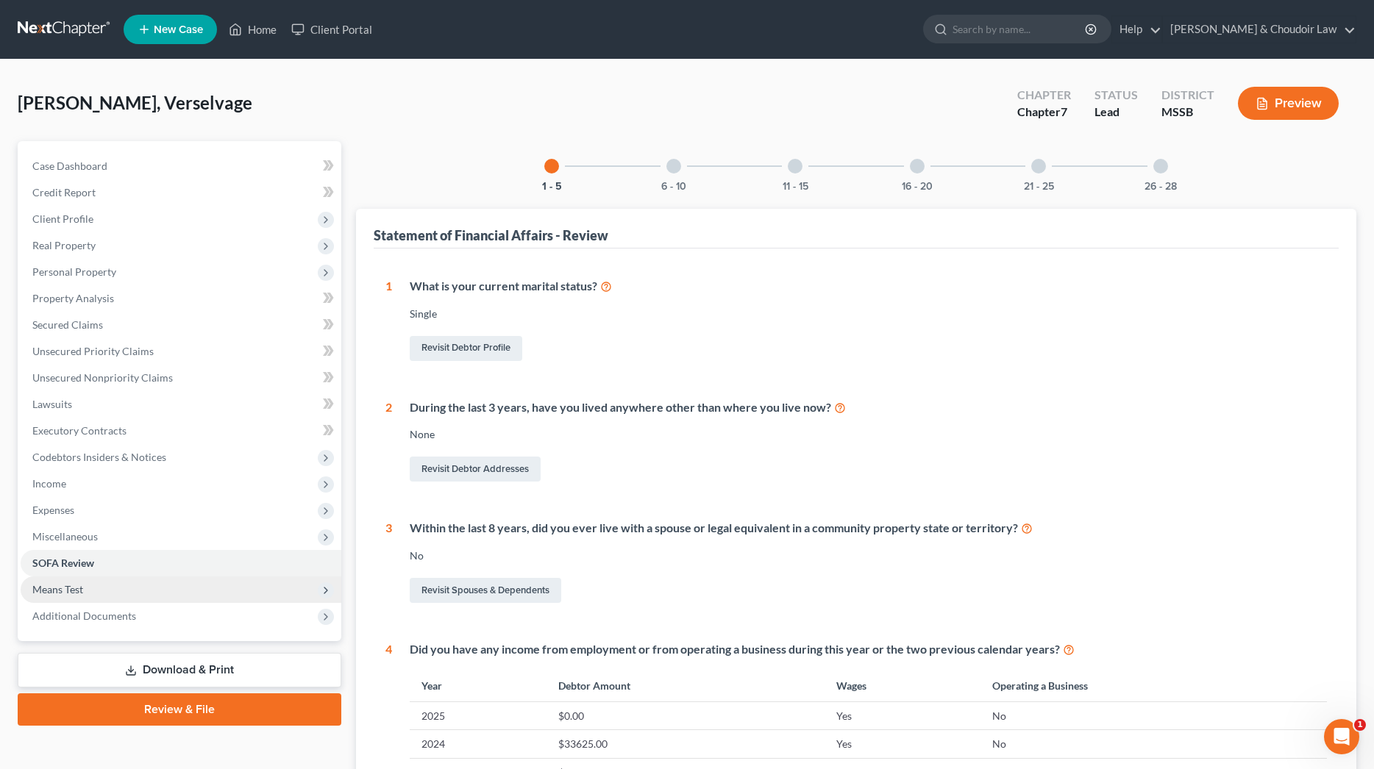
click at [107, 593] on span "Means Test" at bounding box center [181, 590] width 321 height 26
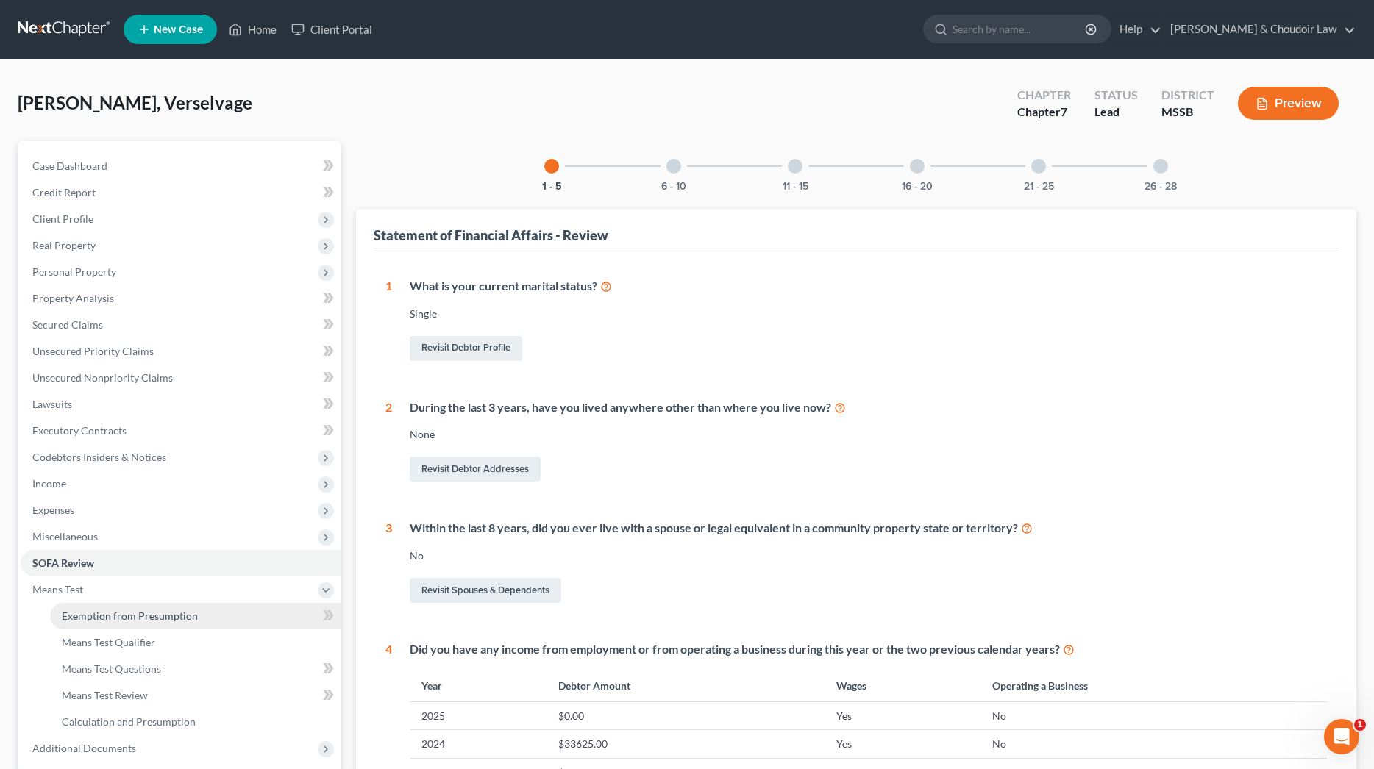
click at [126, 608] on link "Exemption from Presumption" at bounding box center [195, 616] width 291 height 26
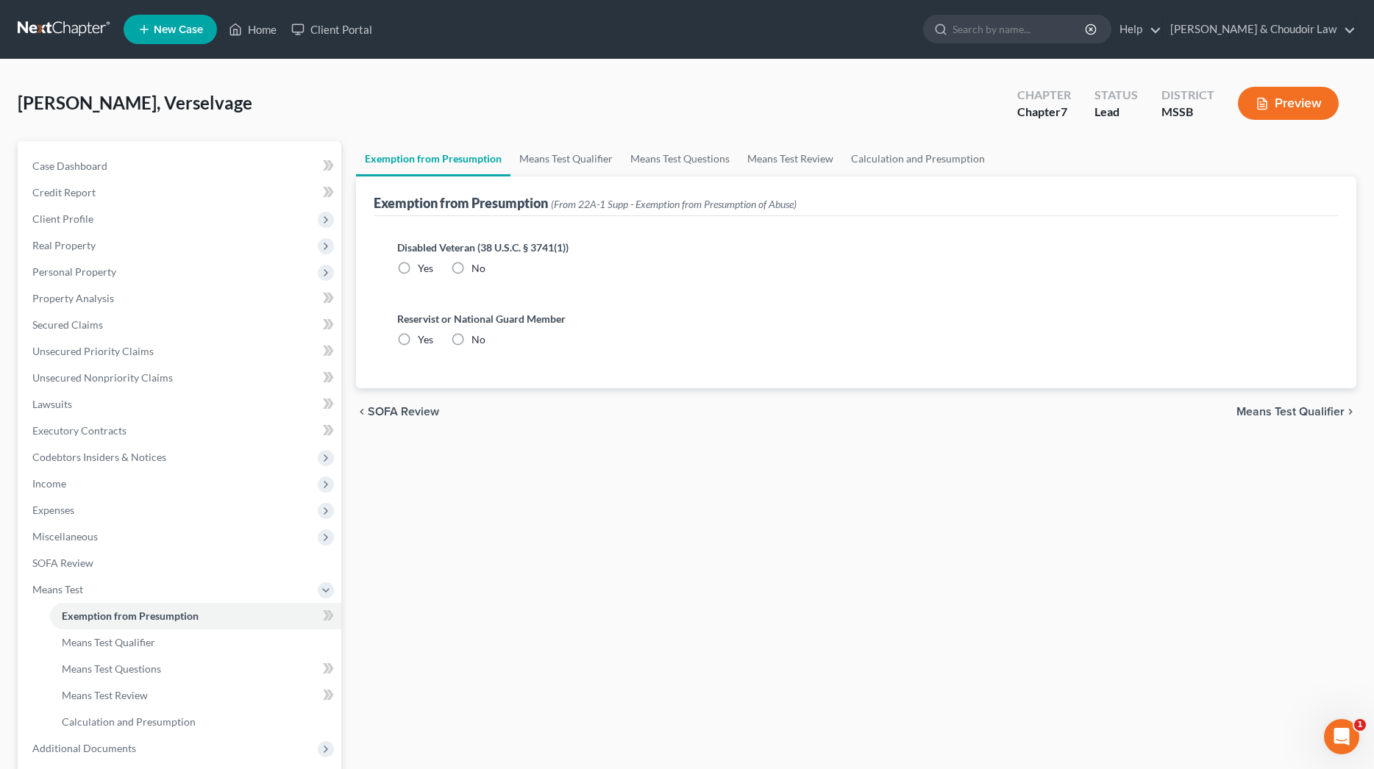
click at [471, 268] on label "No" at bounding box center [478, 268] width 14 height 15
click at [477, 268] on input "No" at bounding box center [482, 266] width 10 height 10
radio input "true"
click at [471, 336] on label "No" at bounding box center [478, 339] width 14 height 15
click at [477, 336] on input "No" at bounding box center [482, 337] width 10 height 10
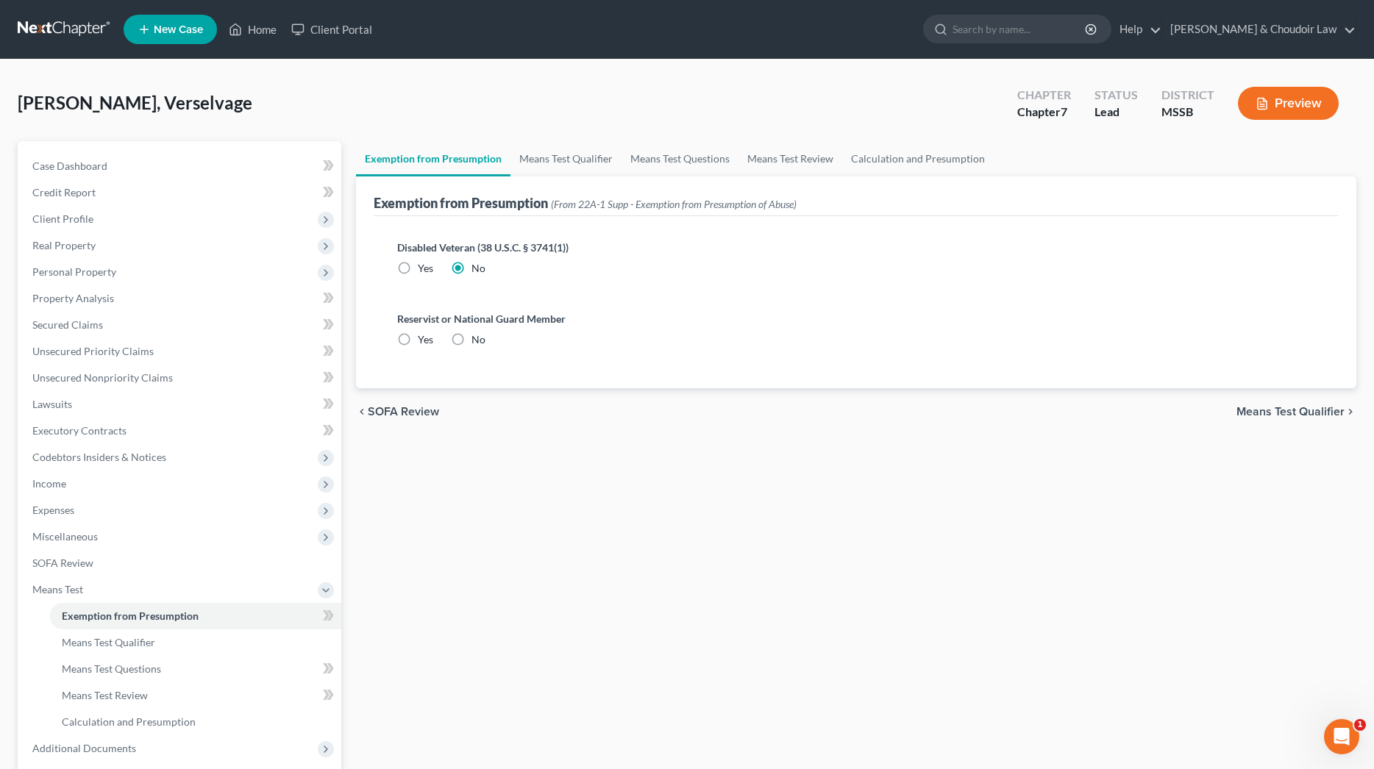
radio input "true"
click at [580, 152] on link "Means Test Qualifier" at bounding box center [565, 158] width 111 height 35
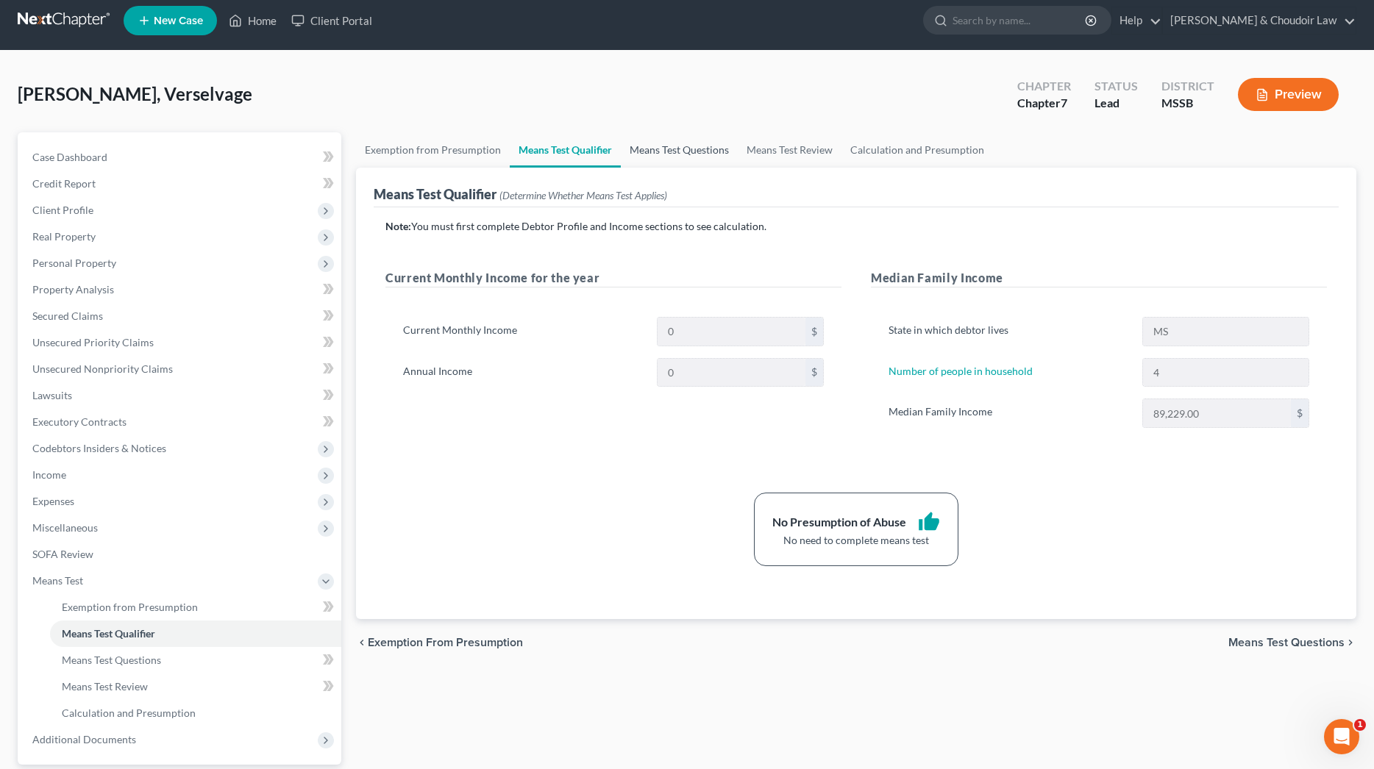
scroll to position [38, 0]
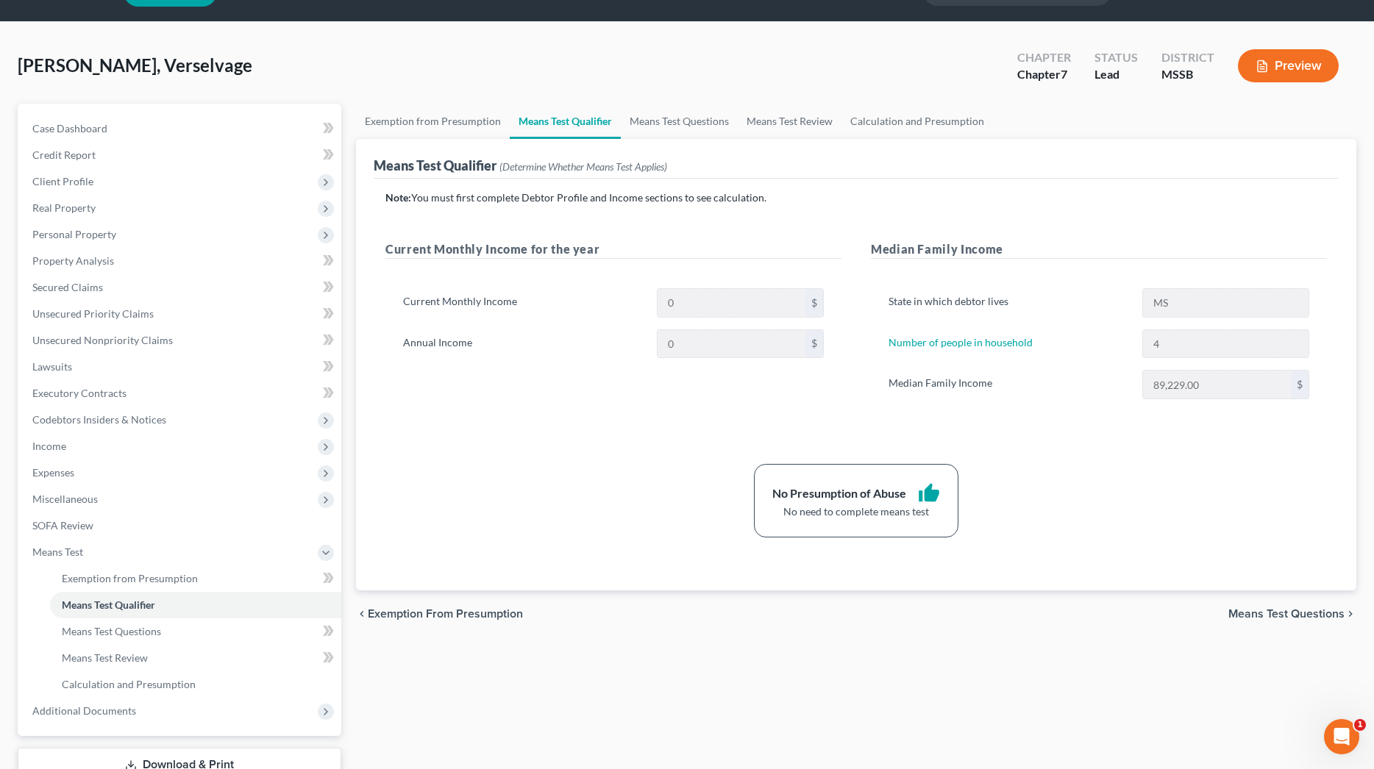
click at [676, 149] on div "Means Test Qualifier (Determine Whether Means Test Applies)" at bounding box center [856, 159] width 965 height 40
click at [679, 131] on link "Means Test Questions" at bounding box center [679, 121] width 117 height 35
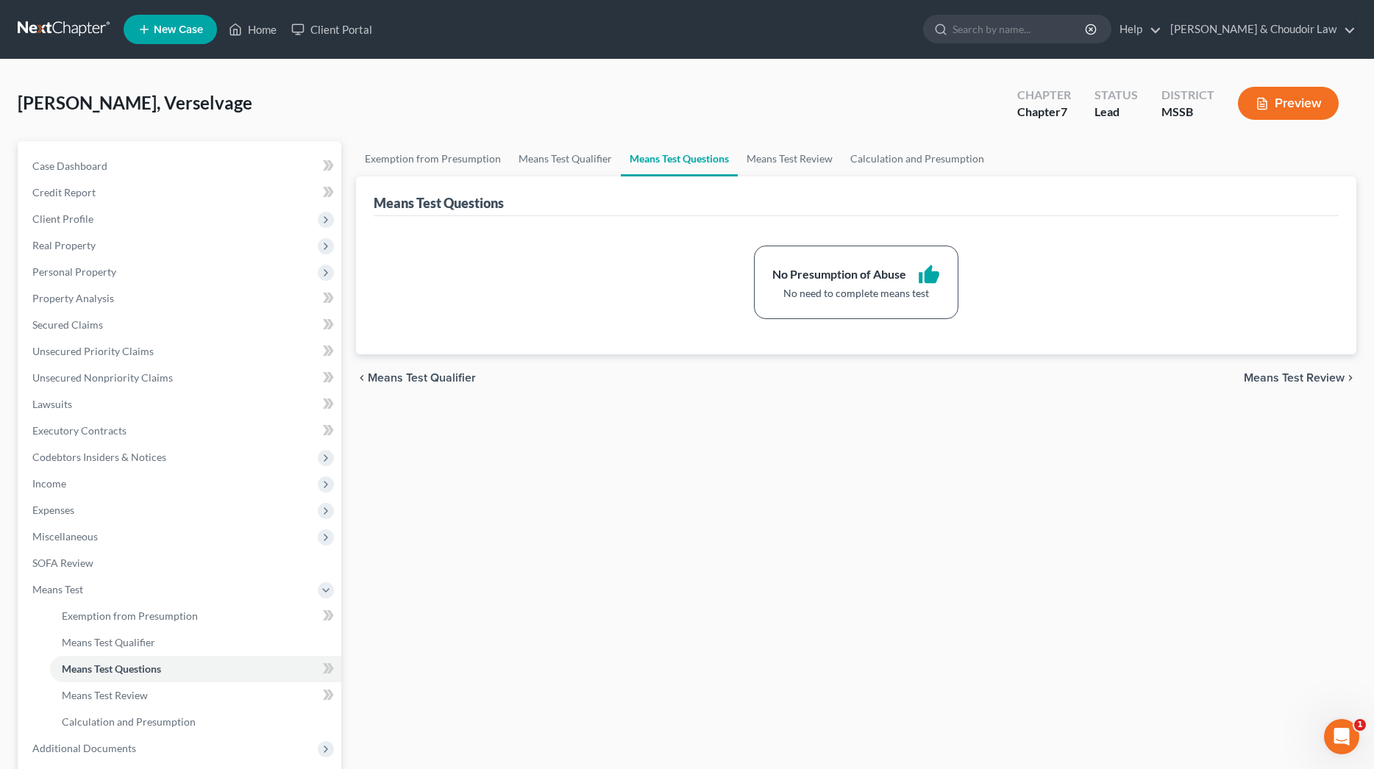
scroll to position [7, 0]
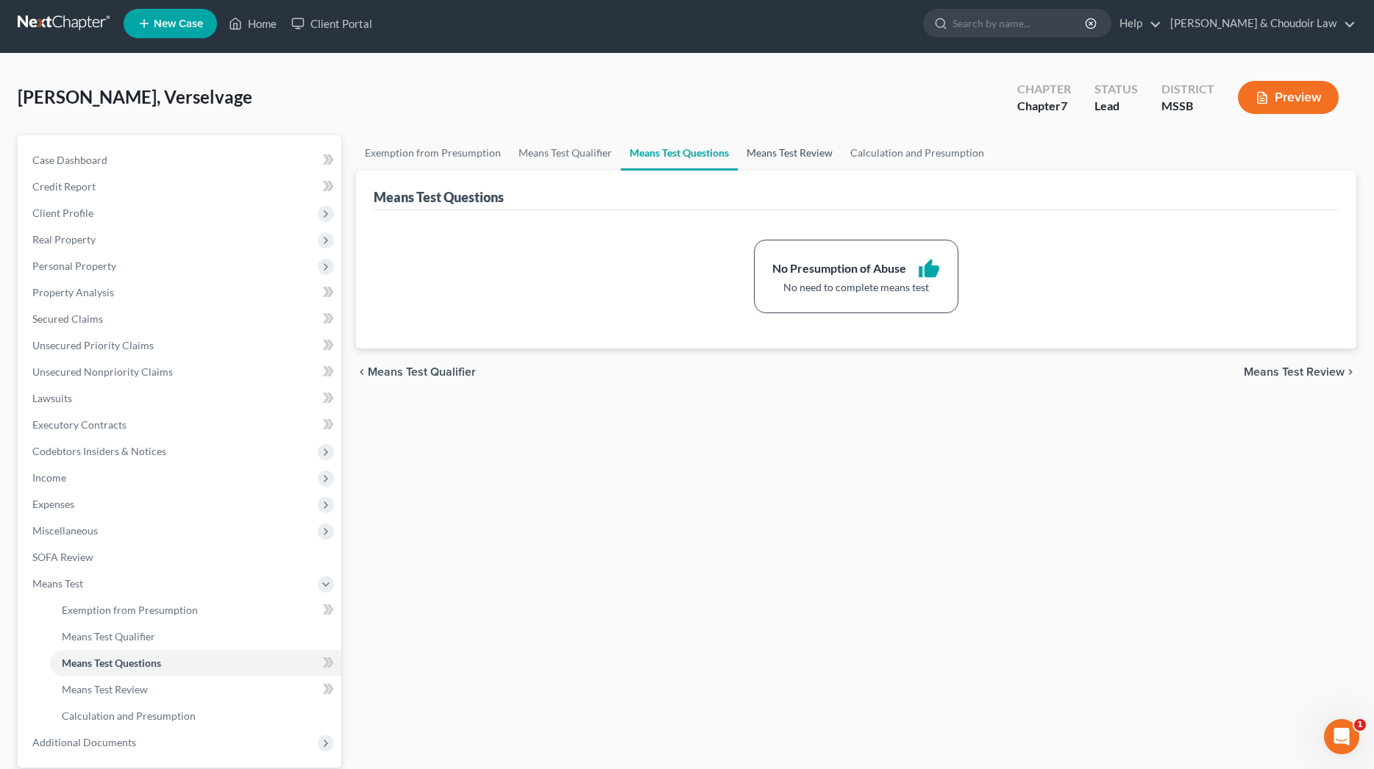
click at [783, 137] on link "Means Test Review" at bounding box center [790, 152] width 104 height 35
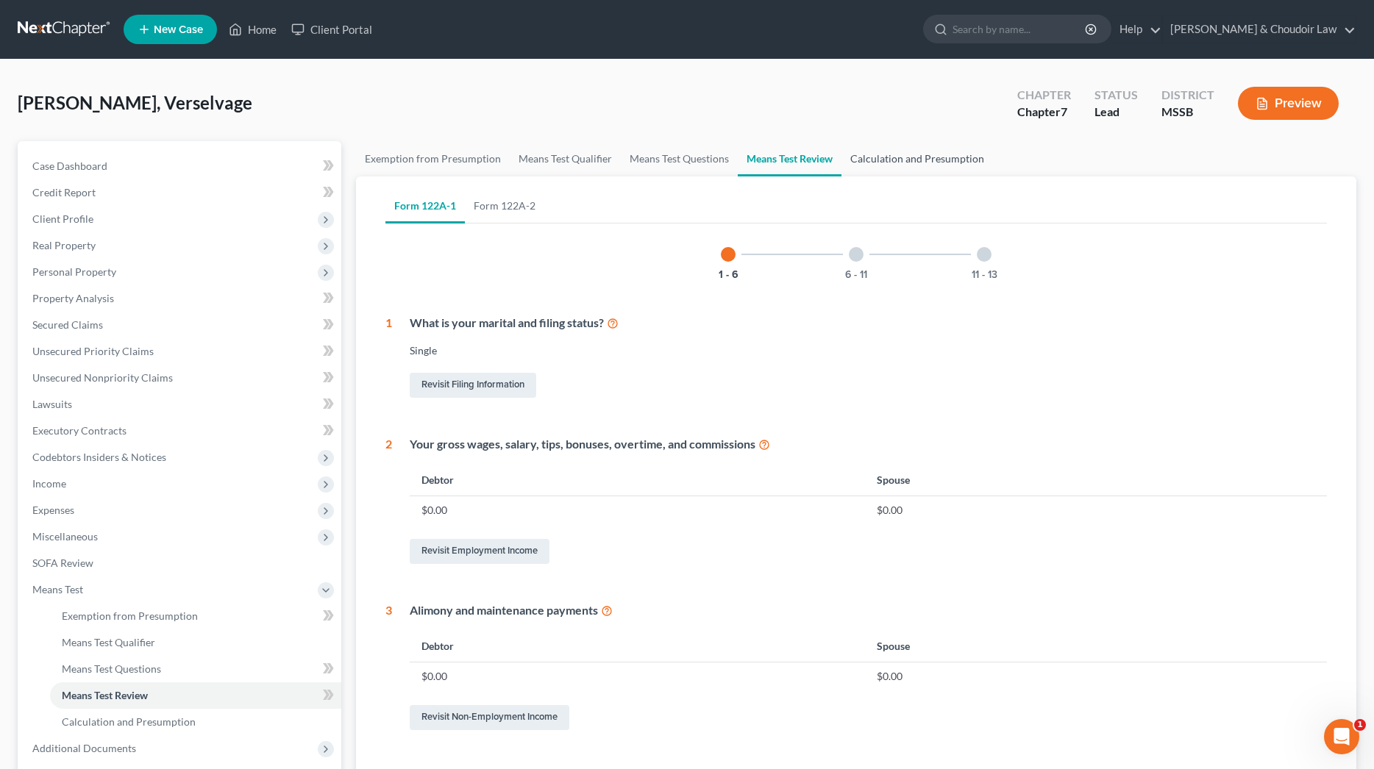
click at [879, 152] on link "Calculation and Presumption" at bounding box center [917, 158] width 152 height 35
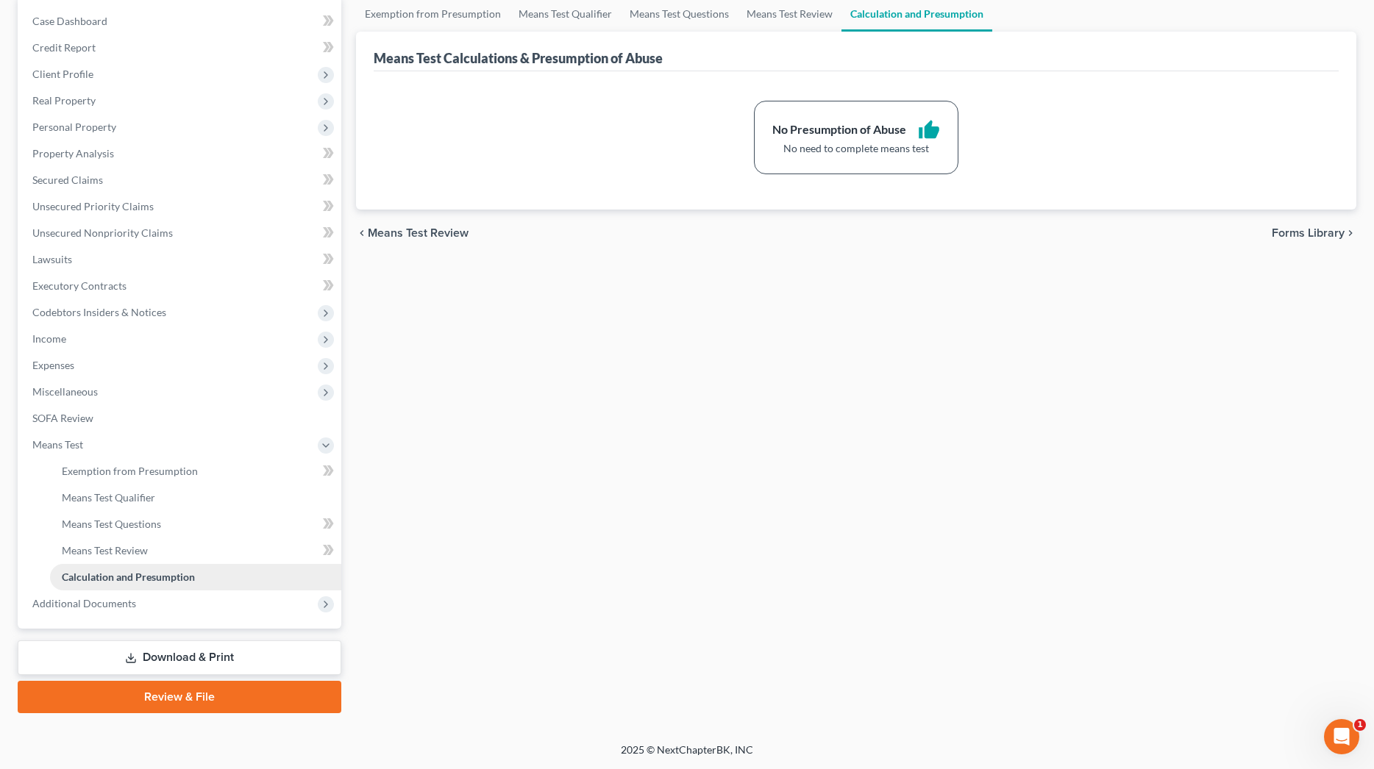
scroll to position [145, 0]
click at [185, 645] on link "Download & Print" at bounding box center [180, 658] width 324 height 35
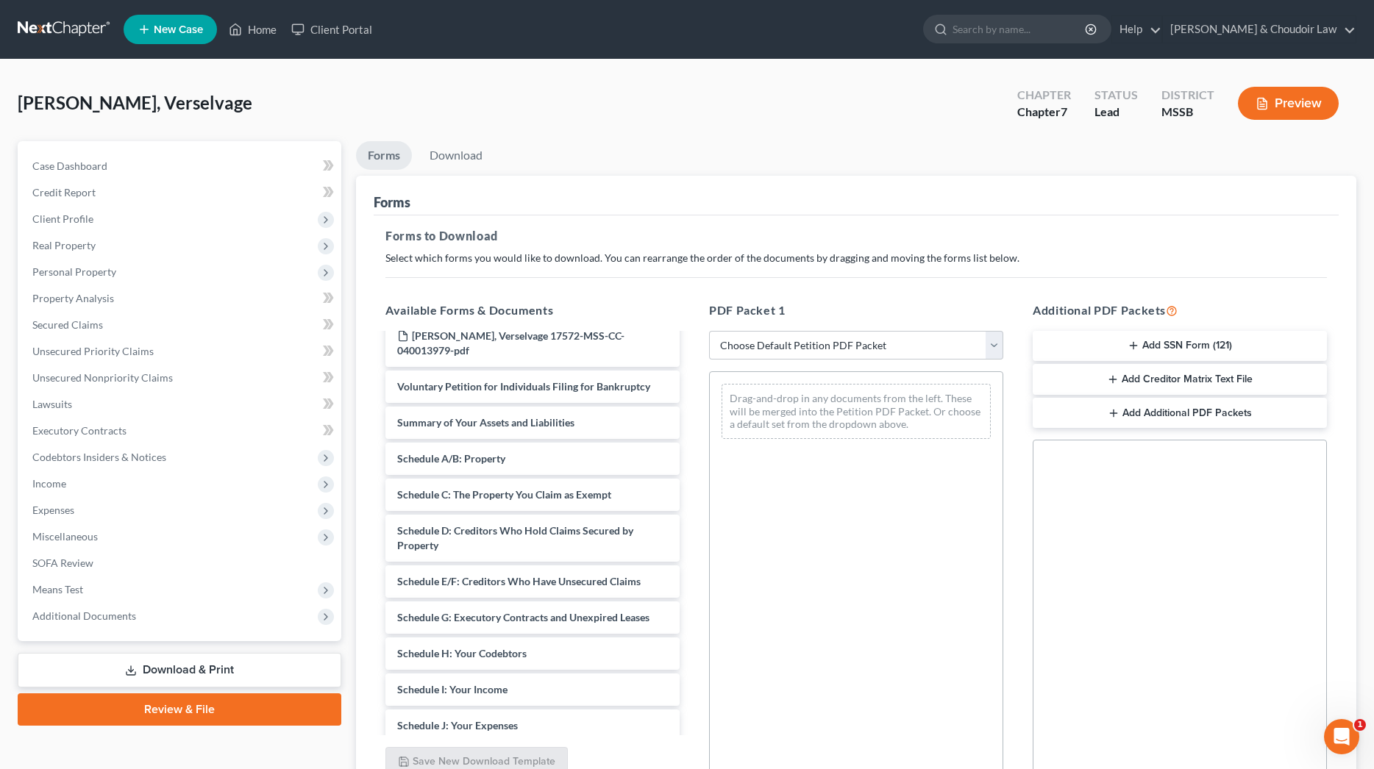
scroll to position [139, 0]
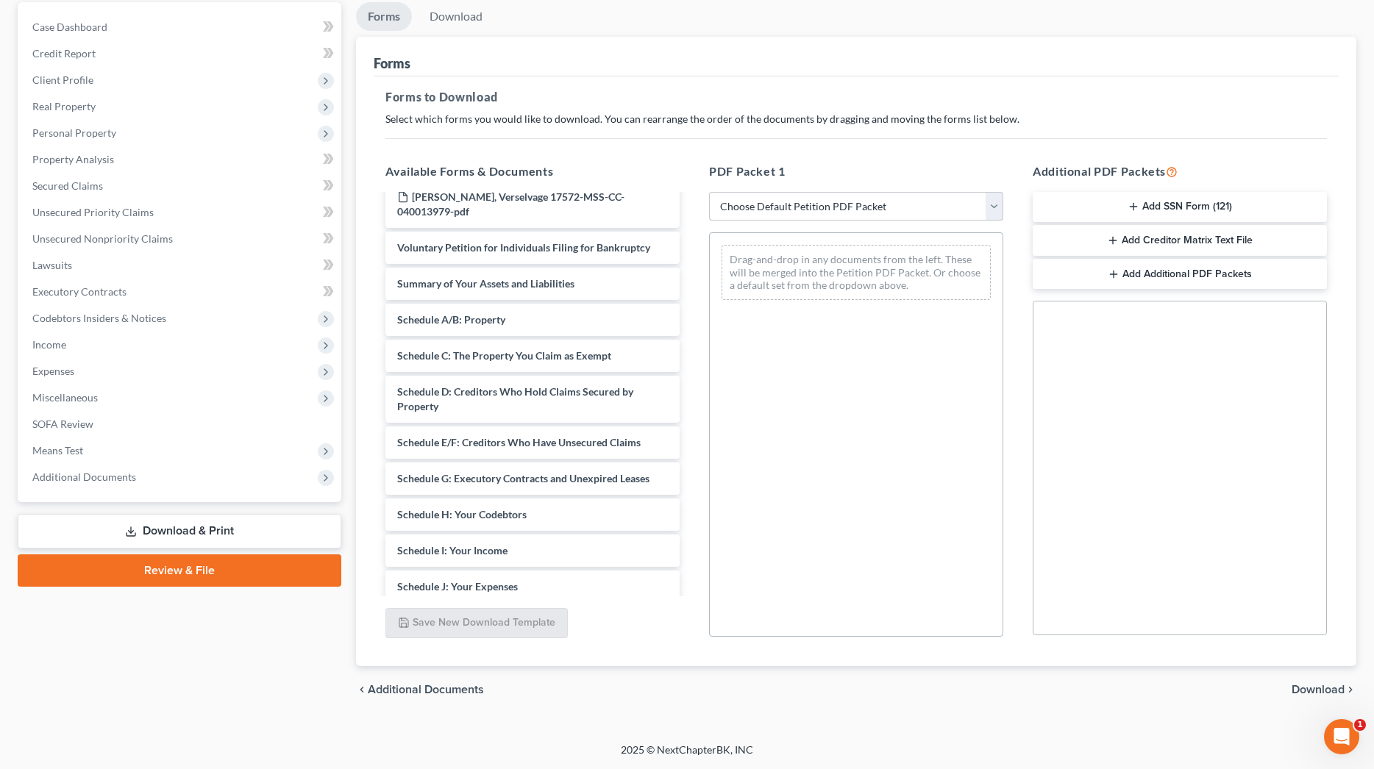
select select "0"
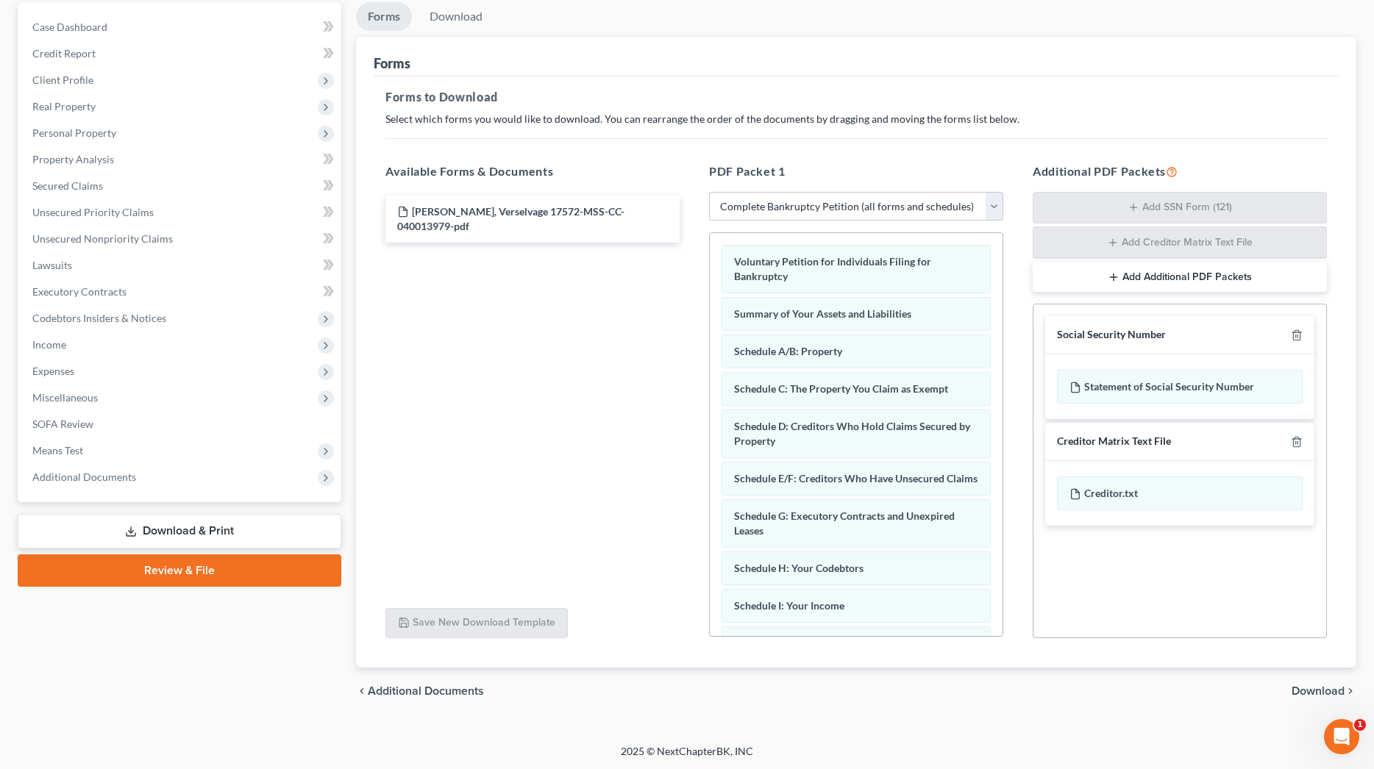
click at [1322, 691] on span "Download" at bounding box center [1318, 692] width 53 height 12
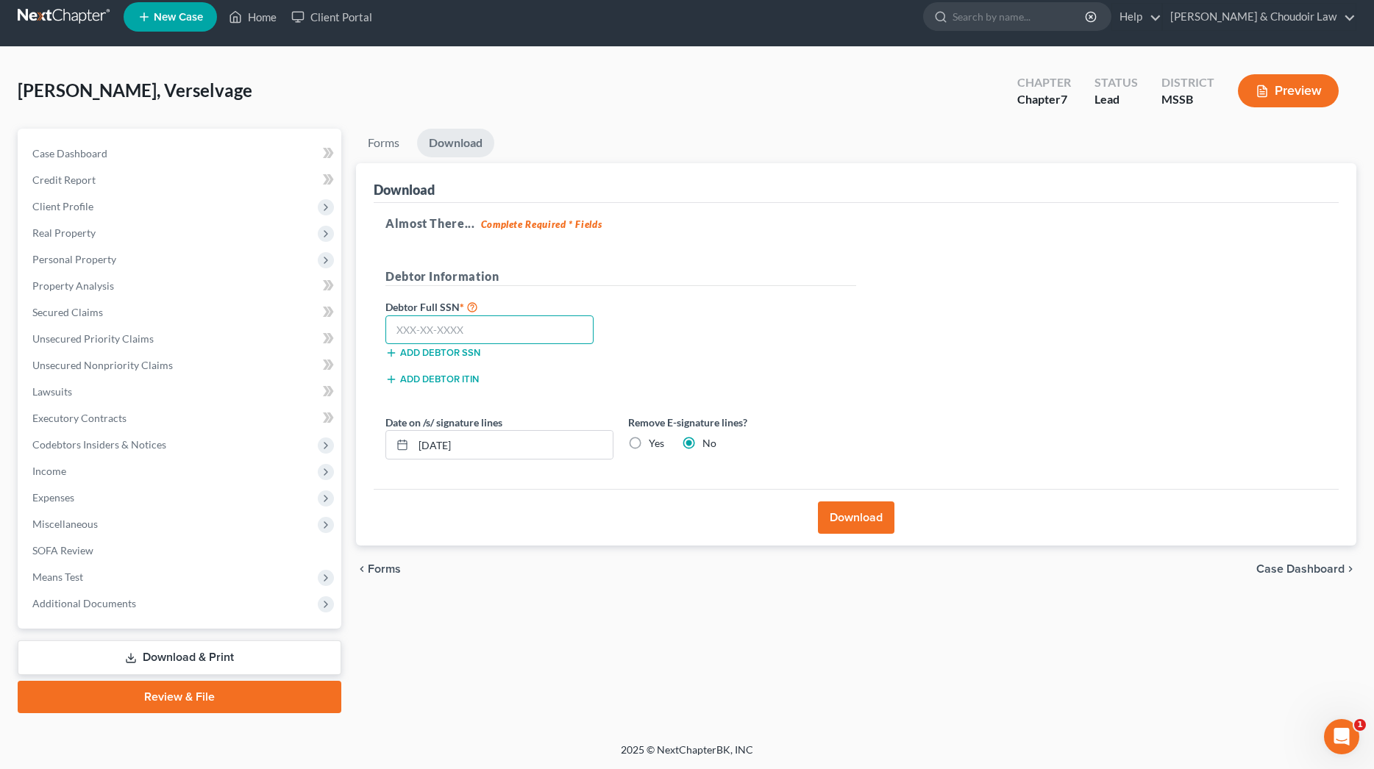
click at [524, 335] on input "text" at bounding box center [489, 330] width 208 height 29
type input "426-47-8008"
type input "10/16/2025"
click at [649, 439] on label "Yes" at bounding box center [656, 443] width 15 height 15
click at [655, 439] on input "Yes" at bounding box center [660, 441] width 10 height 10
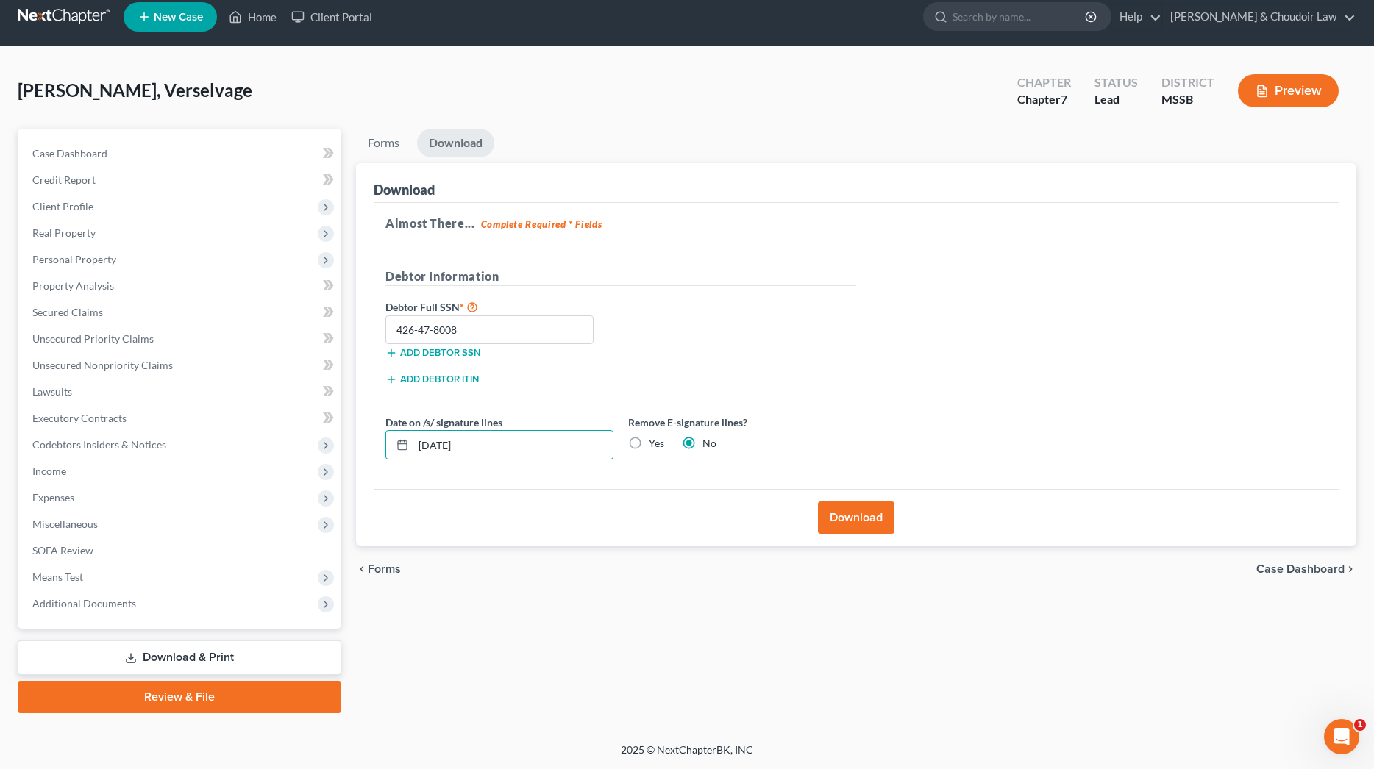
radio input "true"
radio input "false"
click at [856, 513] on button "Download" at bounding box center [856, 518] width 76 height 32
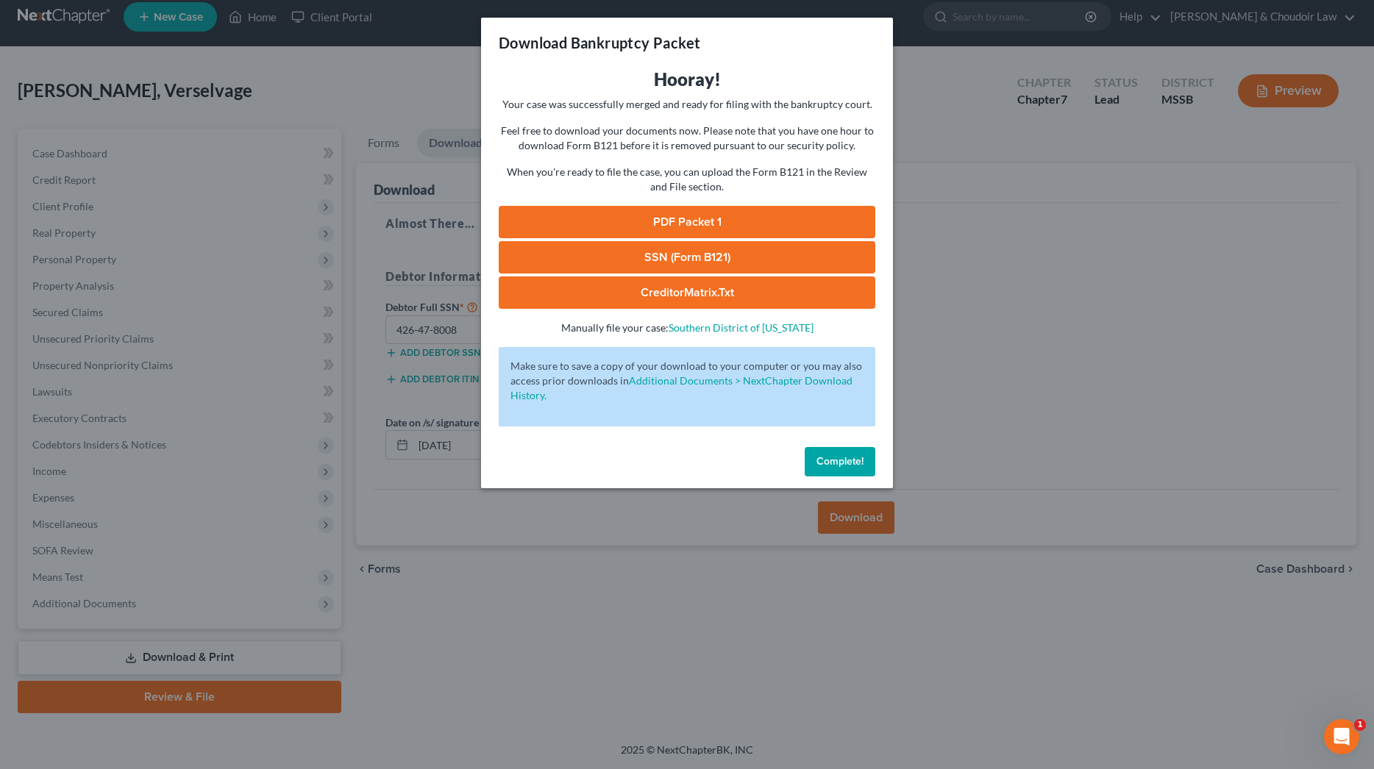
click at [708, 227] on link "PDF Packet 1" at bounding box center [687, 222] width 377 height 32
click at [738, 260] on link "SSN (Form B121)" at bounding box center [687, 257] width 377 height 32
drag, startPoint x: 828, startPoint y: 452, endPoint x: 837, endPoint y: 445, distance: 11.5
click at [826, 454] on button "Complete!" at bounding box center [840, 461] width 71 height 29
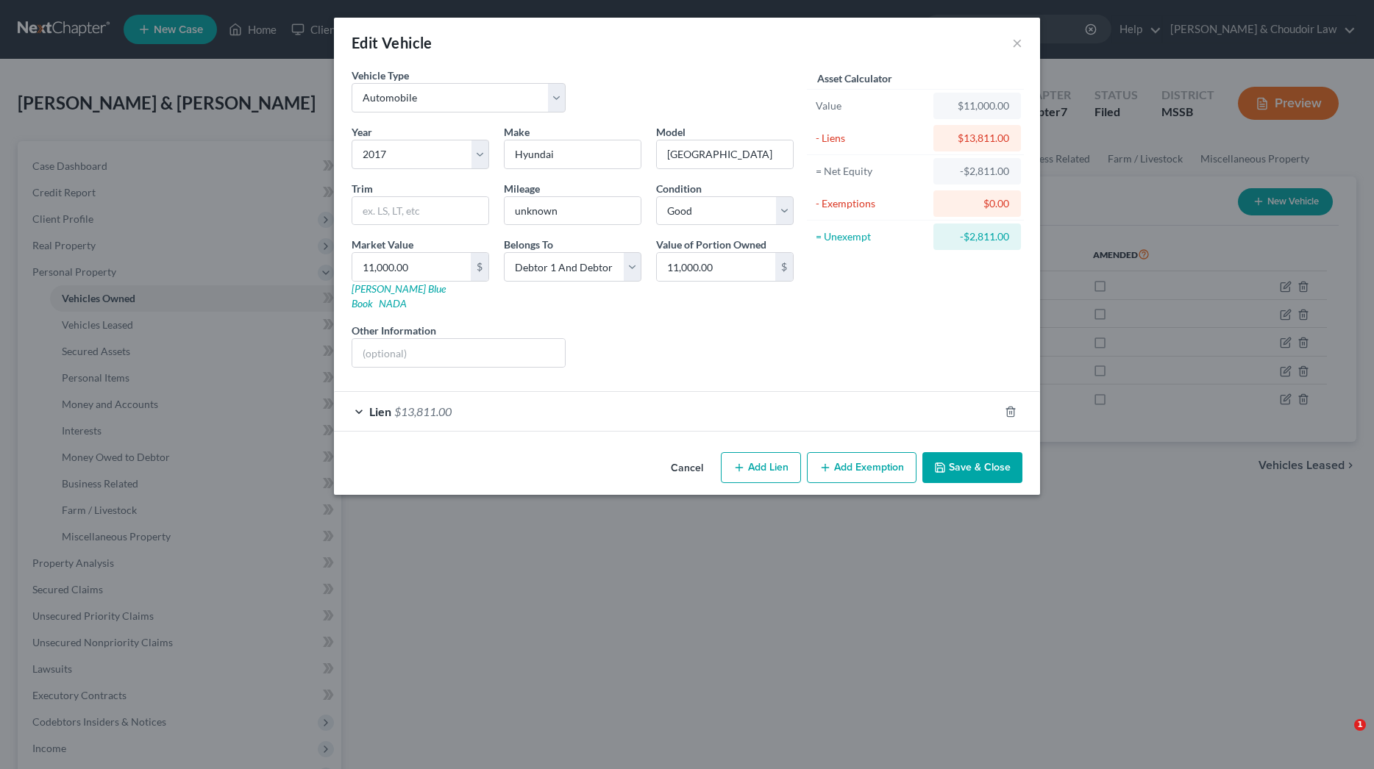
select select "0"
select select "9"
select select "2"
click at [1024, 41] on div "Edit Vehicle ×" at bounding box center [687, 43] width 706 height 50
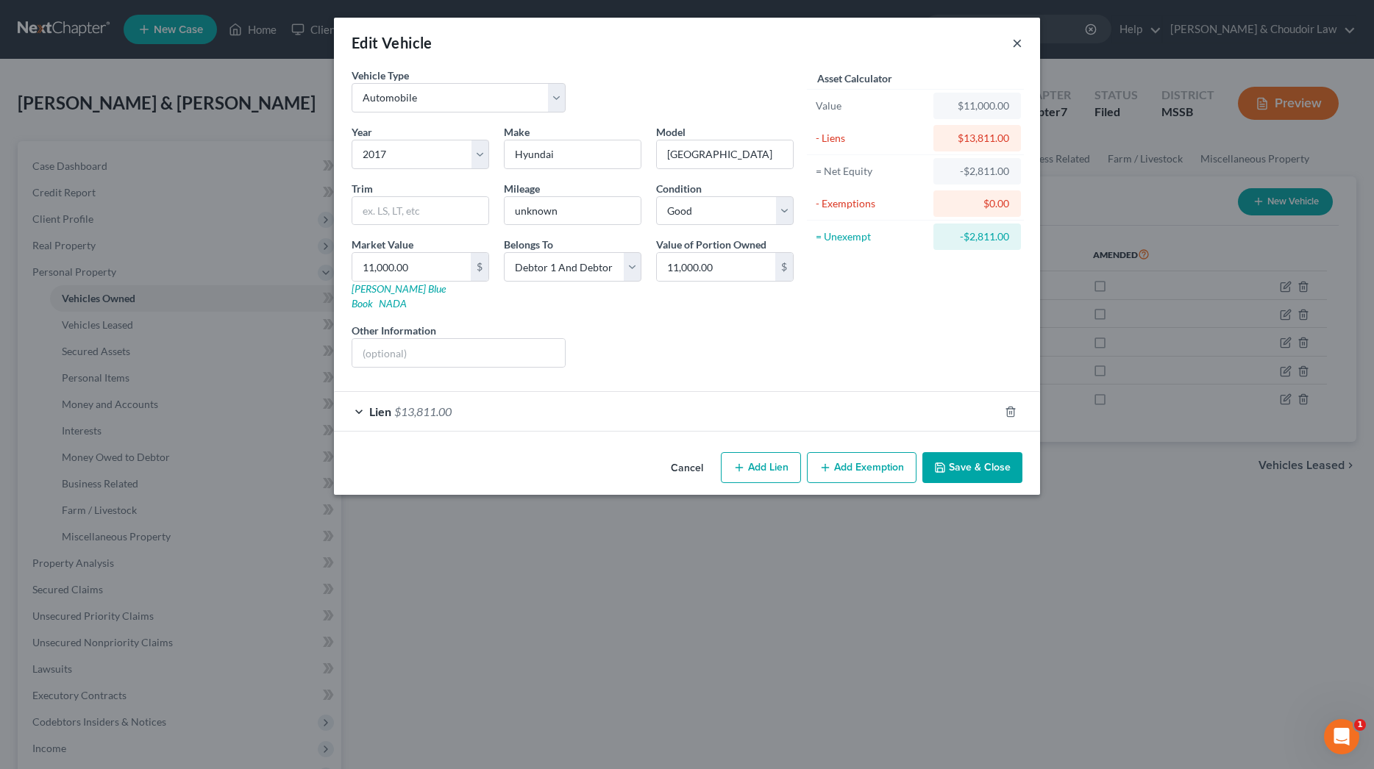
click at [1020, 42] on button "×" at bounding box center [1017, 43] width 10 height 18
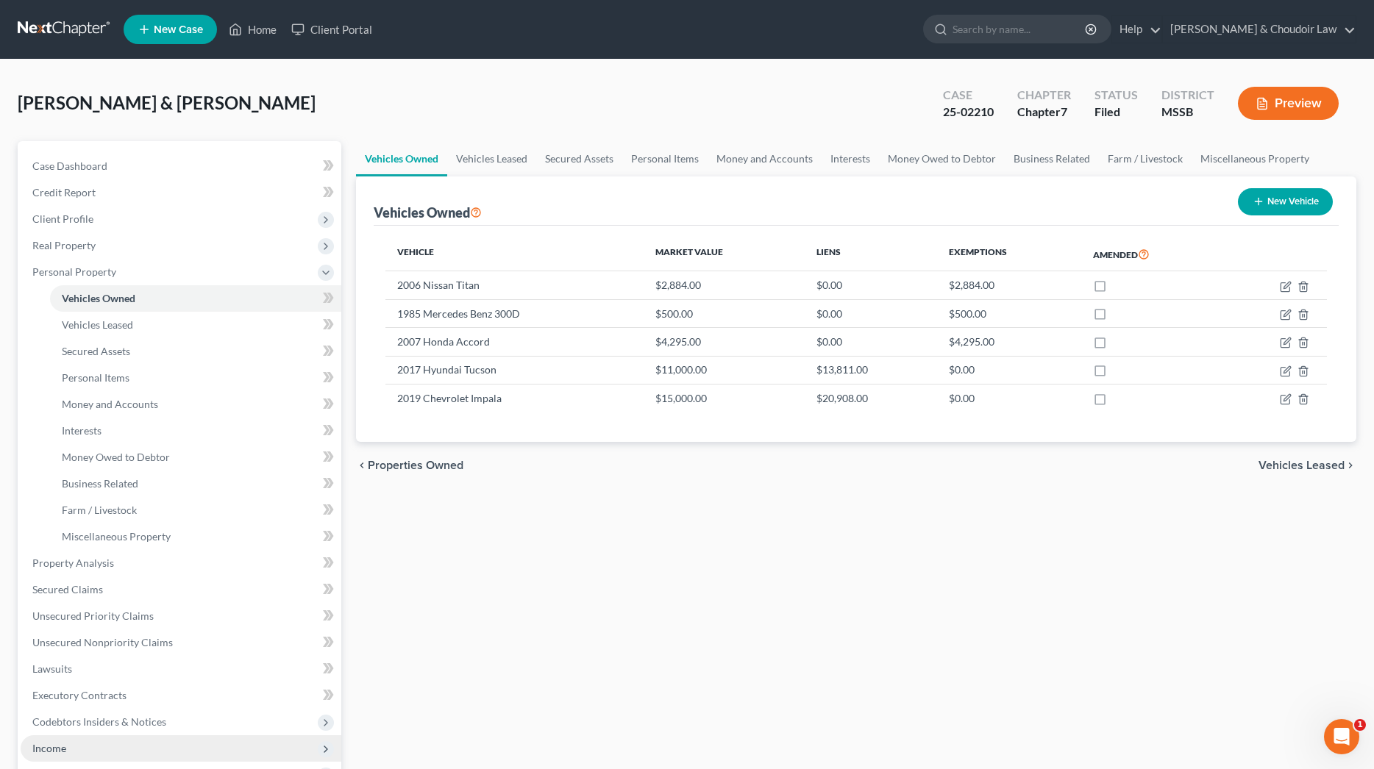
click at [43, 736] on span "Income" at bounding box center [181, 749] width 321 height 26
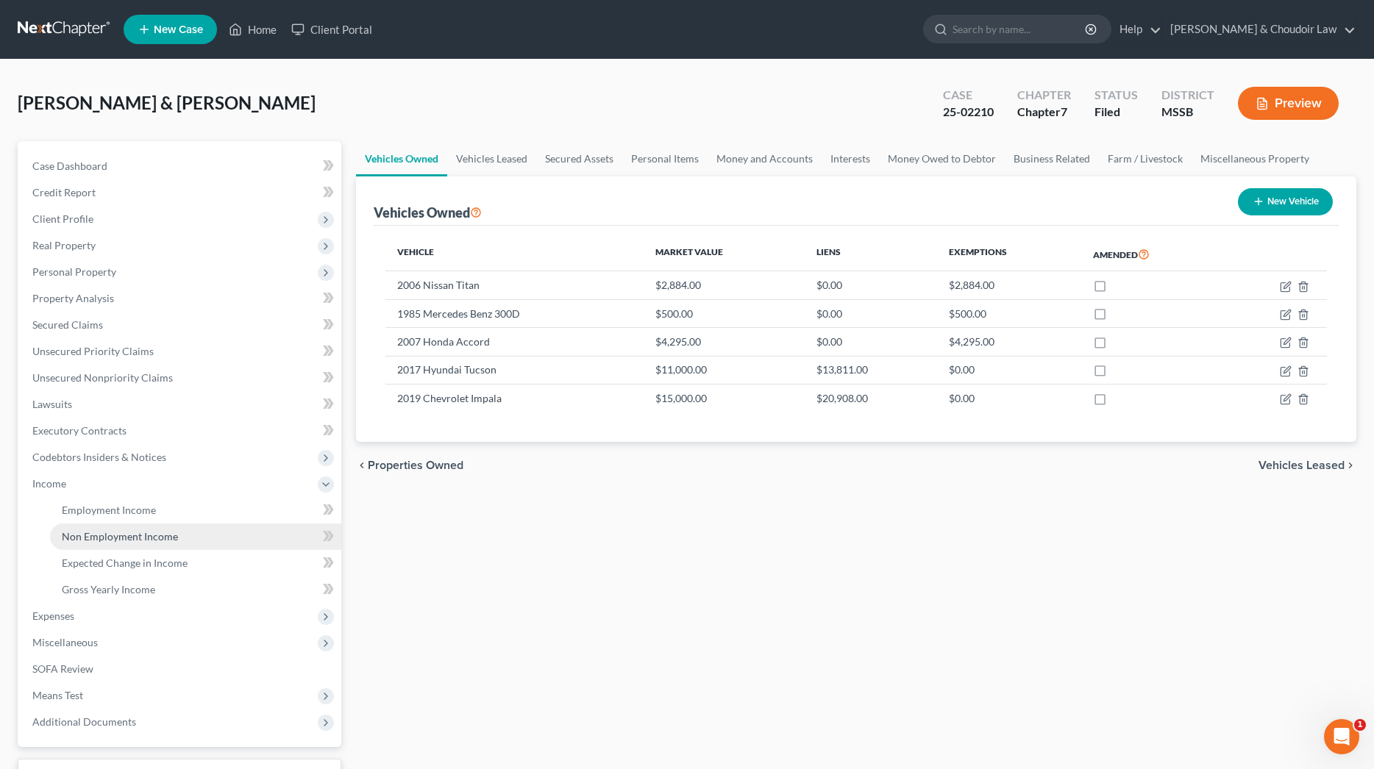
click at [151, 538] on span "Non Employment Income" at bounding box center [120, 536] width 116 height 13
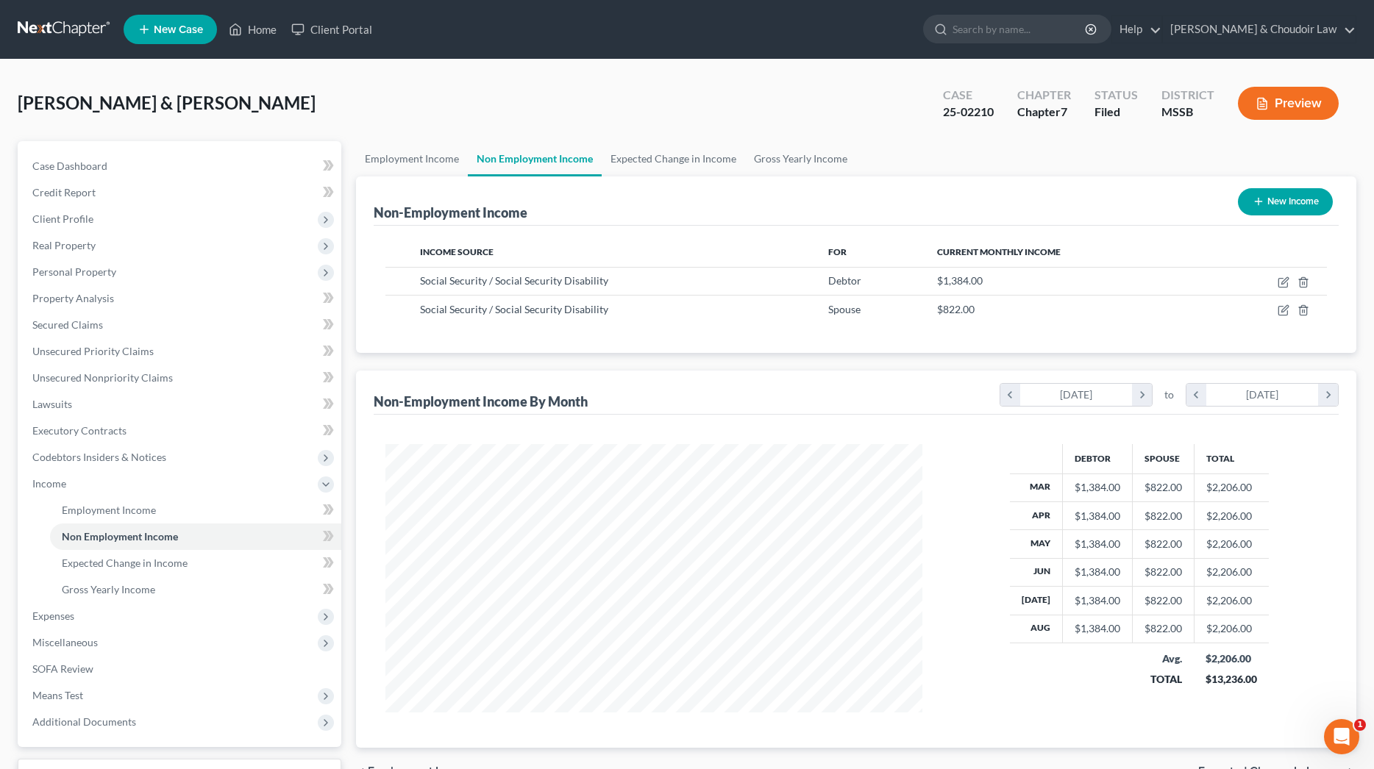
scroll to position [268, 566]
click at [1297, 99] on button "Preview" at bounding box center [1288, 103] width 101 height 33
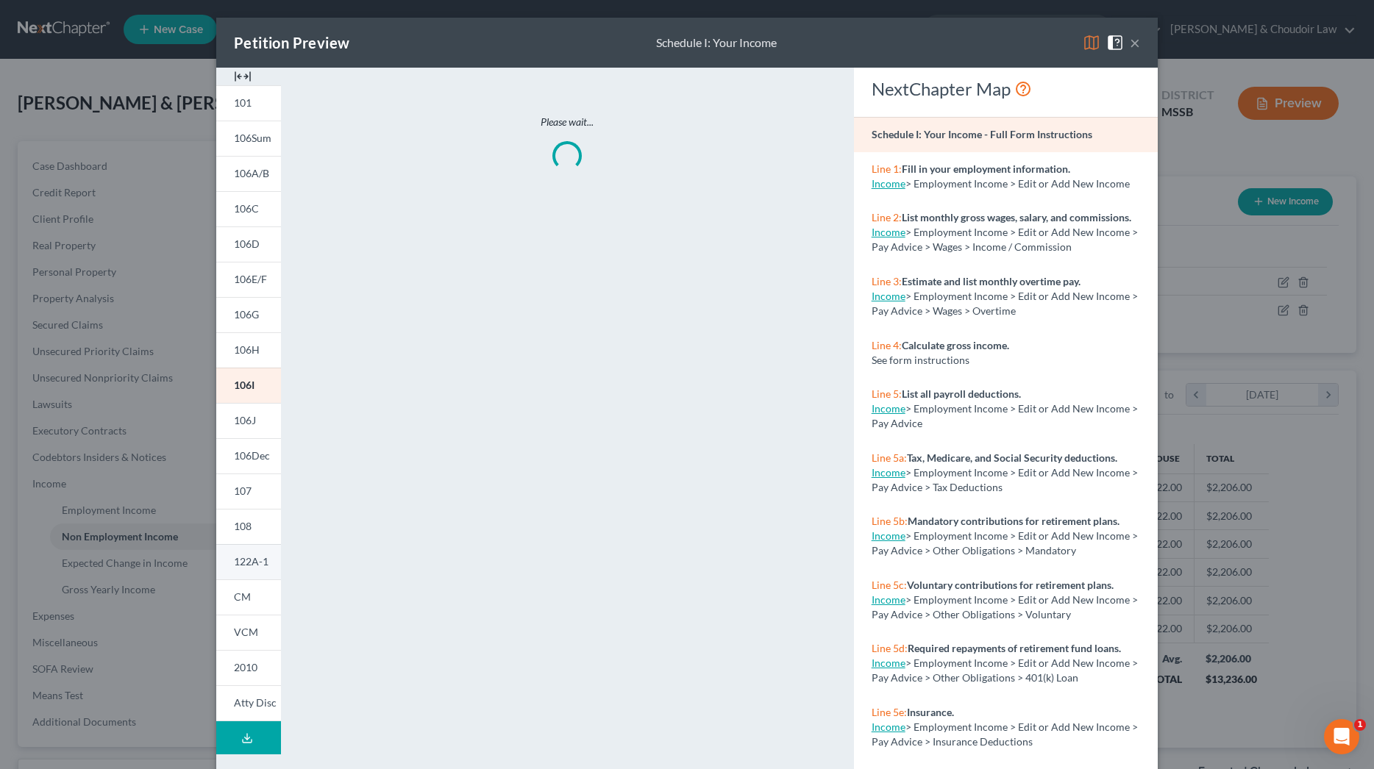
click at [257, 563] on span "122A-1" at bounding box center [251, 561] width 35 height 13
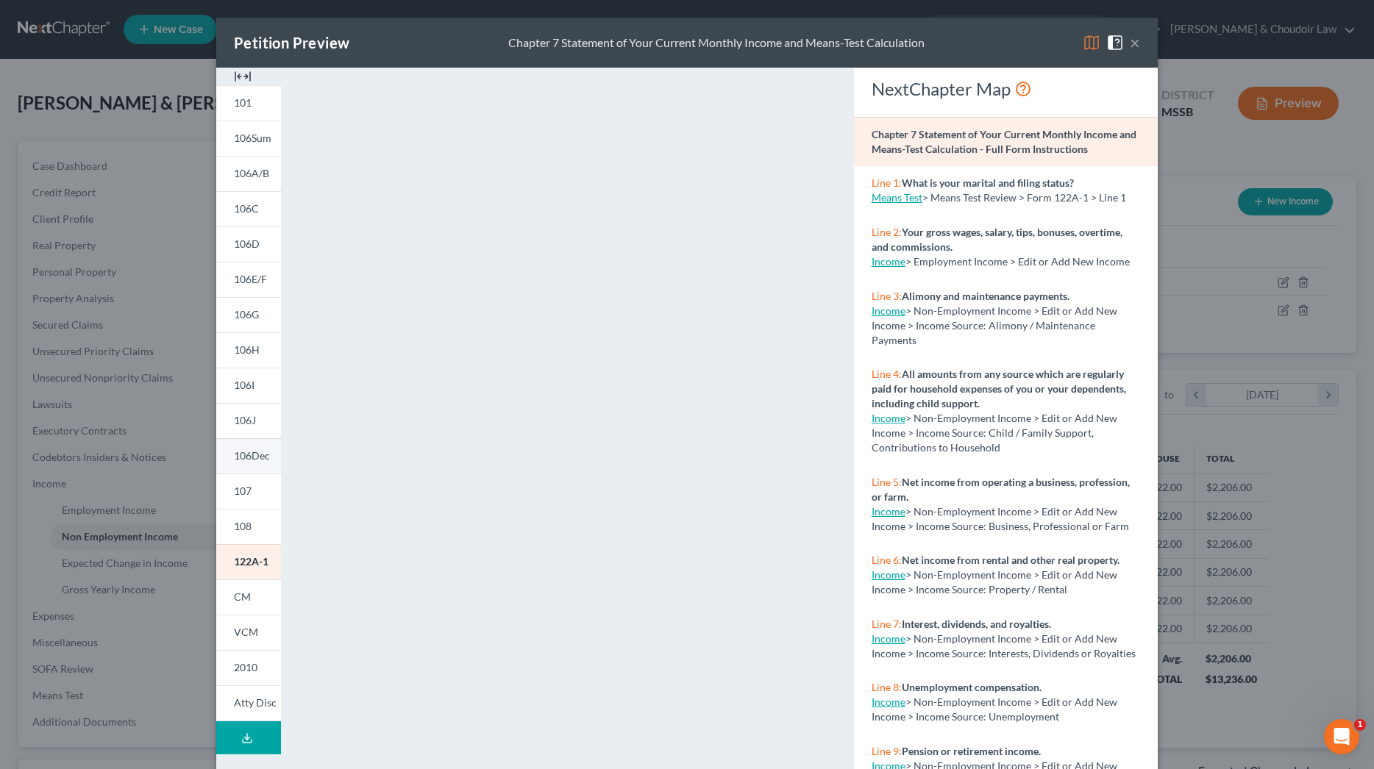
click at [249, 447] on link "106Dec" at bounding box center [248, 455] width 65 height 35
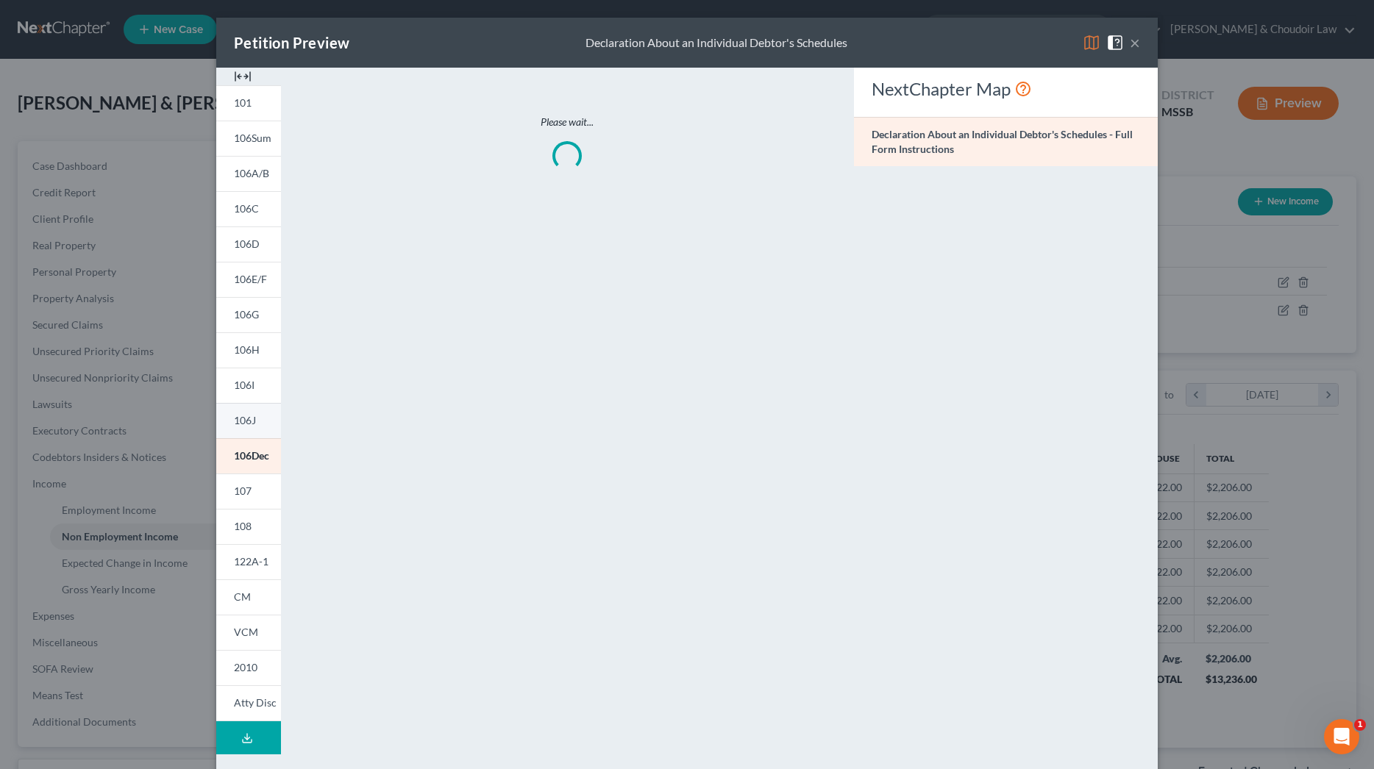
click at [255, 429] on link "106J" at bounding box center [248, 420] width 65 height 35
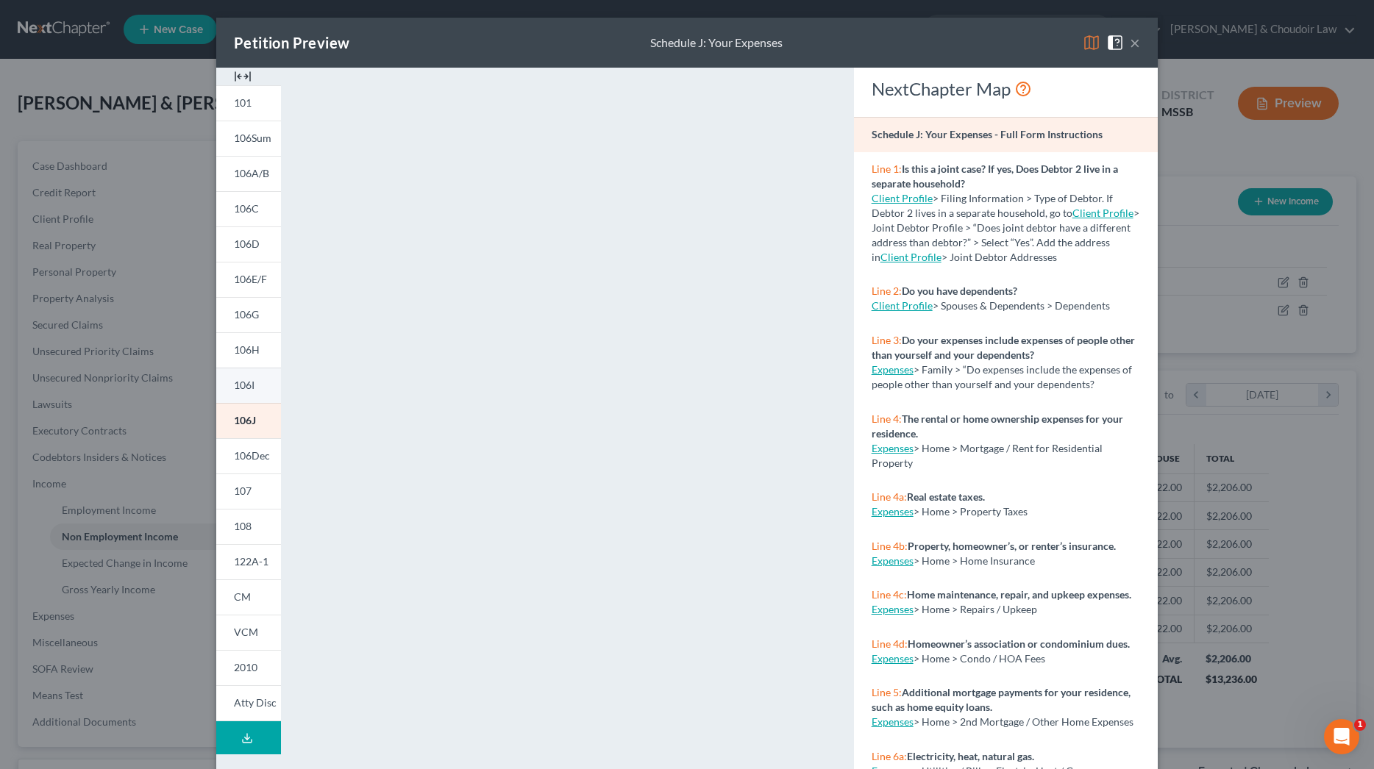
click at [232, 397] on link "106I" at bounding box center [248, 385] width 65 height 35
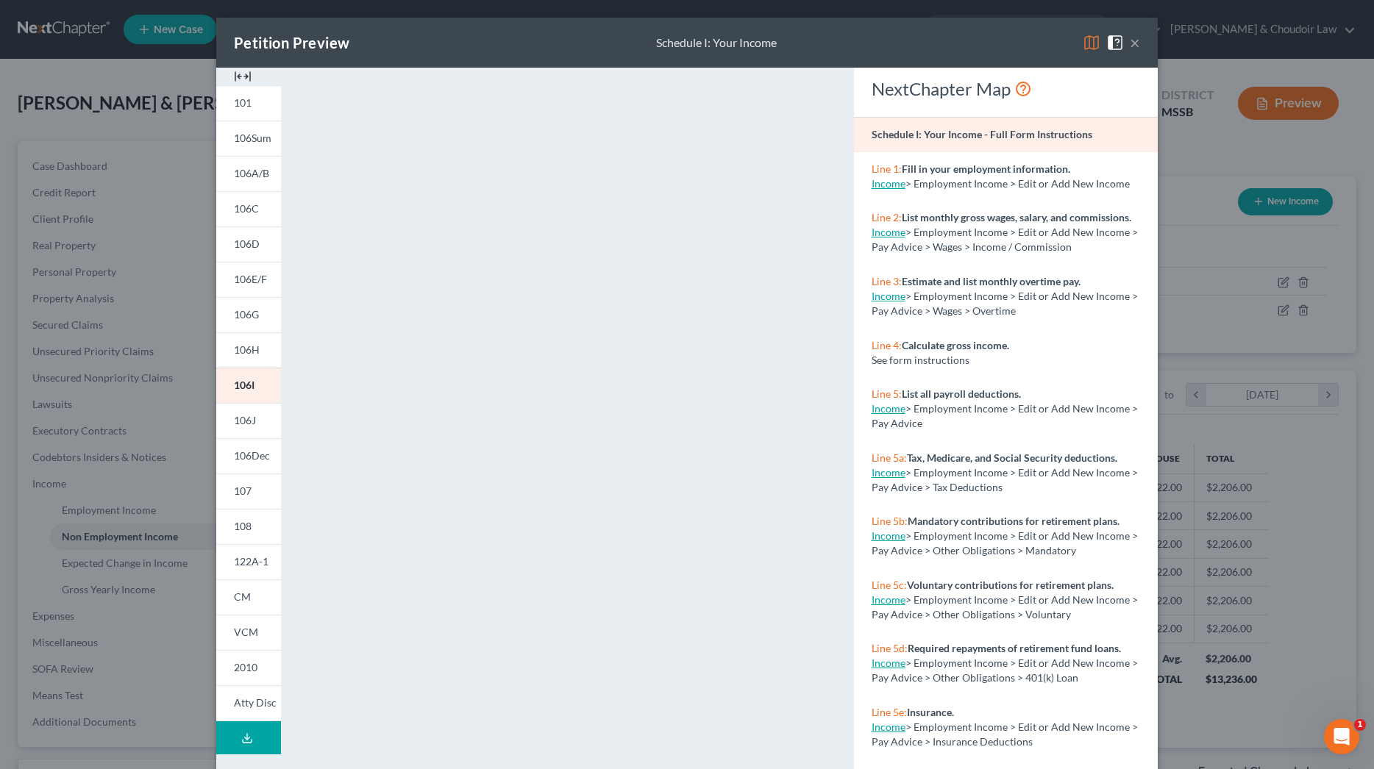
drag, startPoint x: 1138, startPoint y: 45, endPoint x: 1130, endPoint y: 46, distance: 8.1
click at [1138, 45] on button "×" at bounding box center [1135, 43] width 10 height 18
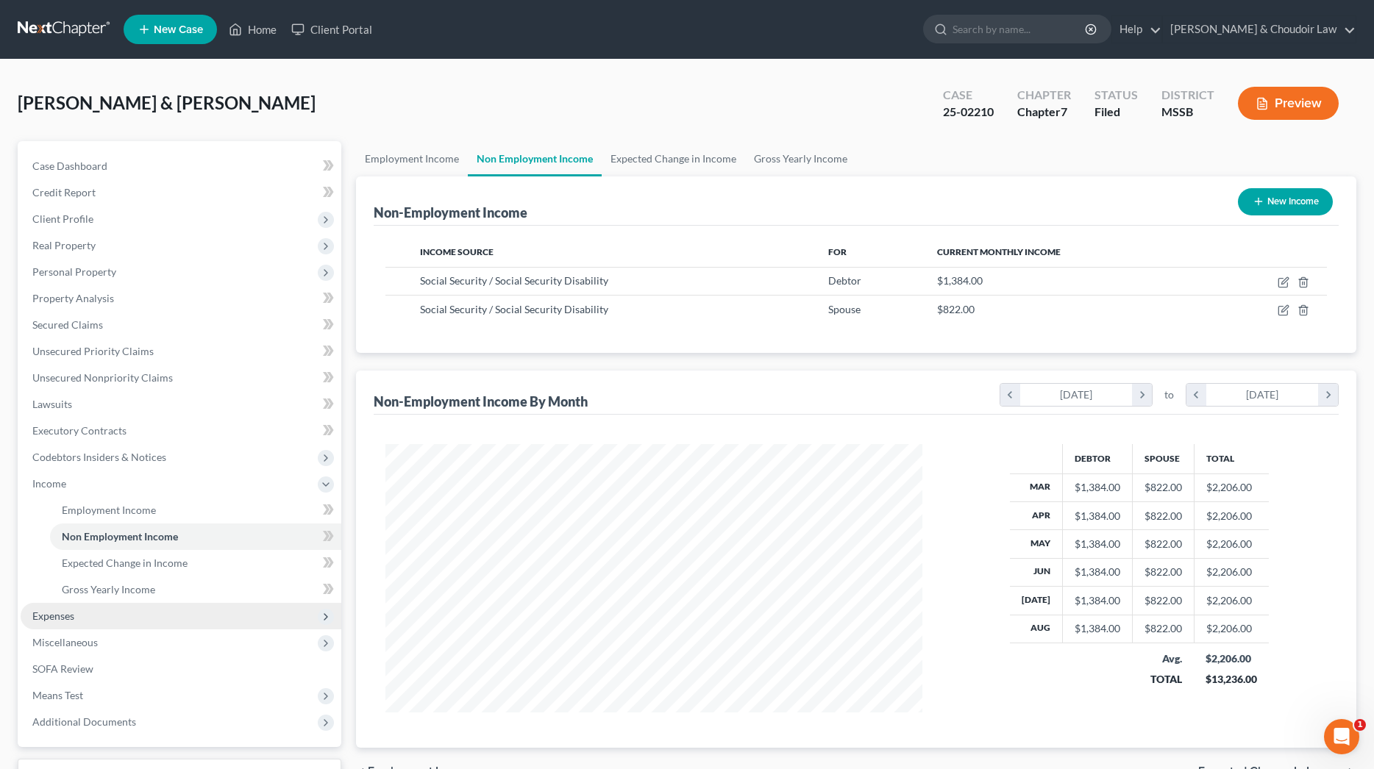
click at [93, 613] on span "Expenses" at bounding box center [181, 616] width 321 height 26
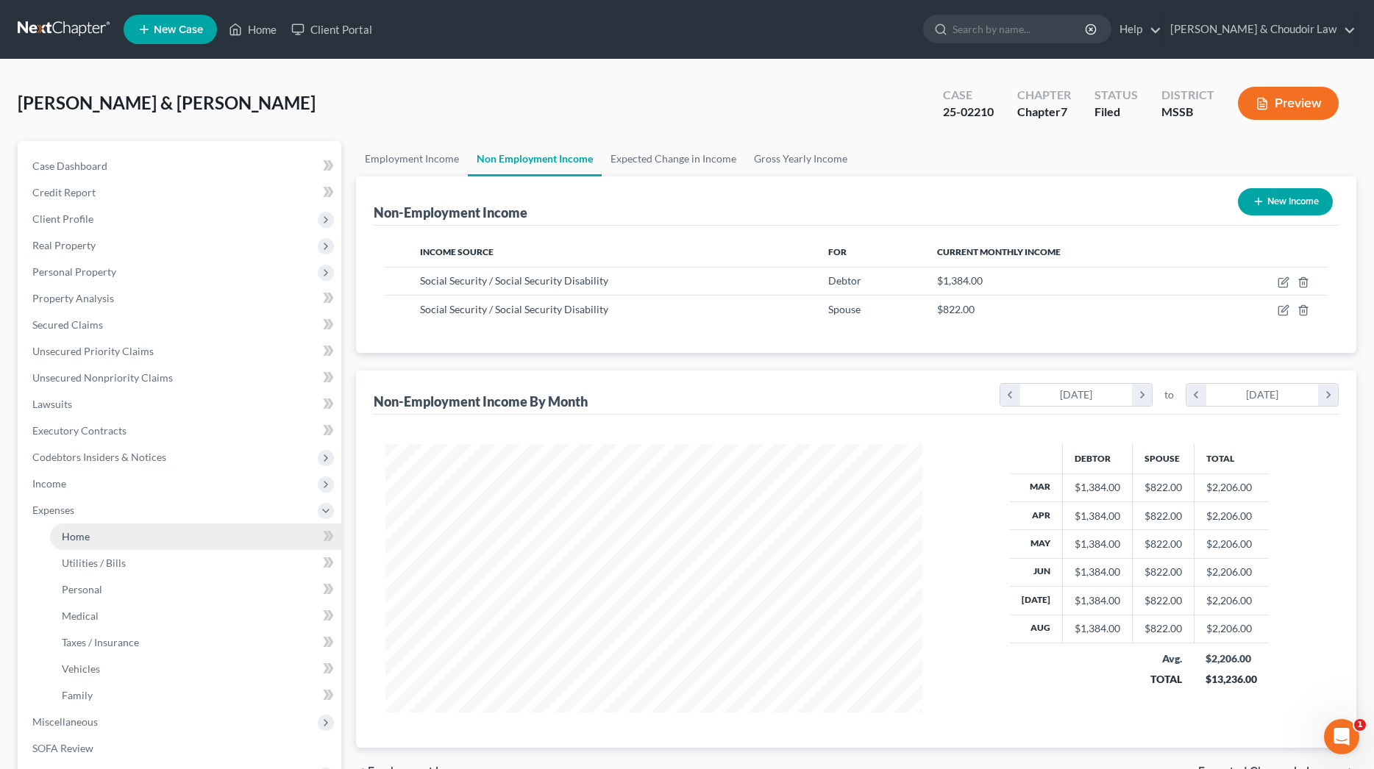
click at [90, 547] on link "Home" at bounding box center [195, 537] width 291 height 26
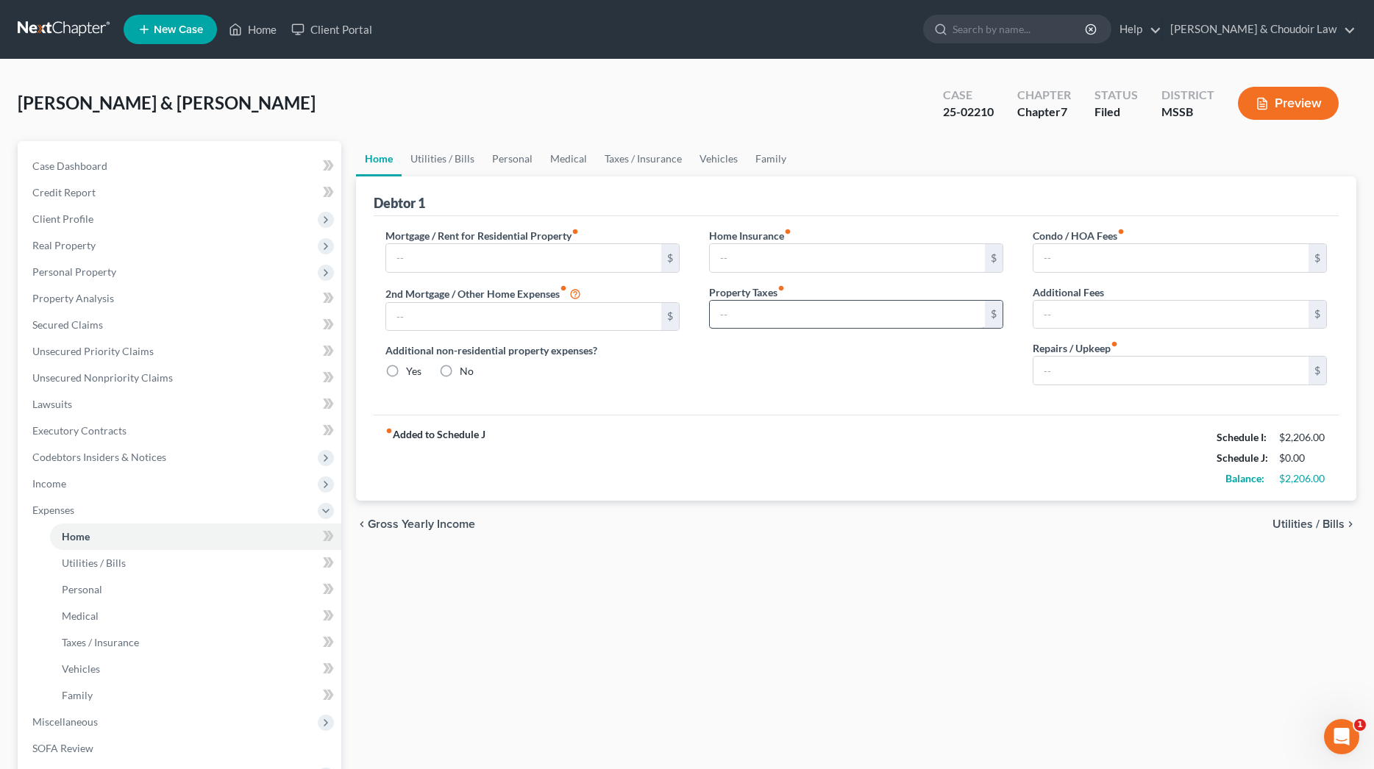
type input "0.00"
radio input "true"
type input "0.00"
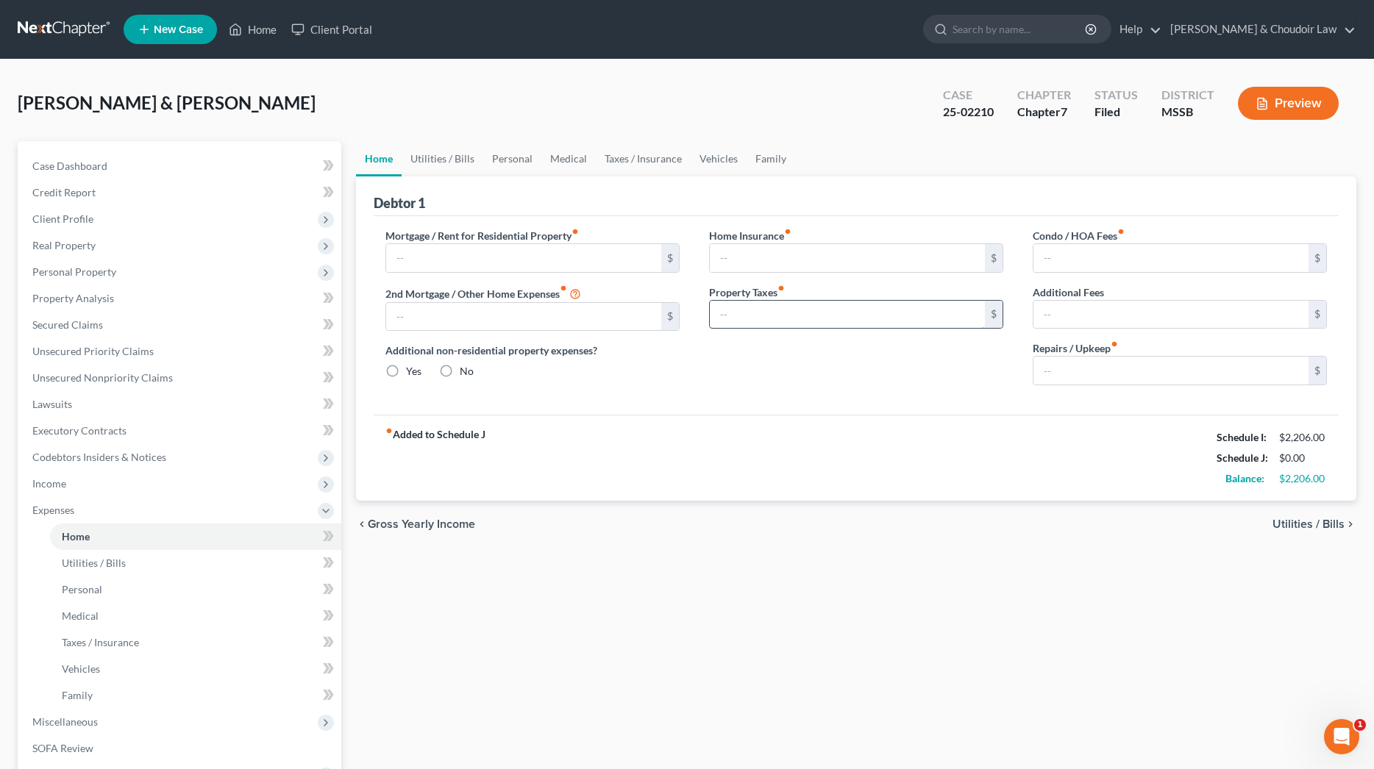
type input "0.00"
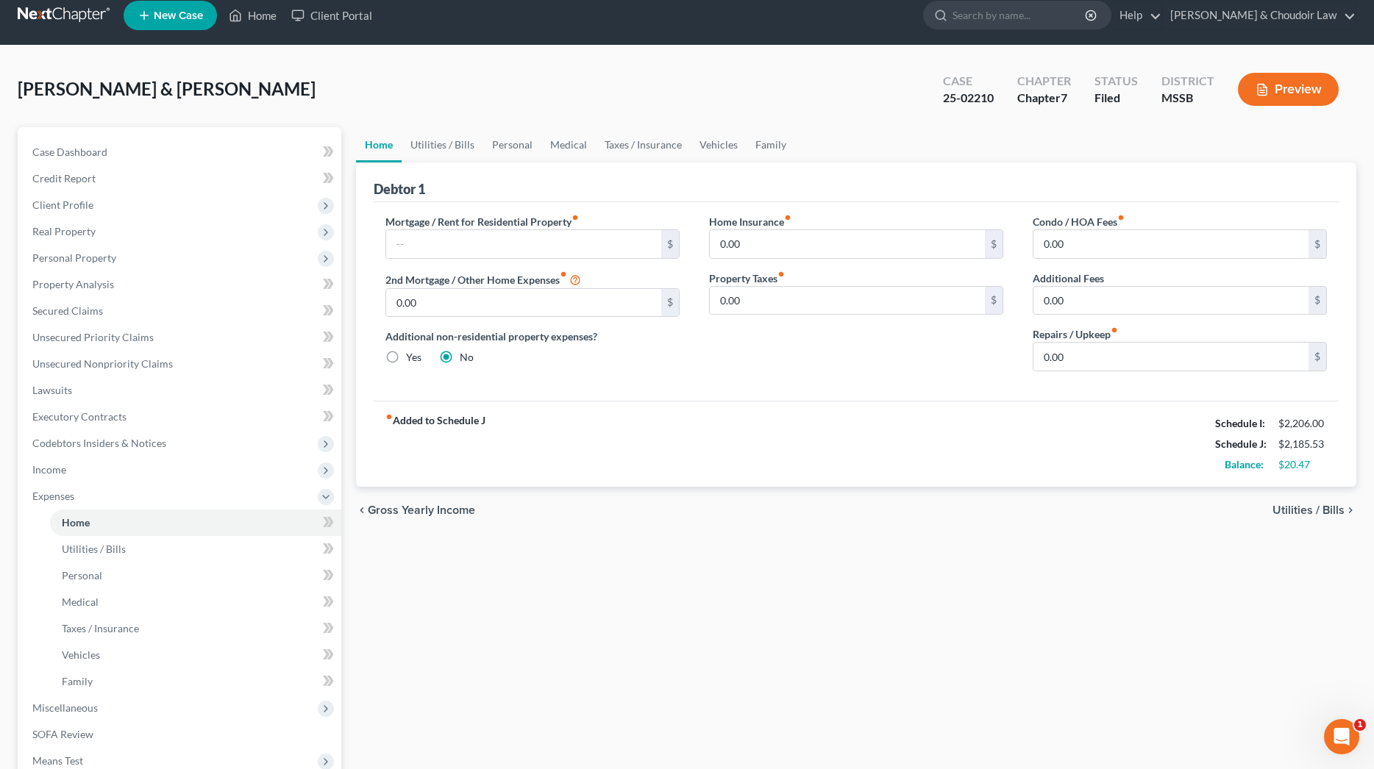
scroll to position [14, 0]
click at [458, 132] on link "Utilities / Bills" at bounding box center [443, 144] width 82 height 35
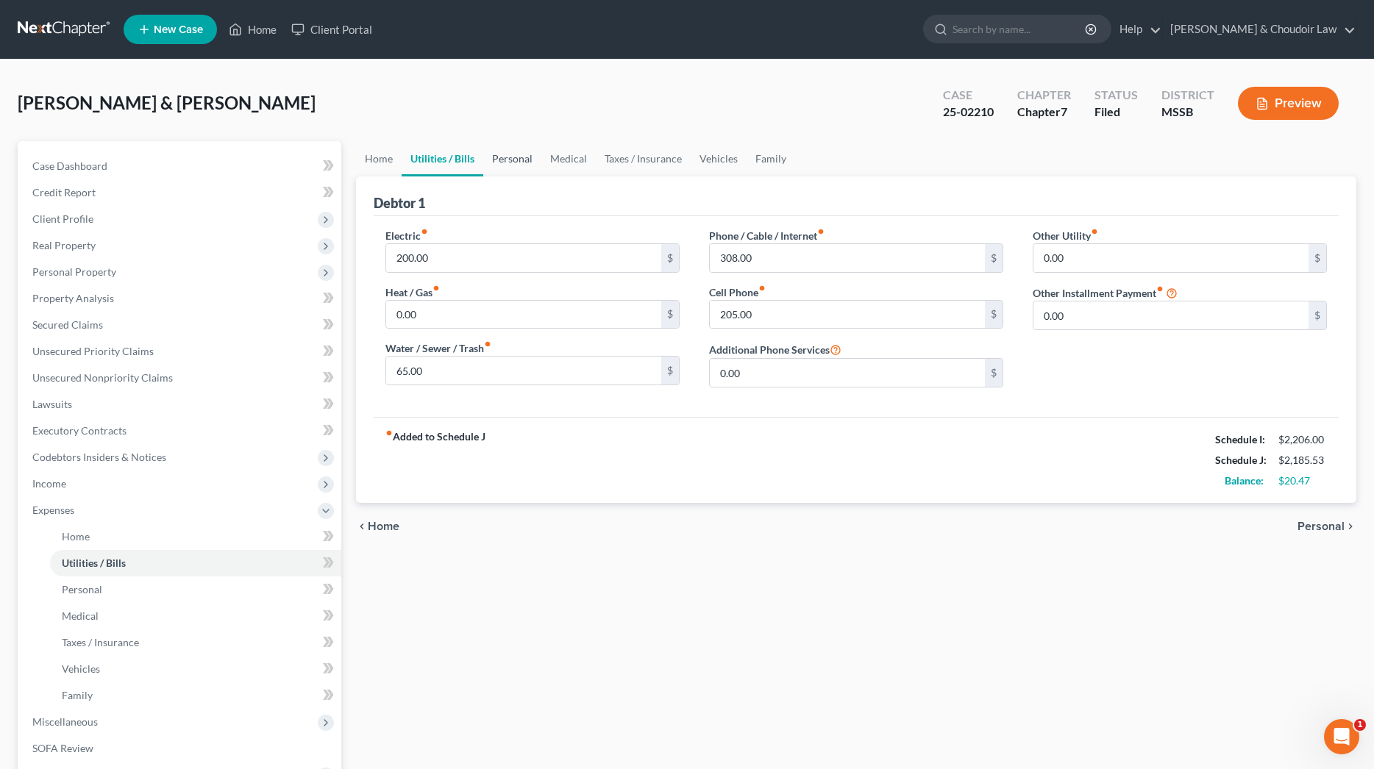
click at [507, 156] on link "Personal" at bounding box center [512, 158] width 58 height 35
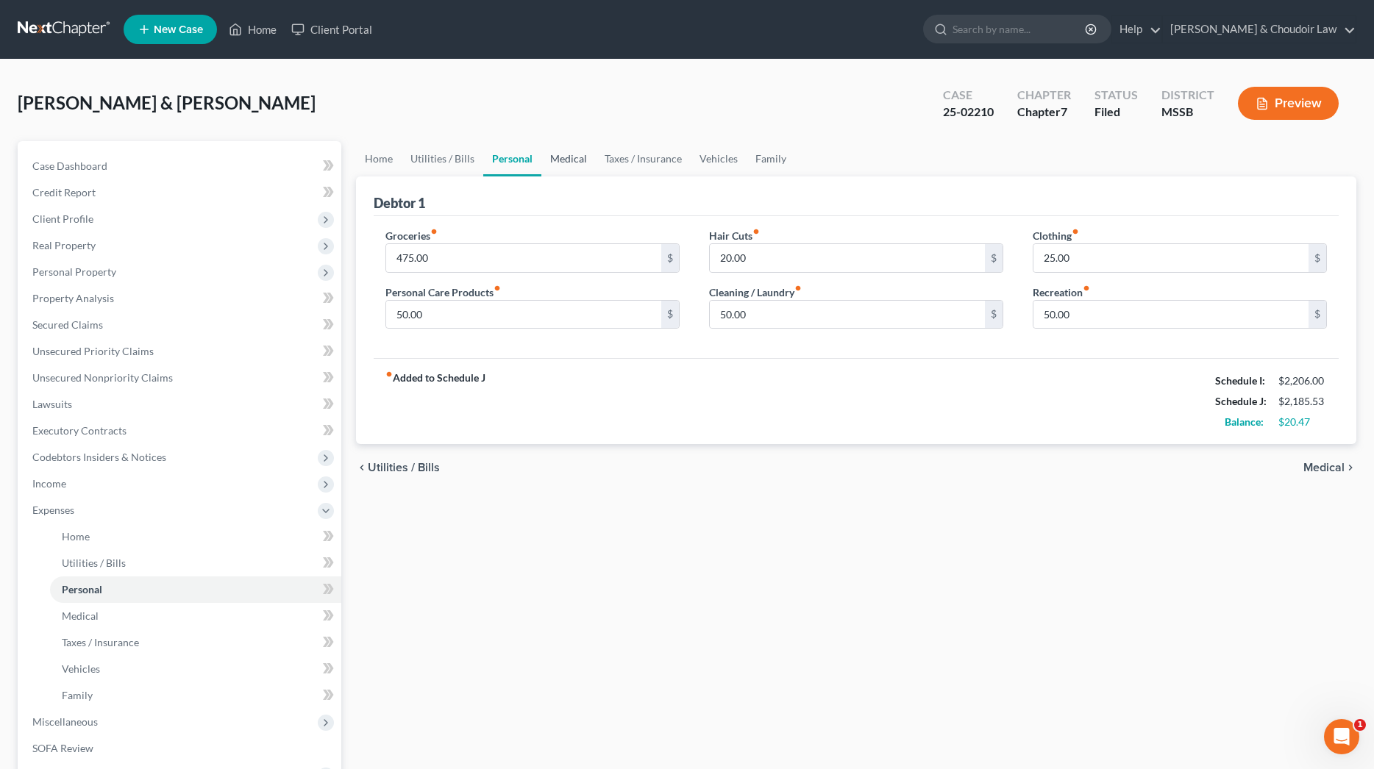
click at [571, 163] on link "Medical" at bounding box center [568, 158] width 54 height 35
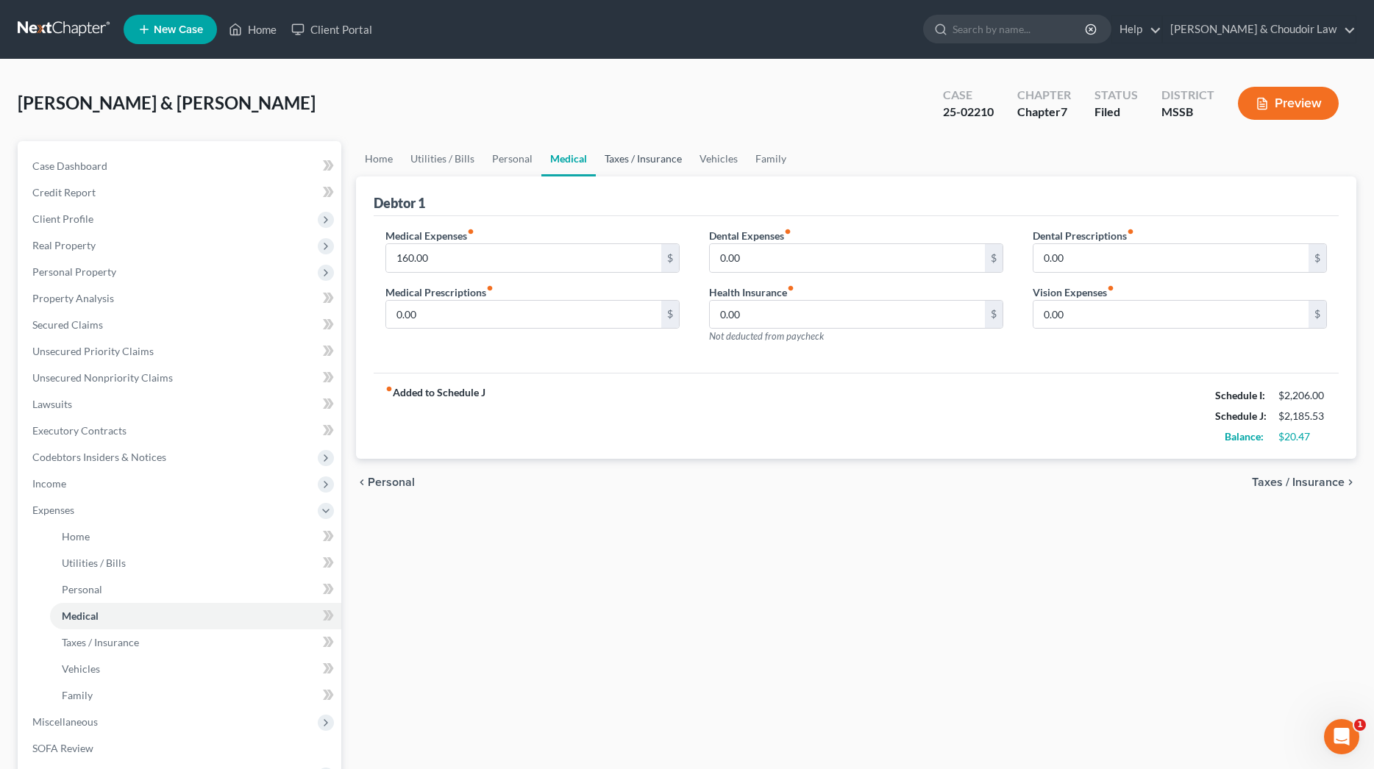
click at [622, 156] on link "Taxes / Insurance" at bounding box center [643, 158] width 95 height 35
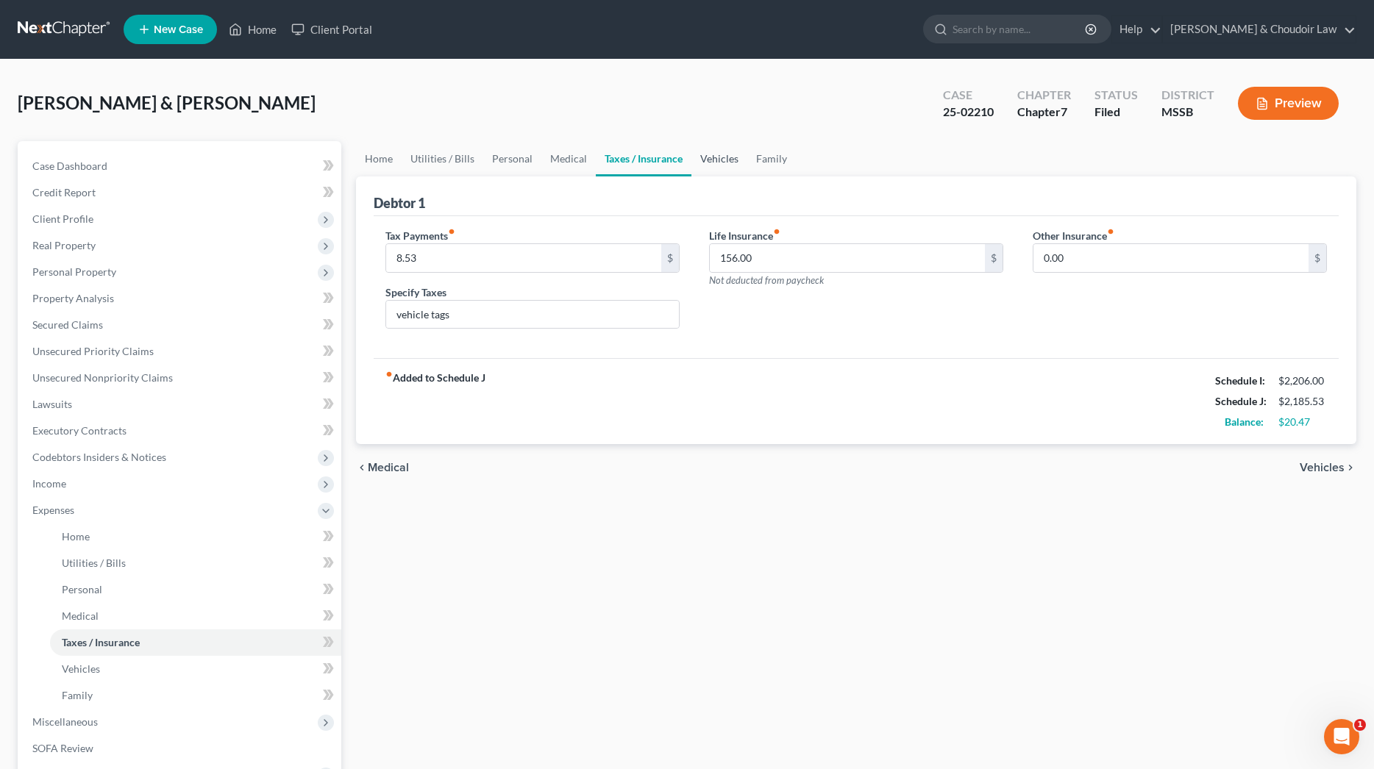
click at [707, 152] on link "Vehicles" at bounding box center [719, 158] width 56 height 35
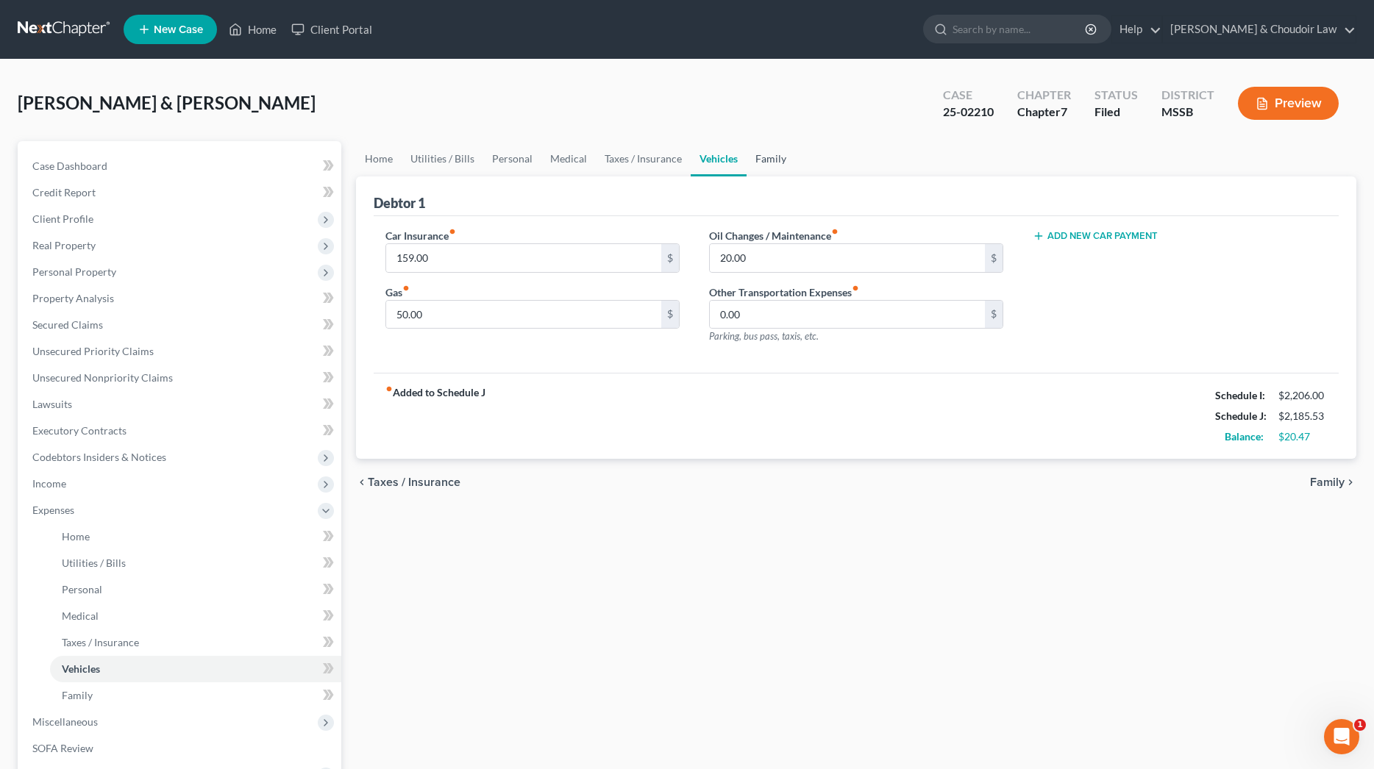
click at [772, 157] on link "Family" at bounding box center [771, 158] width 49 height 35
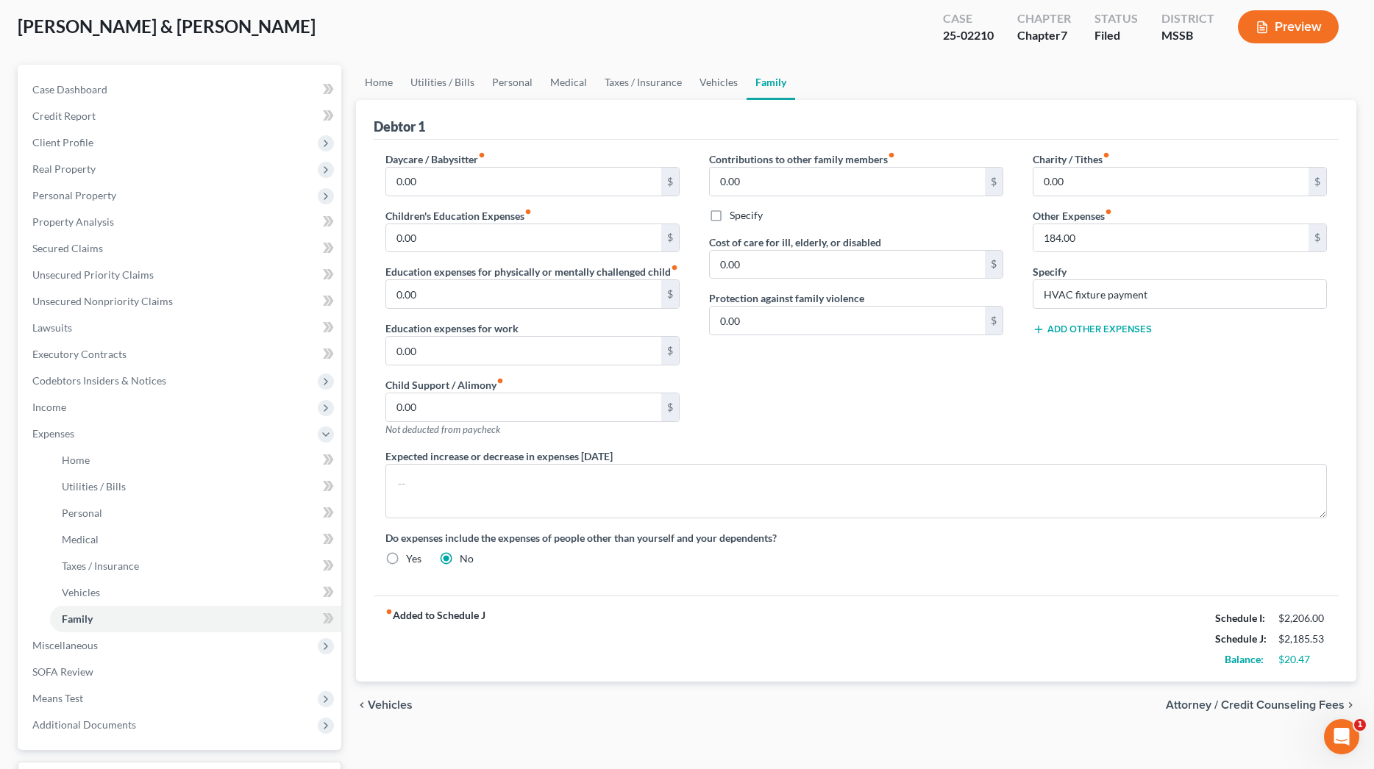
scroll to position [78, 0]
